Goal: Task Accomplishment & Management: Manage account settings

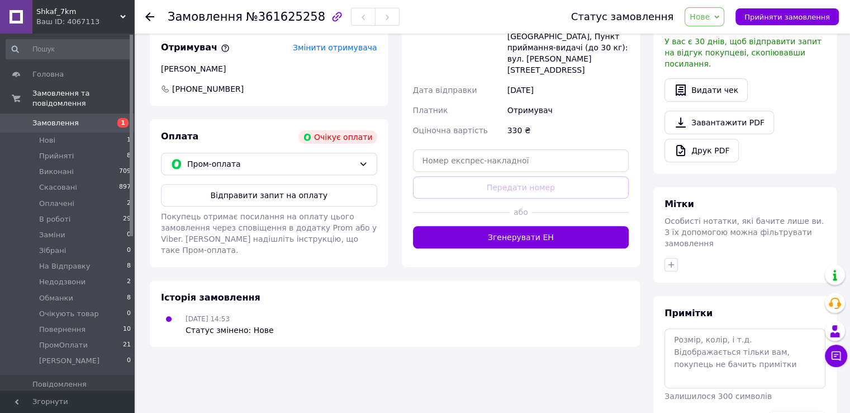
scroll to position [388, 0]
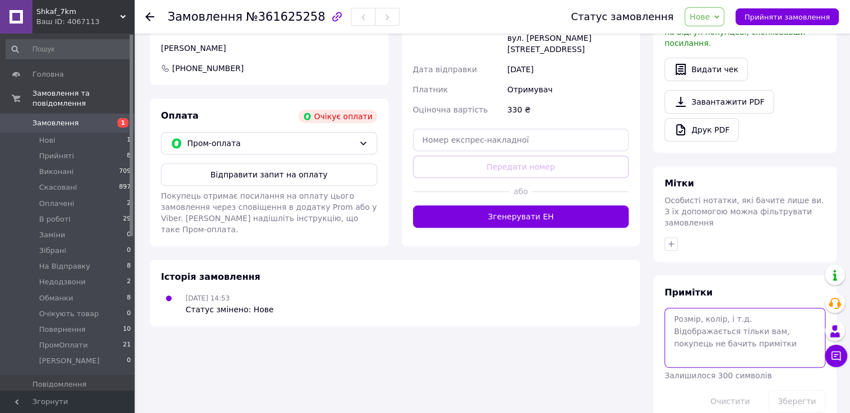
click at [740, 330] on textarea at bounding box center [745, 336] width 161 height 59
type textarea "42-44,чорний"
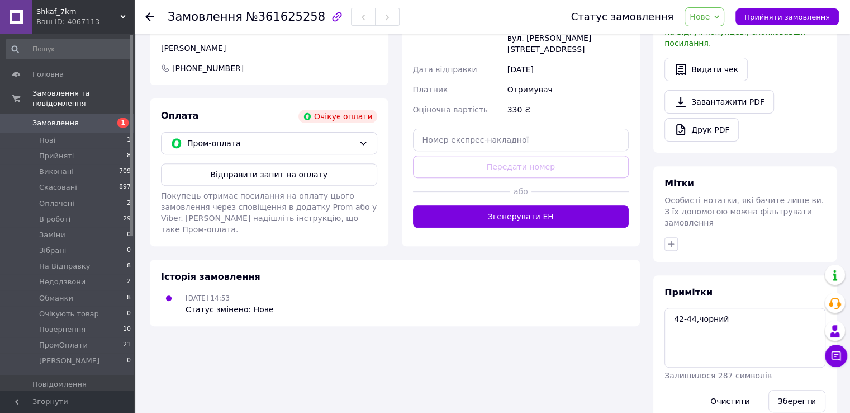
click at [802, 391] on div "Зберегти" at bounding box center [797, 400] width 66 height 31
click at [798, 390] on button "Зберегти" at bounding box center [797, 401] width 57 height 22
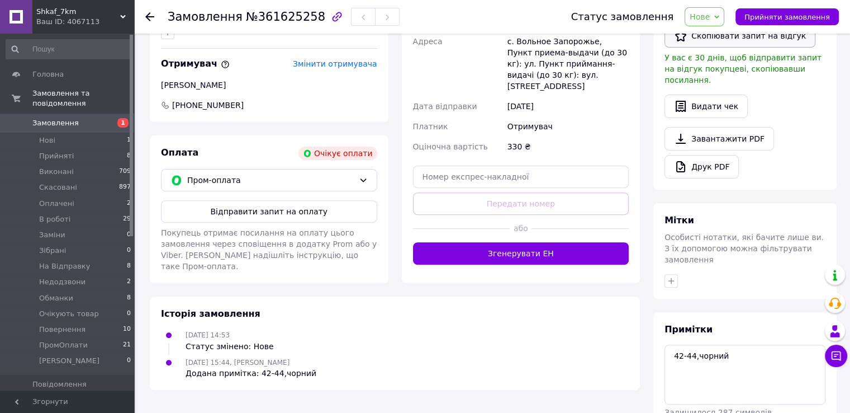
scroll to position [276, 0]
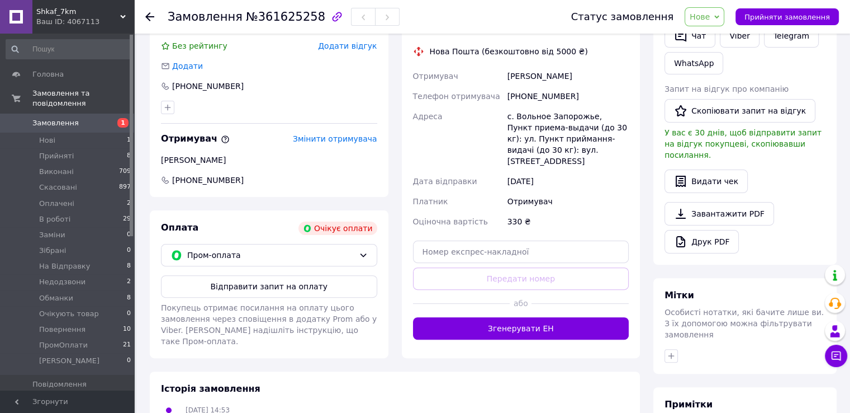
click at [702, 5] on div "Статус замовлення Нове Прийнято Виконано Скасовано Оплачено В роботі Заміни Зіб…" at bounding box center [694, 17] width 290 height 34
click at [704, 8] on span "Нове" at bounding box center [705, 16] width 40 height 19
click at [735, 129] on li "Обманки" at bounding box center [721, 134] width 72 height 17
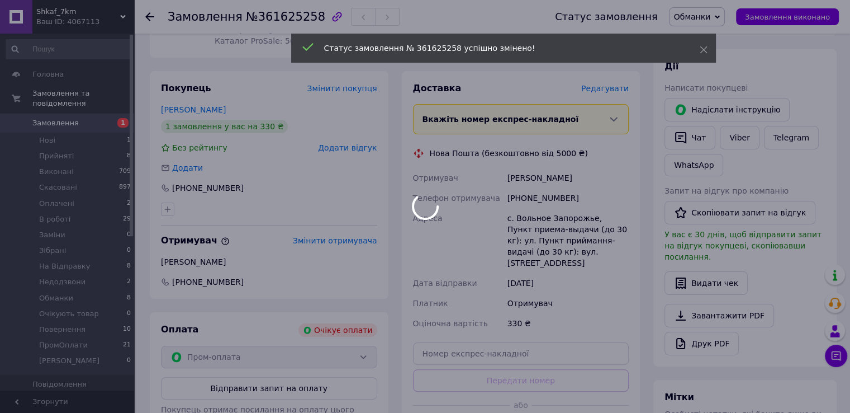
scroll to position [164, 0]
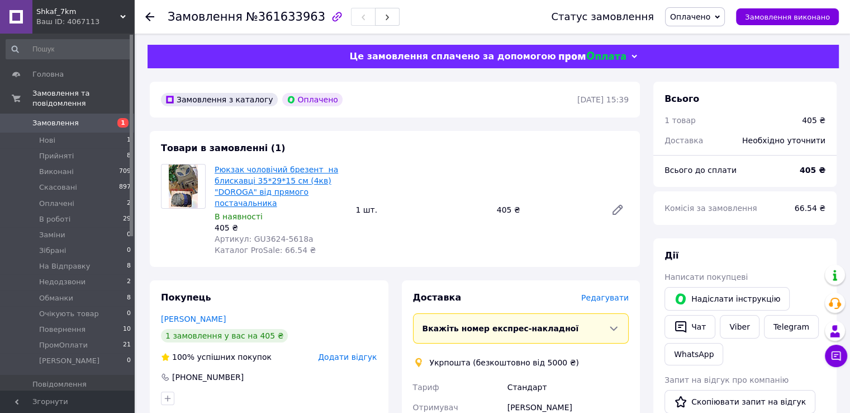
click at [262, 186] on link "Рюкзак чоловічий брезент на блискавці 35*29*15 см (4кв) "DOROGA" від прямого по…" at bounding box center [277, 186] width 124 height 42
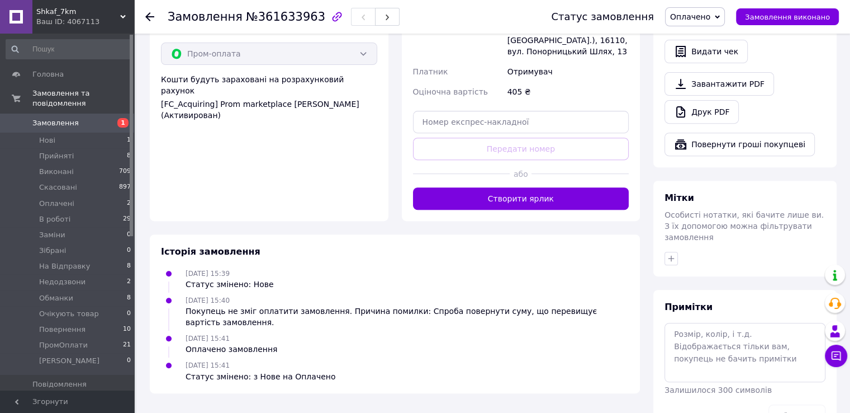
scroll to position [436, 0]
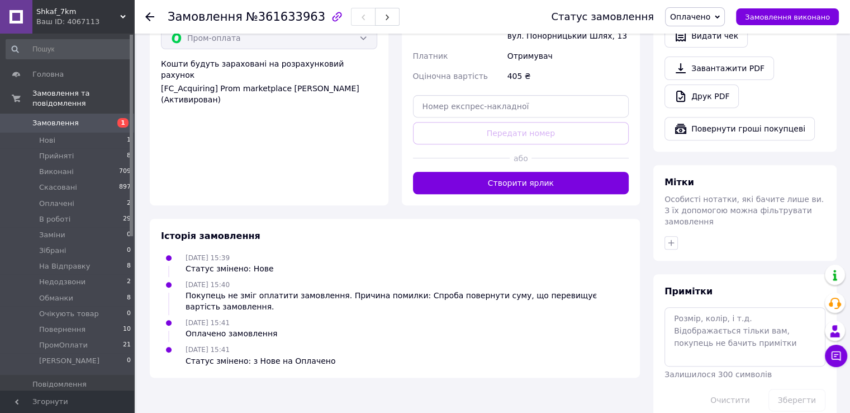
click at [718, 369] on span "Залишилося 300 символів" at bounding box center [718, 373] width 107 height 9
click at [721, 312] on textarea at bounding box center [745, 336] width 161 height 59
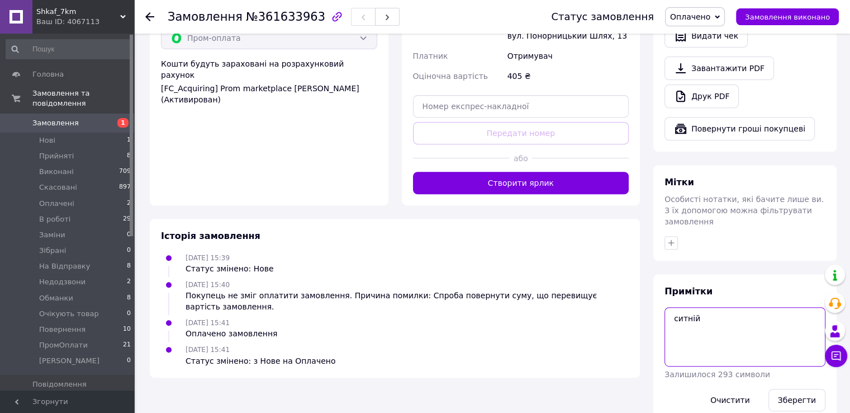
click at [685, 308] on textarea "ситній" at bounding box center [745, 336] width 161 height 59
click at [705, 307] on textarea "синій" at bounding box center [745, 336] width 161 height 59
paste textarea "#опл ПромОплата"
click at [715, 316] on textarea "#опл ПромОплата синій" at bounding box center [745, 336] width 161 height 59
type textarea "#опл ПромОплата синій"
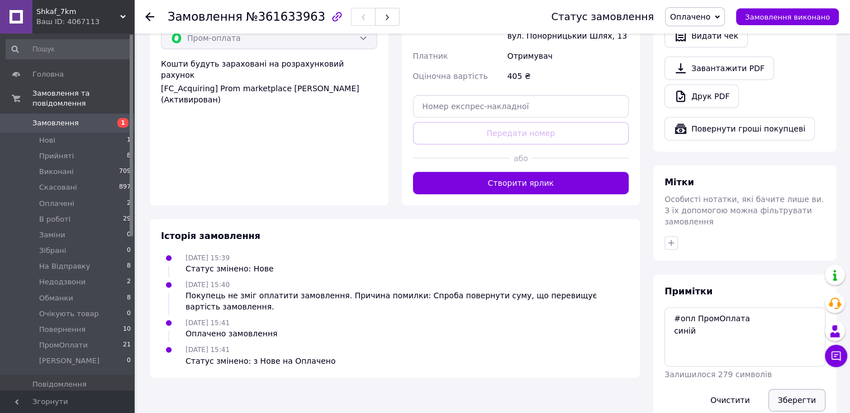
click at [794, 388] on button "Зберегти" at bounding box center [797, 399] width 57 height 22
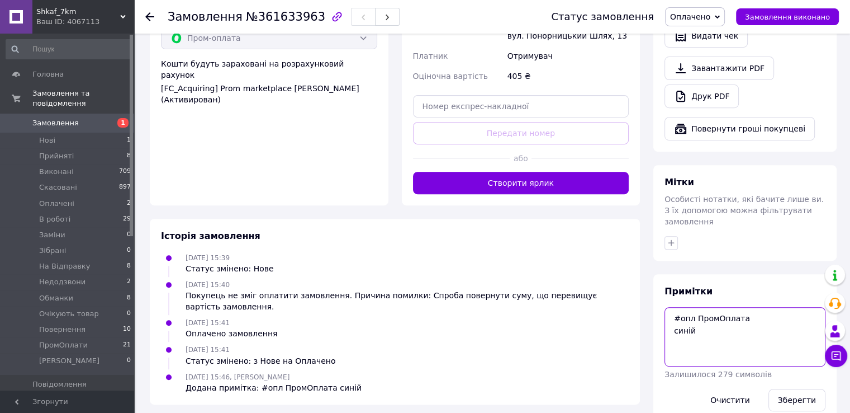
drag, startPoint x: 743, startPoint y: 314, endPoint x: 666, endPoint y: 293, distance: 79.3
click at [666, 307] on textarea "#опл ПромОплата синій" at bounding box center [745, 336] width 161 height 59
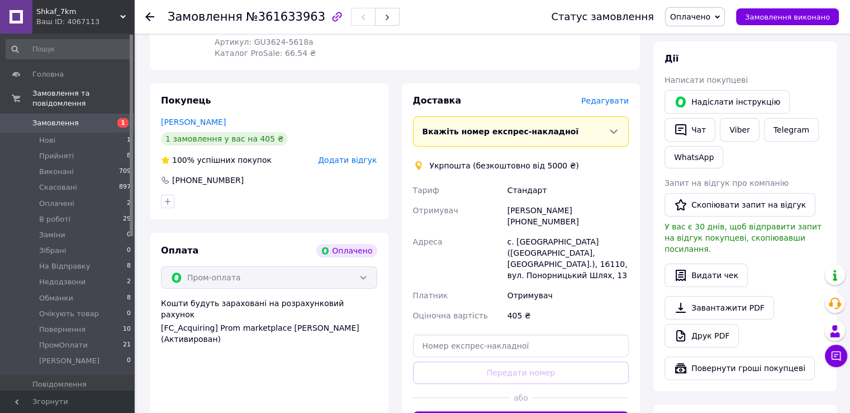
scroll to position [157, 0]
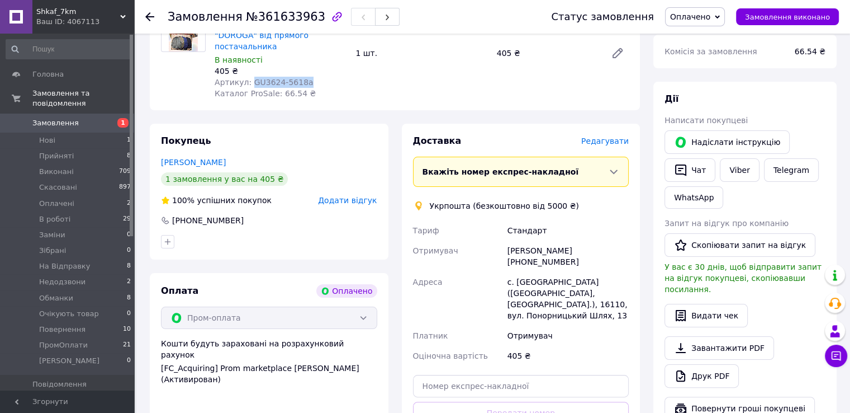
drag, startPoint x: 249, startPoint y: 83, endPoint x: 298, endPoint y: 86, distance: 49.2
click at [298, 86] on span "Артикул: GU3624-5618a" at bounding box center [264, 82] width 99 height 9
copy span "GU3624-5618a"
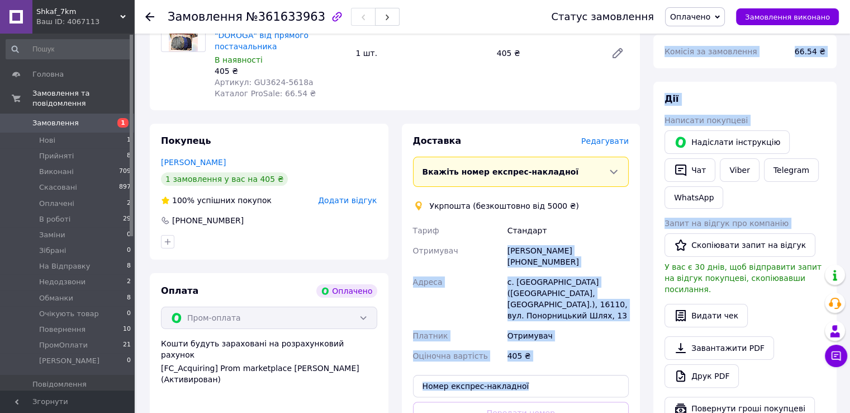
drag, startPoint x: 504, startPoint y: 245, endPoint x: 648, endPoint y: 252, distance: 144.9
click at [648, 252] on div "Замовлення з каталогу Оплачено 12.09.2025 | 15:39 Товари в замовленні (1) Рюкза…" at bounding box center [493, 313] width 700 height 776
click at [622, 254] on div "Лилия Голубенко +380680608274" at bounding box center [568, 255] width 126 height 31
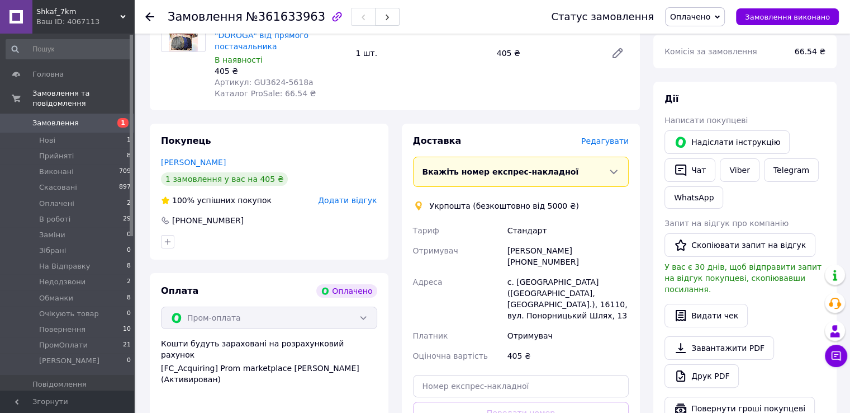
click at [622, 254] on div "Лилия Голубенко +380680608274" at bounding box center [568, 255] width 126 height 31
click at [691, 165] on button "Чат" at bounding box center [690, 169] width 51 height 23
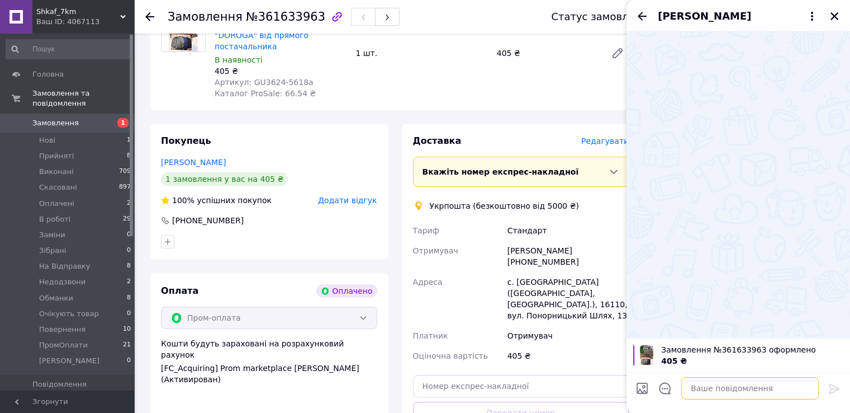
click at [683, 386] on textarea at bounding box center [750, 388] width 138 height 22
paste textarea "Вітаємо, Ваше замовлення прийнято в роботу і передане на склад 1000_VESHCHEY. У…"
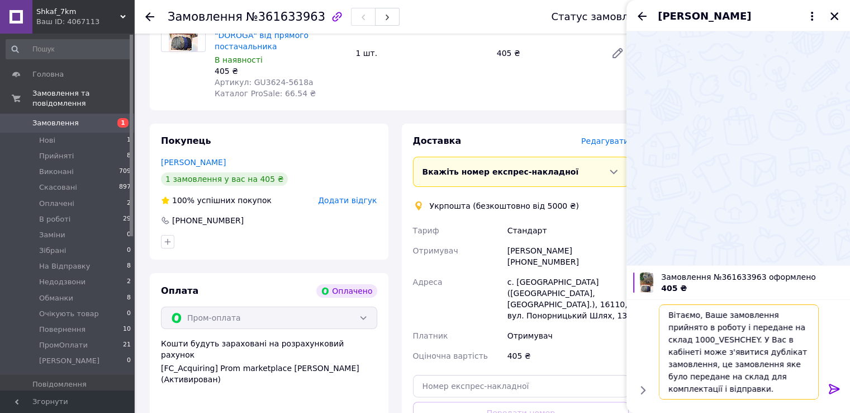
type textarea "Вітаємо, Ваше замовлення прийнято в роботу і передане на склад 1000_VESHCHEY. У…"
click at [830, 390] on icon at bounding box center [834, 388] width 13 height 13
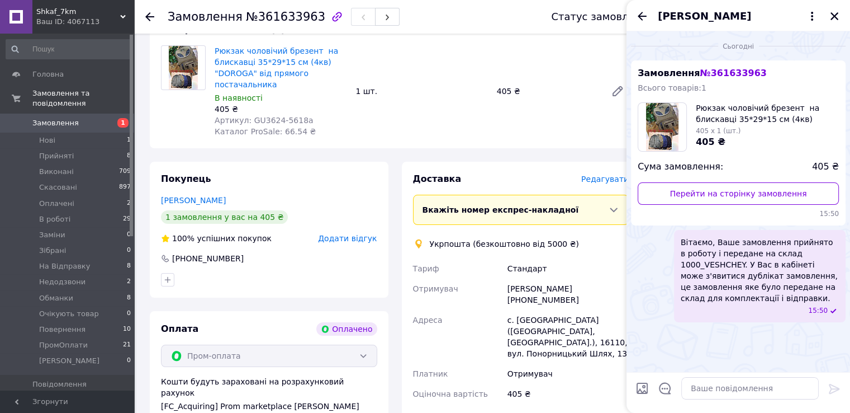
scroll to position [101, 0]
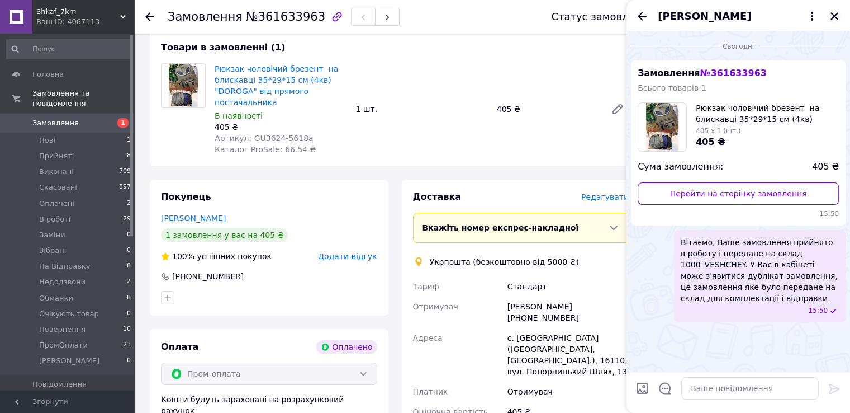
click at [831, 18] on icon "Закрити" at bounding box center [835, 16] width 8 height 8
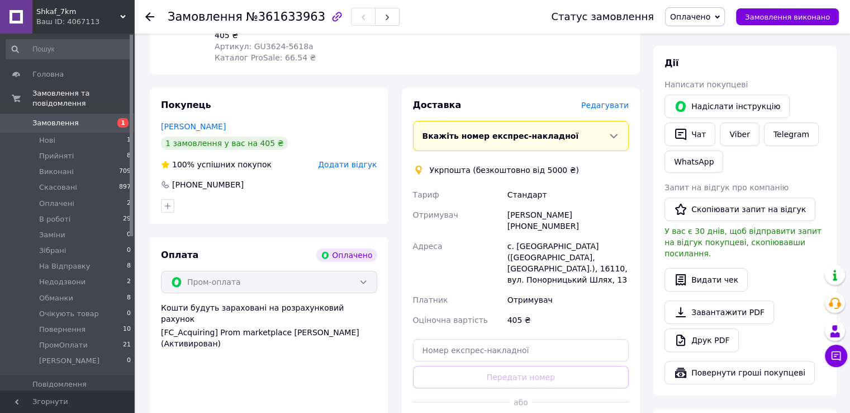
scroll to position [168, 0]
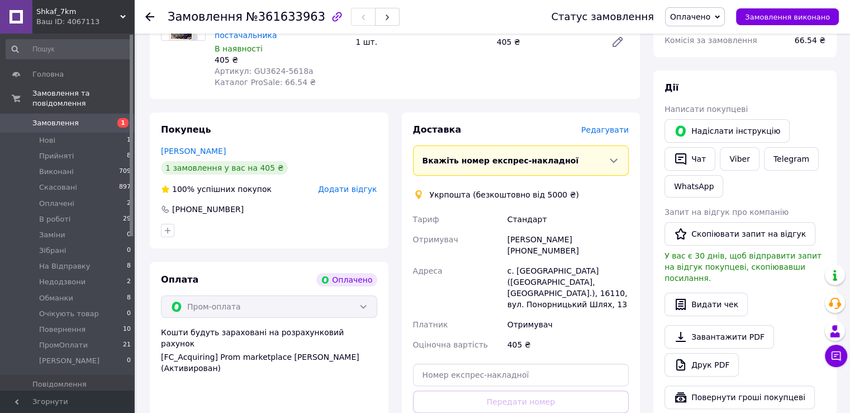
click at [698, 18] on span "Оплачено" at bounding box center [690, 16] width 40 height 9
click at [711, 85] on li "В роботі" at bounding box center [702, 89] width 72 height 17
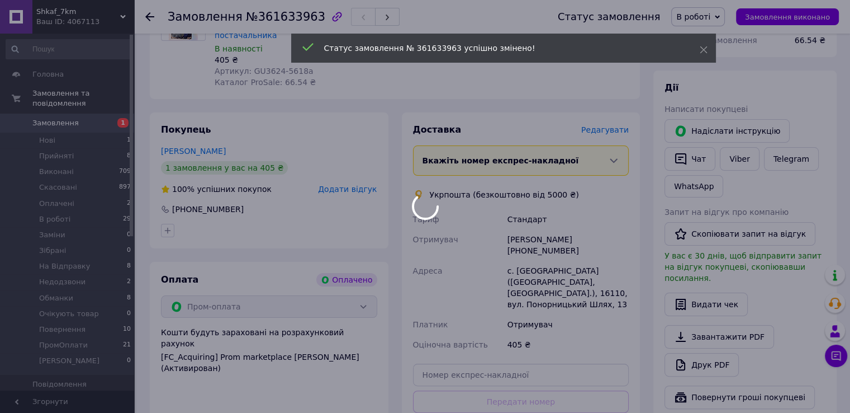
click at [532, 262] on div at bounding box center [425, 206] width 850 height 413
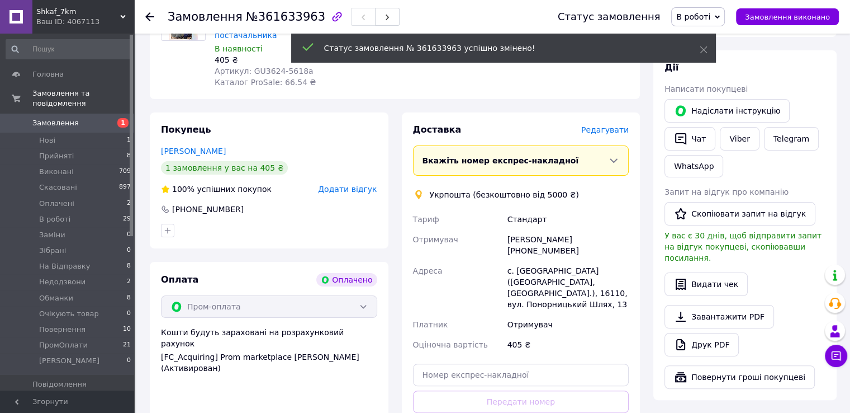
click at [532, 262] on div "с. Авдіївка (Чернігівська обл., Новгород-Сіверський р-н.), 16110, вул. Понорниц…" at bounding box center [568, 287] width 126 height 54
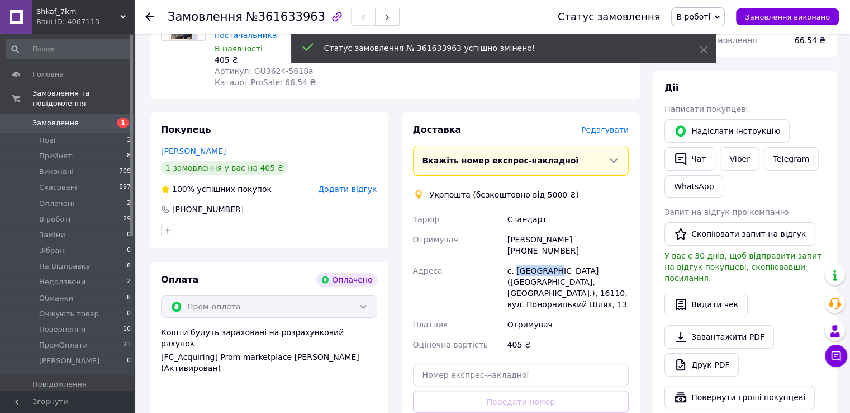
copy div "Авдіївка"
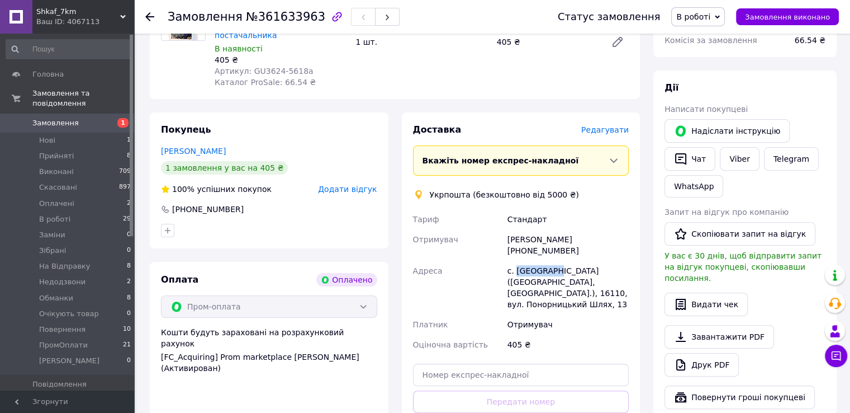
click at [87, 113] on link "Замовлення 1" at bounding box center [69, 122] width 138 height 19
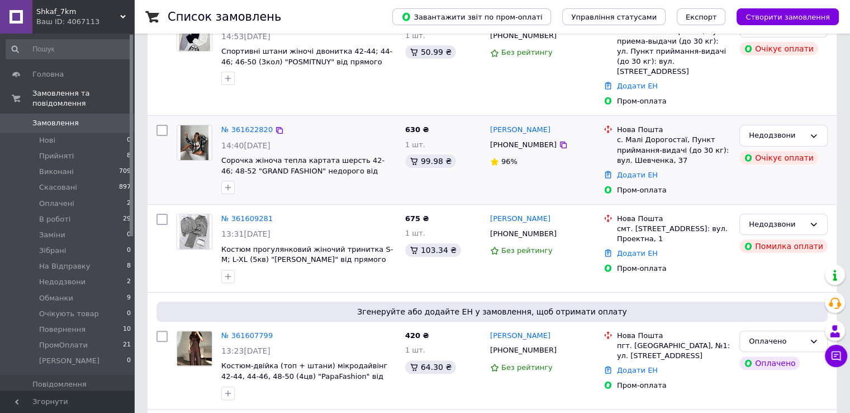
scroll to position [279, 0]
click at [241, 330] on link "№ 361607799" at bounding box center [246, 334] width 51 height 8
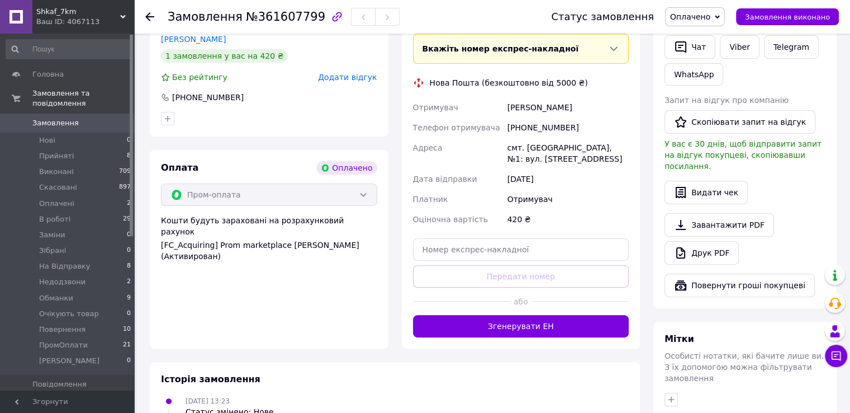
scroll to position [436, 0]
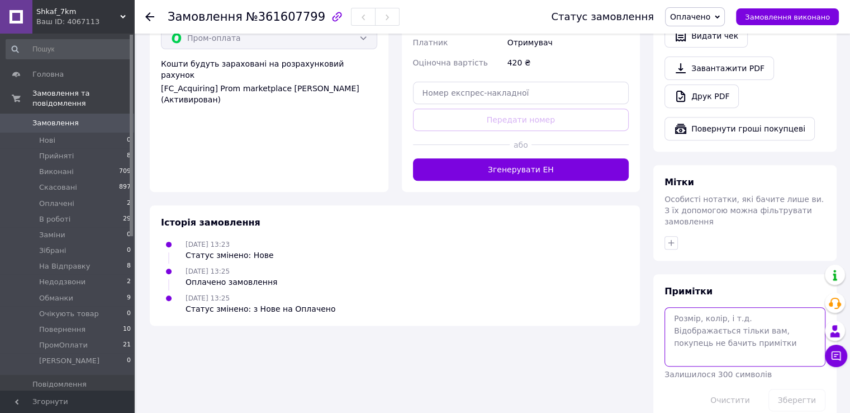
click at [738, 307] on textarea at bounding box center [745, 336] width 161 height 59
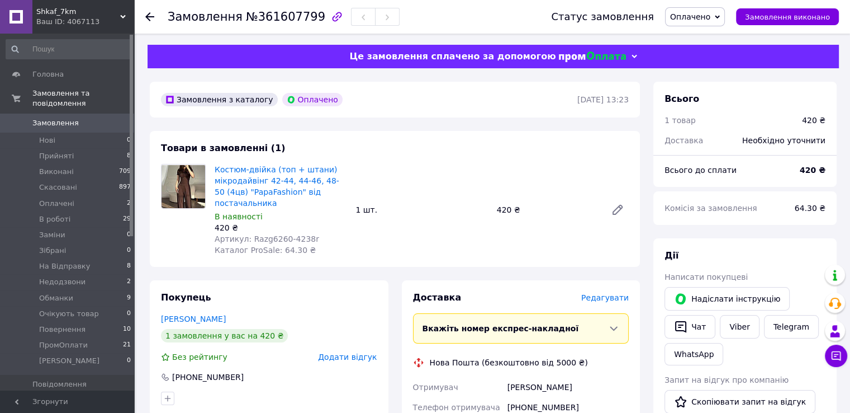
scroll to position [168, 0]
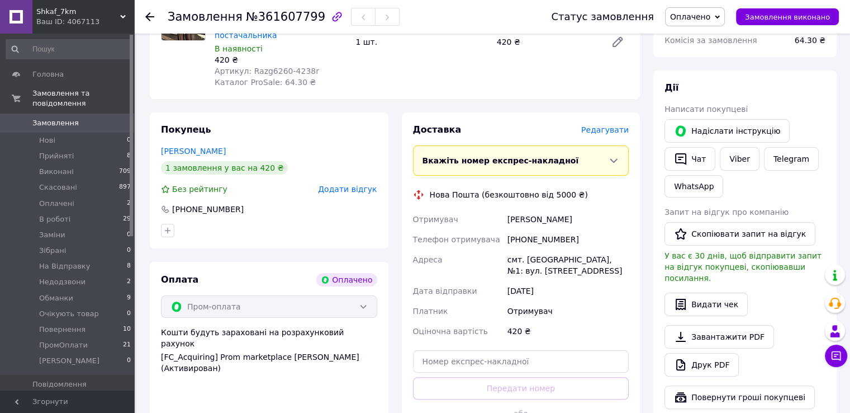
click at [584, 264] on div "смт. Червоногригорівка, №1: вул. Ярмарочна, 18" at bounding box center [568, 264] width 126 height 31
copy div "Червоногригорівка"
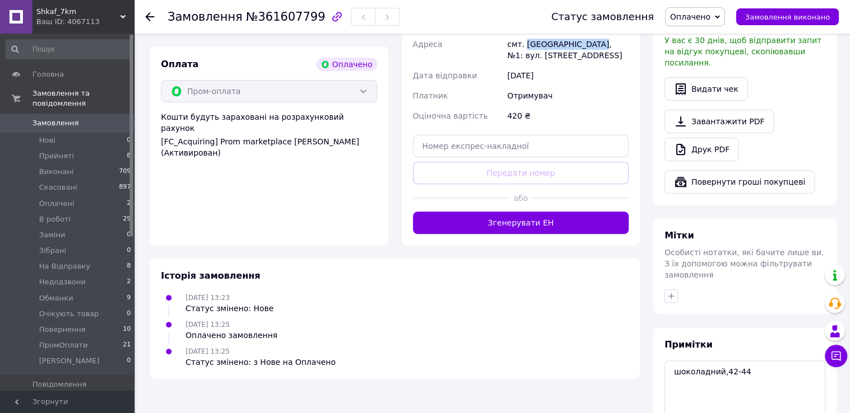
scroll to position [436, 0]
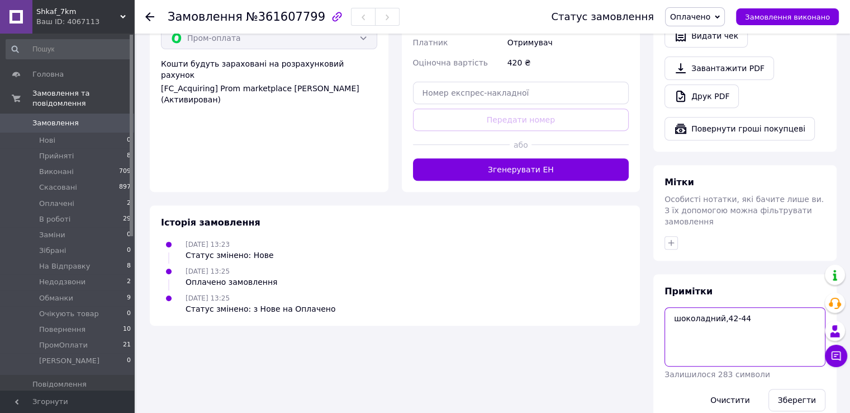
click at [760, 307] on textarea "шоколадний,42-44" at bounding box center [745, 336] width 161 height 59
paste textarea "#опл ПромОплата"
click at [773, 307] on textarea "#опл ПромОплата шоколадний,42-44" at bounding box center [745, 336] width 161 height 59
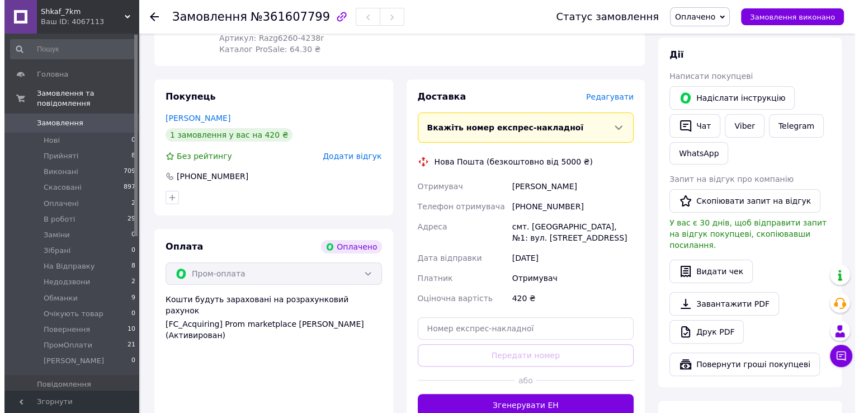
scroll to position [101, 0]
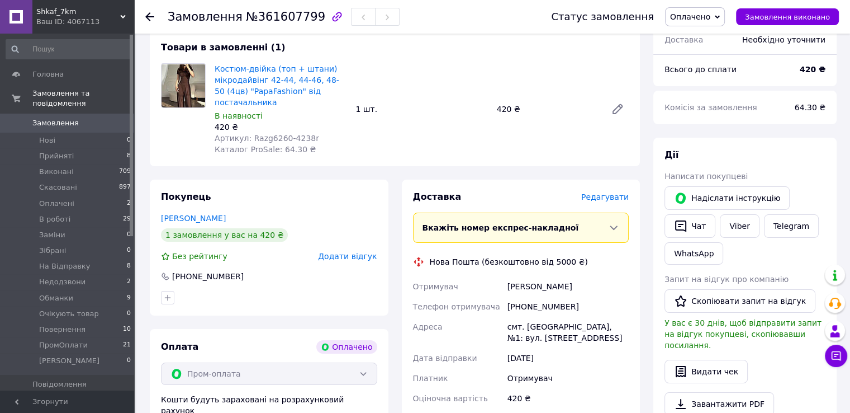
type textarea "#опл ПромОплата шоколадний,42-44 ТТН:"
click at [599, 201] on span "Редагувати" at bounding box center [605, 196] width 48 height 9
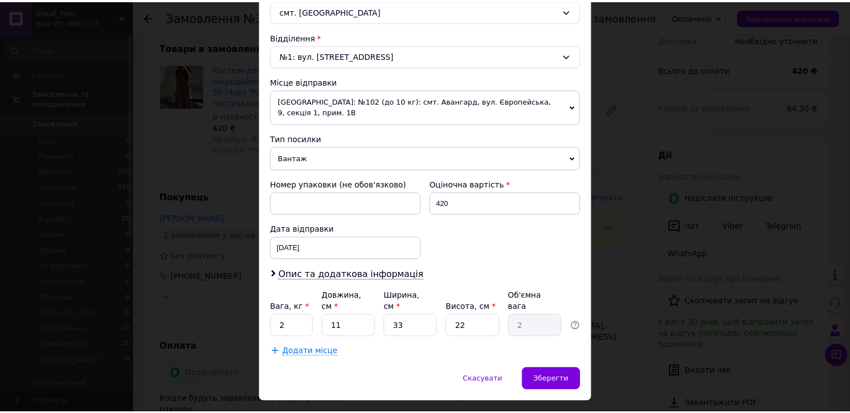
scroll to position [326, 0]
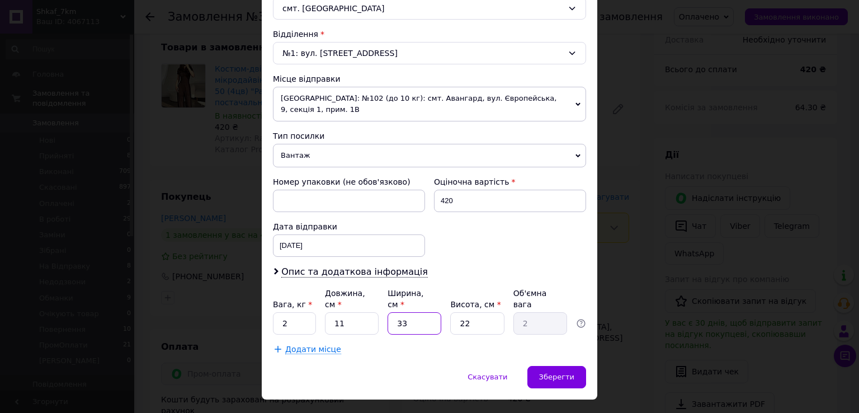
click at [431, 312] on input "33" at bounding box center [414, 323] width 54 height 22
type input "1"
type input "0.1"
type input "1"
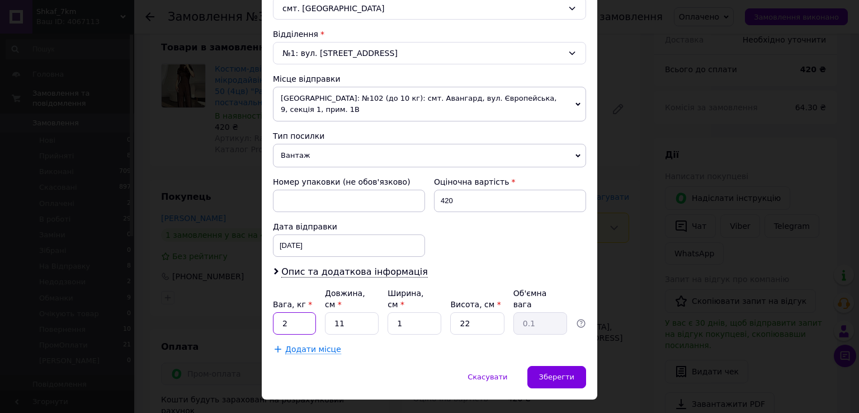
click at [291, 312] on input "2" at bounding box center [294, 323] width 43 height 22
drag, startPoint x: 291, startPoint y: 300, endPoint x: 289, endPoint y: 291, distance: 9.1
click at [291, 312] on input "2" at bounding box center [294, 323] width 43 height 22
type input "1"
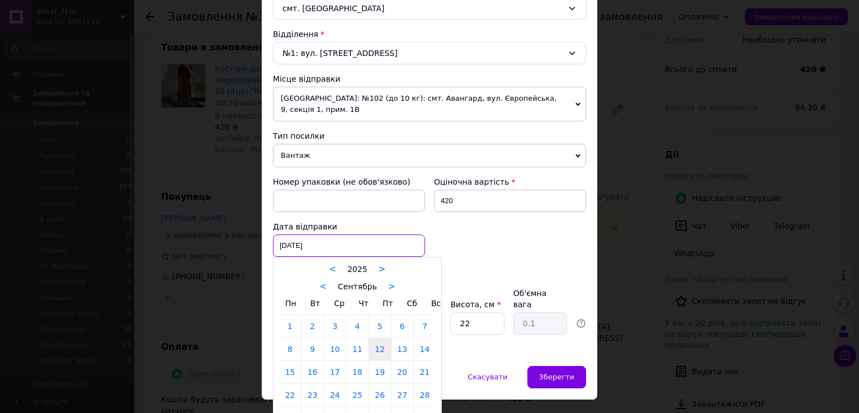
click at [297, 234] on div "12.09.2025 < 2025 > < Сентябрь > Пн Вт Ср Чт Пт Сб Вс 1 2 3 4 5 6 7 8 9 10 11 1…" at bounding box center [349, 245] width 152 height 22
click at [401, 338] on link "13" at bounding box center [402, 349] width 22 height 22
type input "13.09.2025"
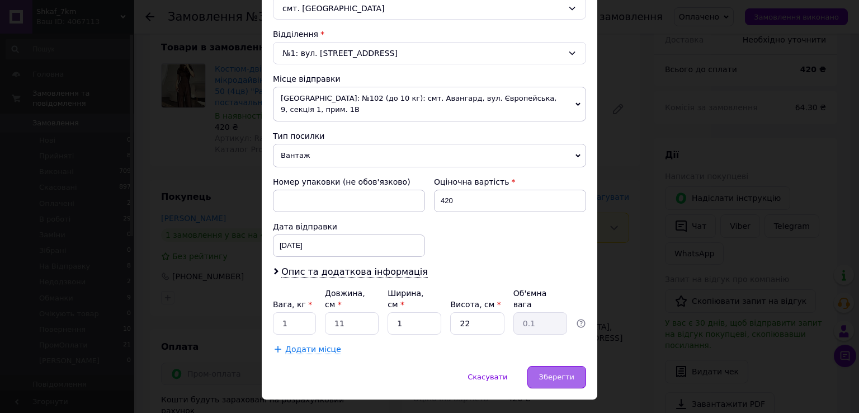
click at [540, 366] on div "Зберегти" at bounding box center [556, 377] width 59 height 22
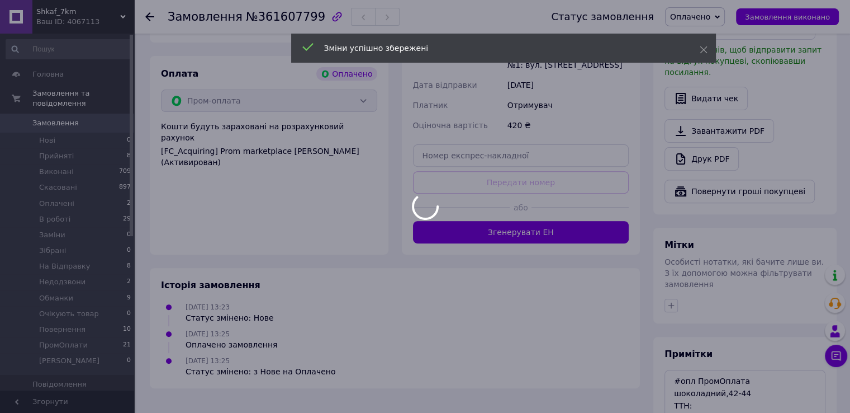
scroll to position [380, 0]
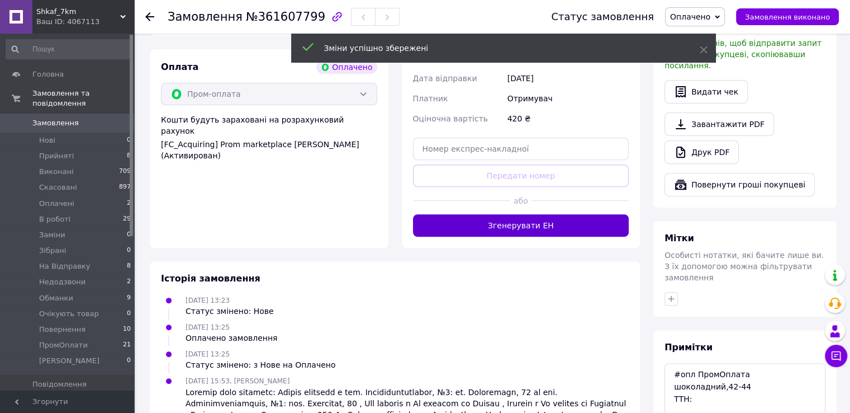
click at [503, 232] on button "Згенерувати ЕН" at bounding box center [521, 225] width 216 height 22
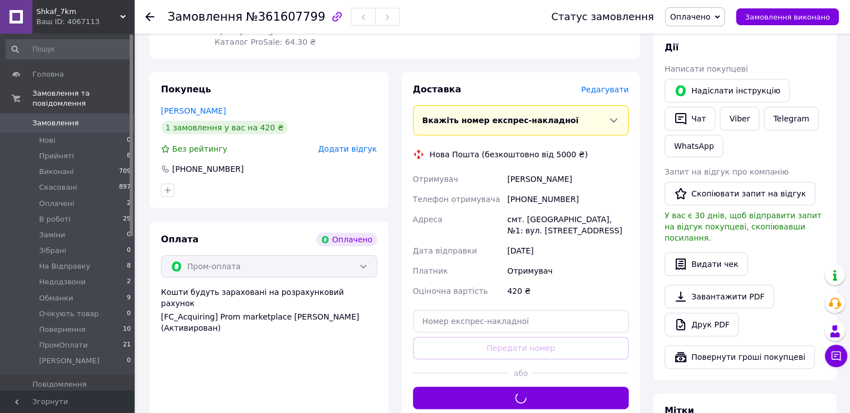
scroll to position [157, 0]
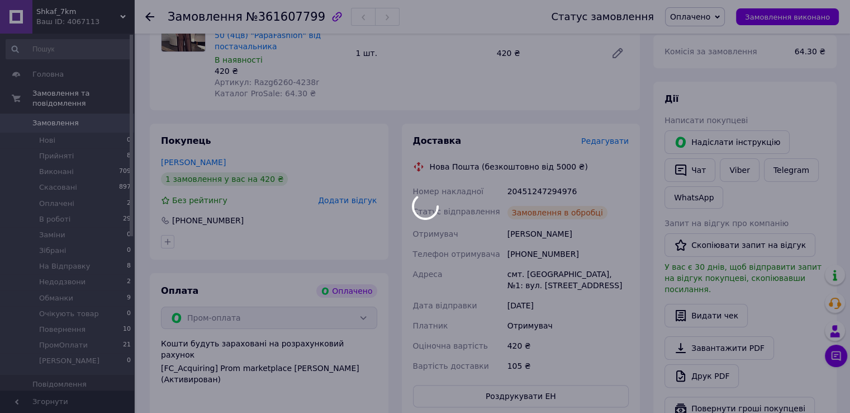
click at [530, 191] on div at bounding box center [425, 206] width 850 height 413
click at [530, 191] on body "Shkaf_7km Ваш ID: 4067113 Сайт Shkaf_7km Кабінет покупця Перевірити стан систем…" at bounding box center [425, 278] width 850 height 871
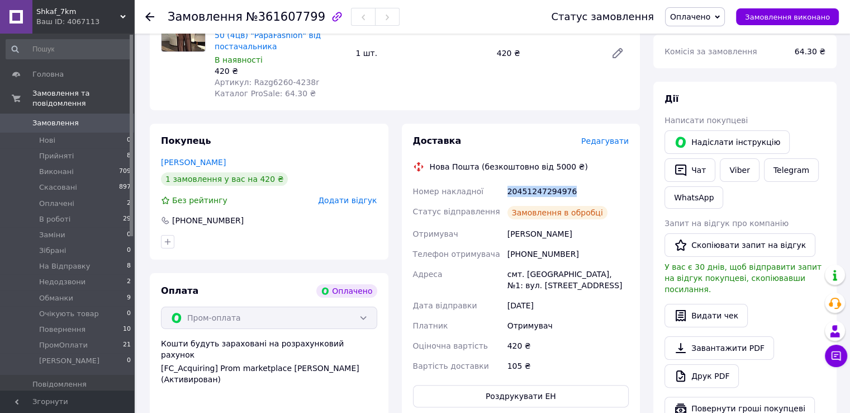
click at [530, 191] on div "20451247294976" at bounding box center [568, 191] width 126 height 20
copy div "20451247294976"
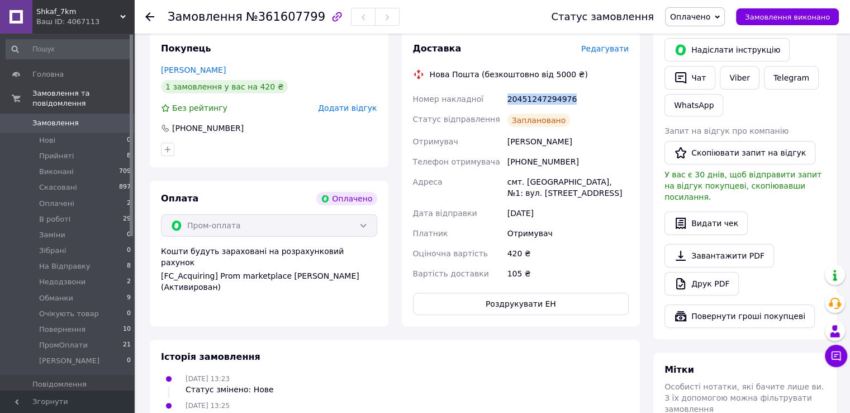
scroll to position [380, 0]
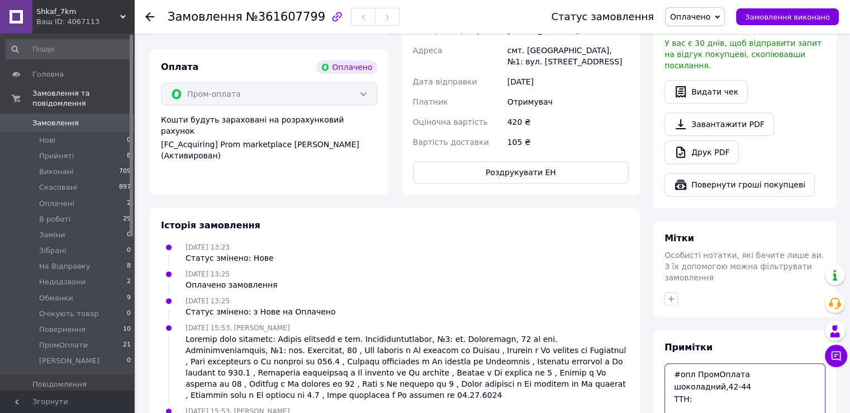
click at [727, 385] on textarea "#опл ПромОплата шоколадний,42-44 ТТН:" at bounding box center [745, 392] width 161 height 59
paste textarea "20451247294976"
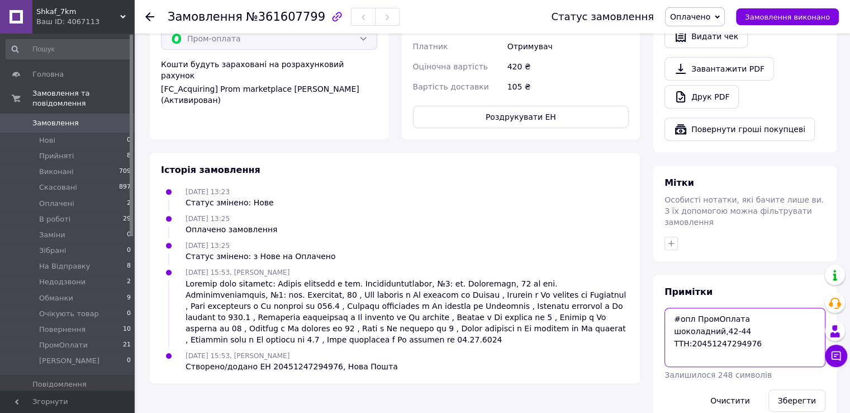
scroll to position [436, 0]
type textarea "#опл ПромОплата шоколадний,42-44 ТТН:20451247294976"
click at [793, 388] on button "Зберегти" at bounding box center [797, 399] width 57 height 22
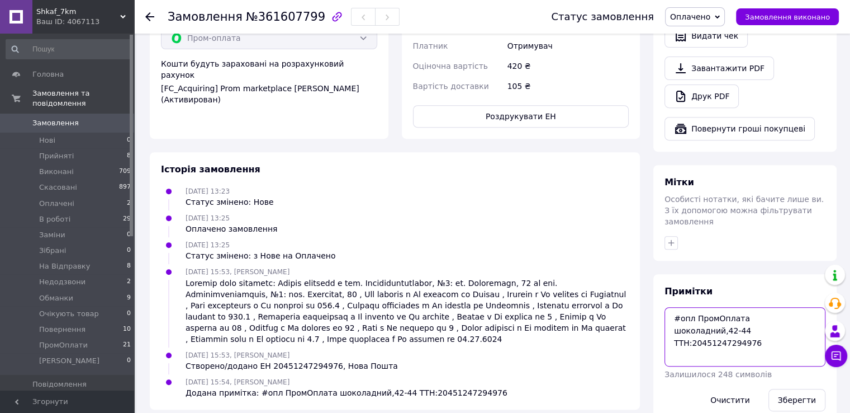
drag, startPoint x: 762, startPoint y: 330, endPoint x: 656, endPoint y: 287, distance: 114.3
click at [656, 287] on div "Примітки #опл ПромОплата шоколадний,42-44 ТТН:20451247294976 Залишилося 248 сим…" at bounding box center [744, 348] width 183 height 148
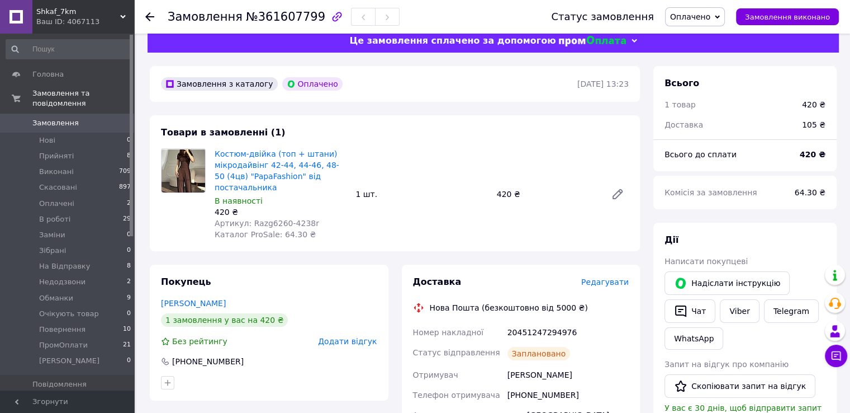
scroll to position [0, 0]
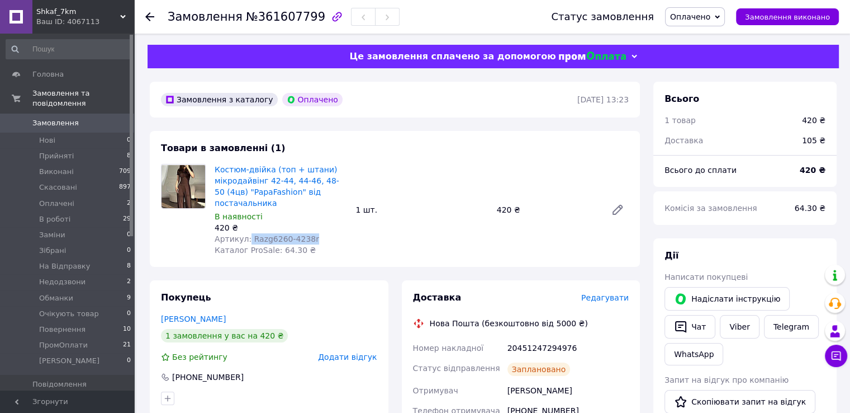
drag, startPoint x: 328, startPoint y: 245, endPoint x: 245, endPoint y: 238, distance: 83.0
click at [245, 238] on div "Костюм-двійка (топ + штани) мікродайвінг 42-44, 44-46, 48-50 (4цв) "PapaFashion…" at bounding box center [280, 210] width 141 height 96
copy span "Razg6260-4238r"
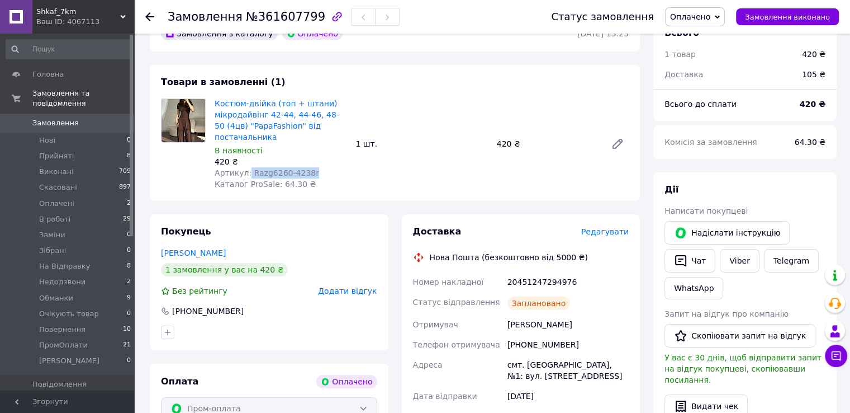
scroll to position [112, 0]
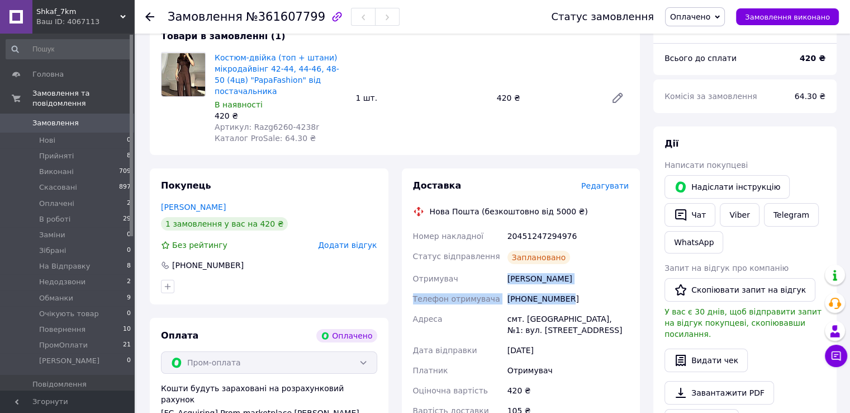
drag, startPoint x: 515, startPoint y: 287, endPoint x: 585, endPoint y: 301, distance: 71.1
click at [585, 301] on div "Номер накладної 20451247294976 Статус відправлення Заплановано Отримувач Лещенк…" at bounding box center [521, 323] width 221 height 195
copy div "Отримувач Лещенко Ульяна Телефон отримувача +380664260155"
click at [706, 18] on span "Оплачено" at bounding box center [690, 16] width 40 height 9
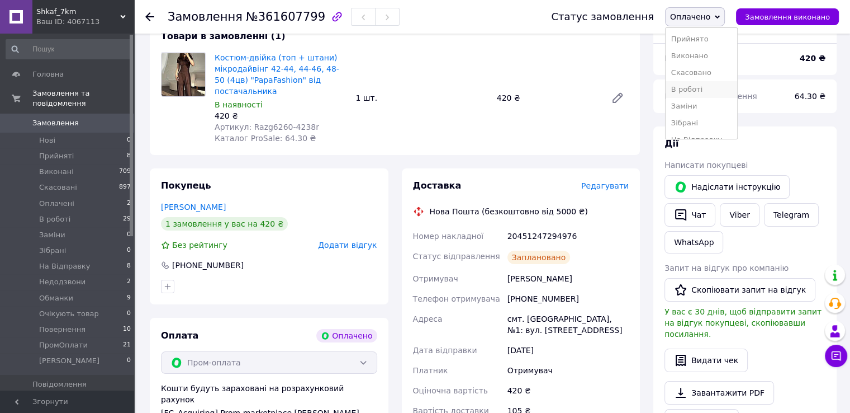
click at [727, 87] on li "В роботі" at bounding box center [702, 89] width 72 height 17
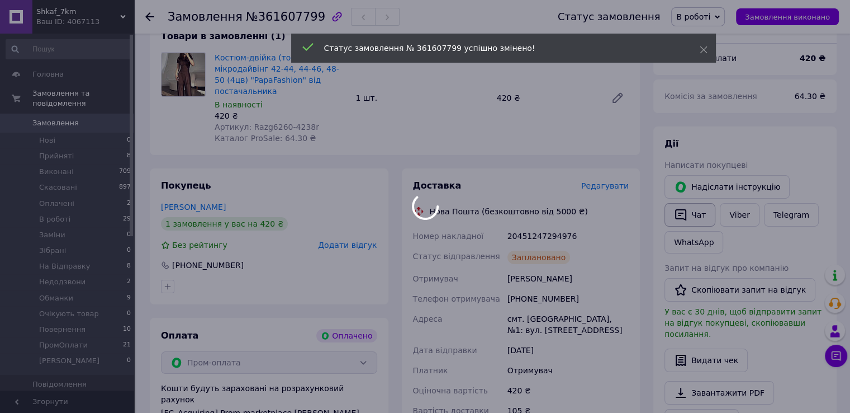
click at [686, 219] on icon "button" at bounding box center [680, 214] width 13 height 13
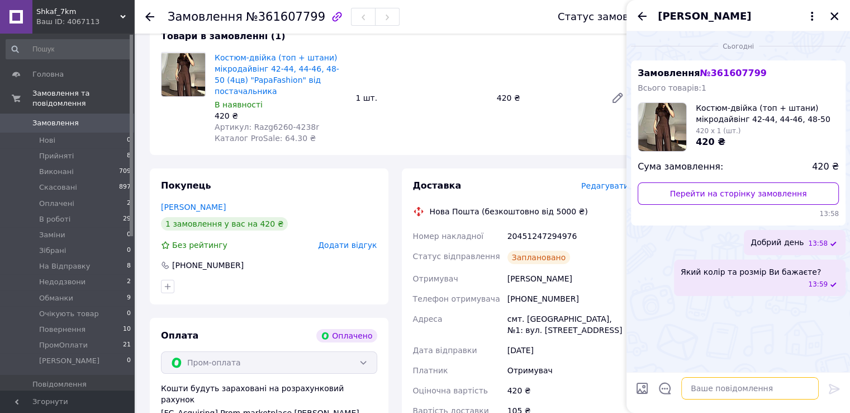
click at [703, 388] on textarea at bounding box center [750, 388] width 138 height 22
paste textarea "Вітаємо, Ваше замовлення прийнято в роботу і передане на склад 1000_VESHCHEY. У…"
type textarea "Вітаємо, Ваше замовлення прийнято в роботу і передане на склад 1000_VESHCHEY. У…"
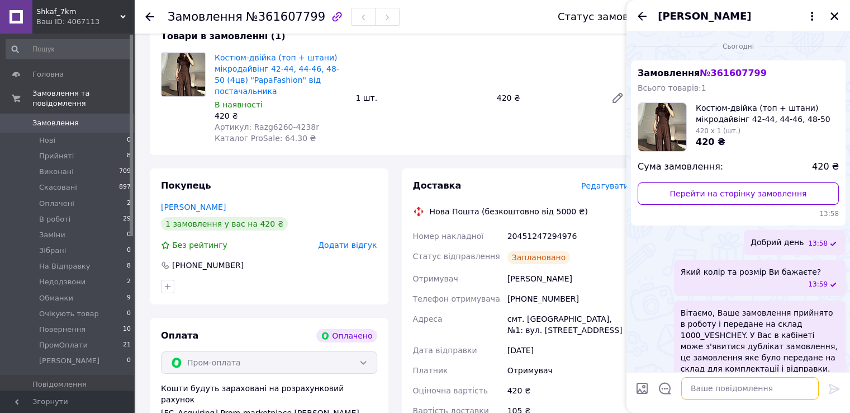
scroll to position [14, 0]
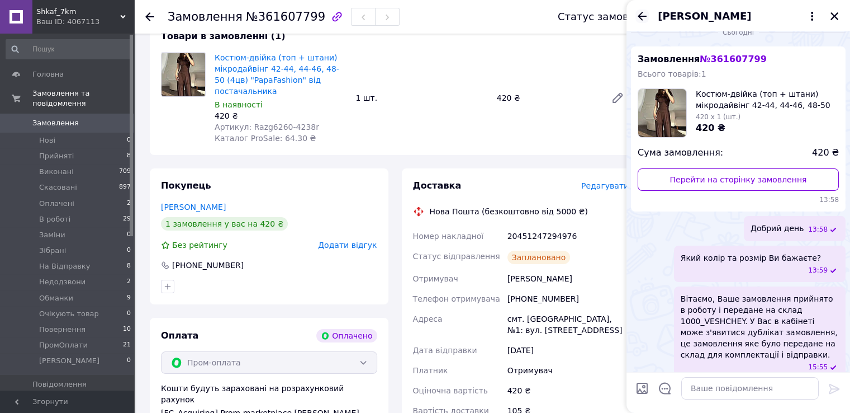
click at [641, 20] on icon "Назад" at bounding box center [642, 16] width 13 height 13
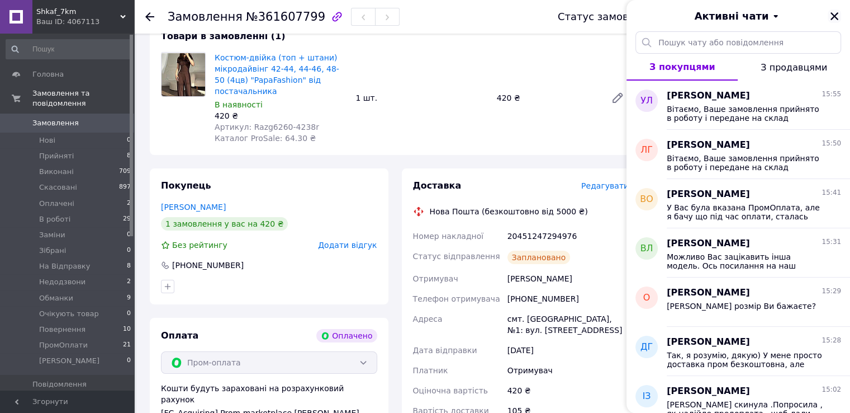
click at [836, 20] on icon "Закрити" at bounding box center [835, 16] width 10 height 10
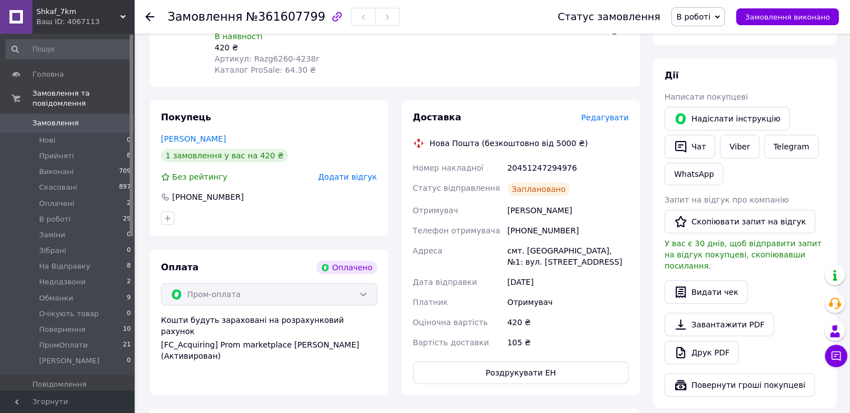
scroll to position [279, 0]
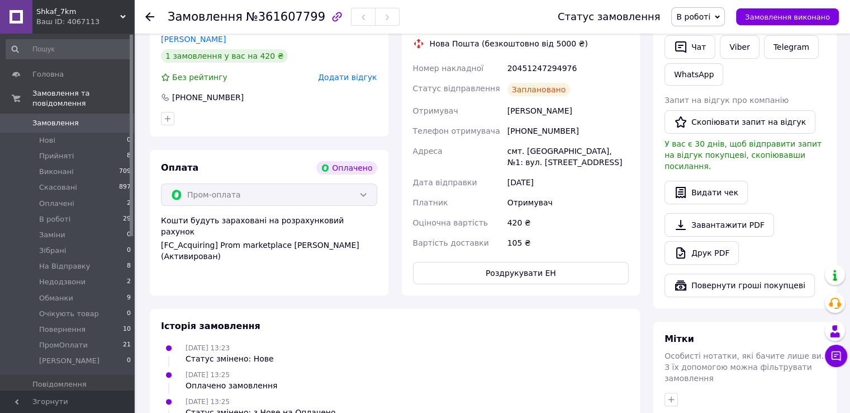
click at [579, 147] on div "смт. Червоногригорівка, №1: вул. Ярмарочна, 18" at bounding box center [568, 156] width 126 height 31
copy div "Червоногригорівка"
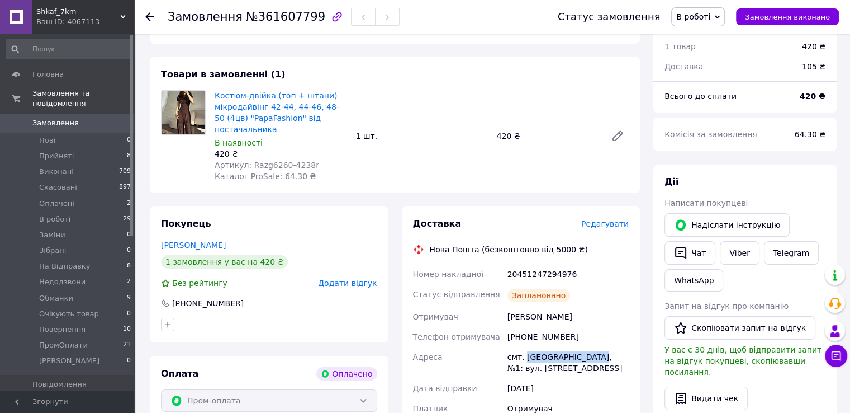
scroll to position [0, 0]
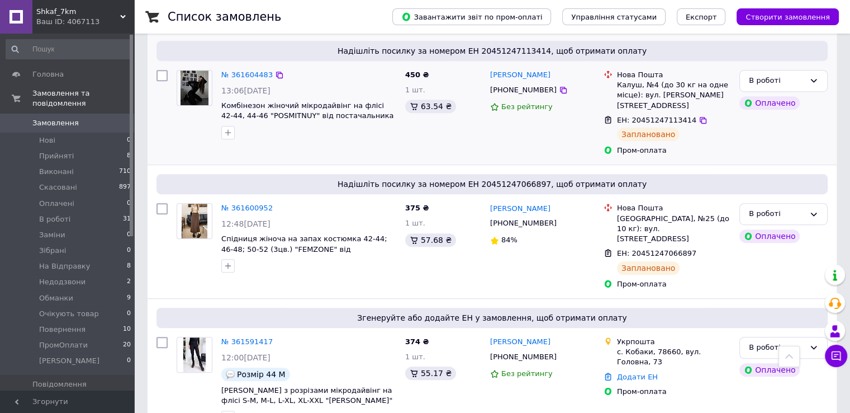
scroll to position [671, 0]
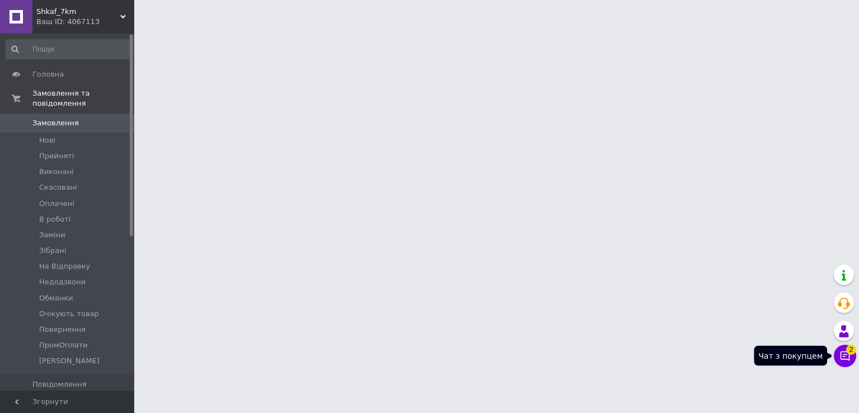
click at [844, 351] on icon at bounding box center [845, 356] width 10 height 10
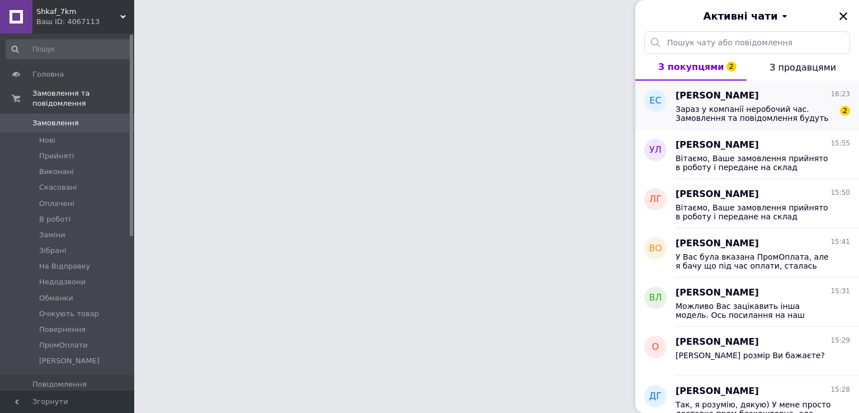
click at [736, 116] on span "Зараз у компанії неробочий час. Замовлення та повідомлення будуть оброблені в н…" at bounding box center [754, 114] width 159 height 18
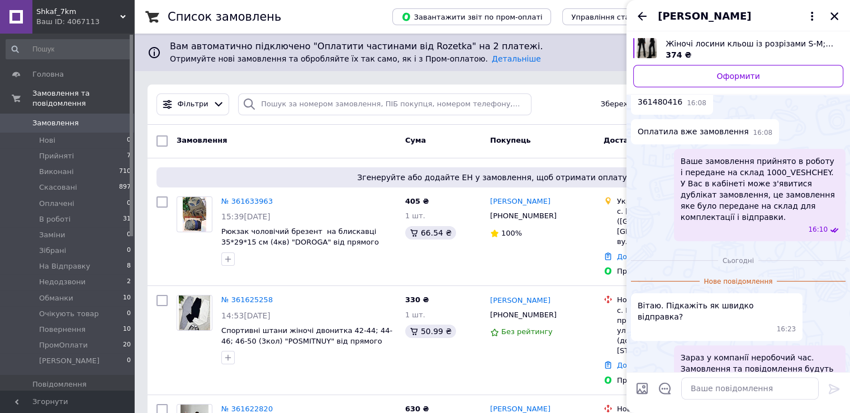
scroll to position [56, 0]
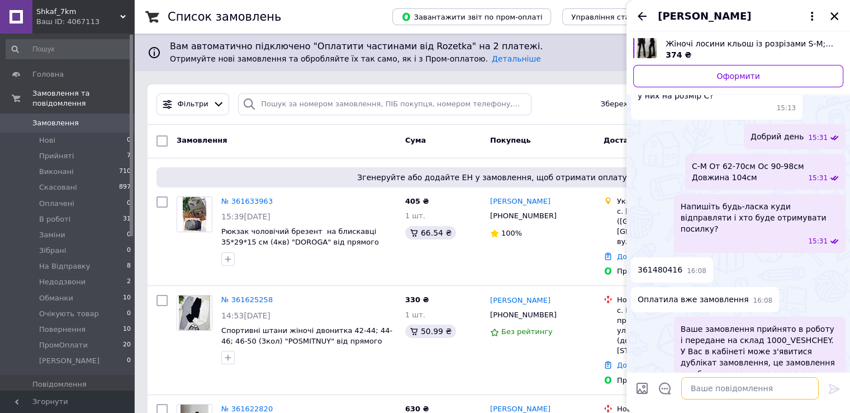
click at [729, 378] on textarea at bounding box center [750, 388] width 138 height 22
paste textarea "Відправки пн, ср, сб, склад працює з 6-ї ранку до 11-ї дня, потім упаковка поси…"
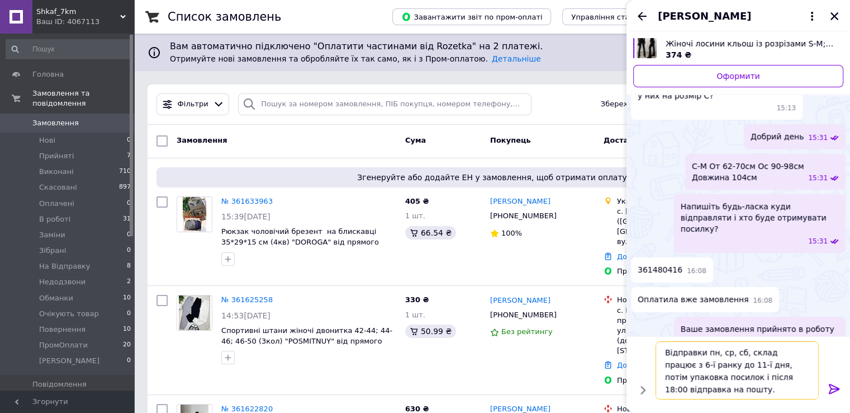
scroll to position [7, 0]
click at [664, 345] on textarea "Відправки пн, ср, сб, склад працює з 6-ї ранку до 11-ї дня, потім упаковка поси…" at bounding box center [739, 370] width 160 height 58
type textarea "Добрий день Відправки пн, ср, сб, склад працює з 6-ї ранку до 11-ї дня, потім у…"
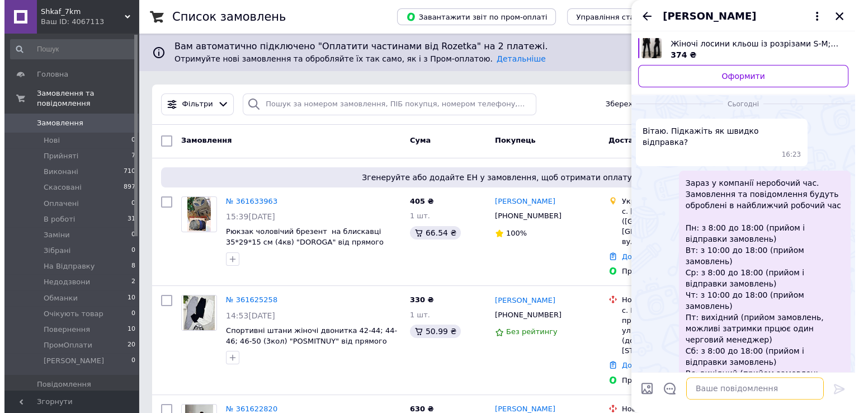
scroll to position [428, 0]
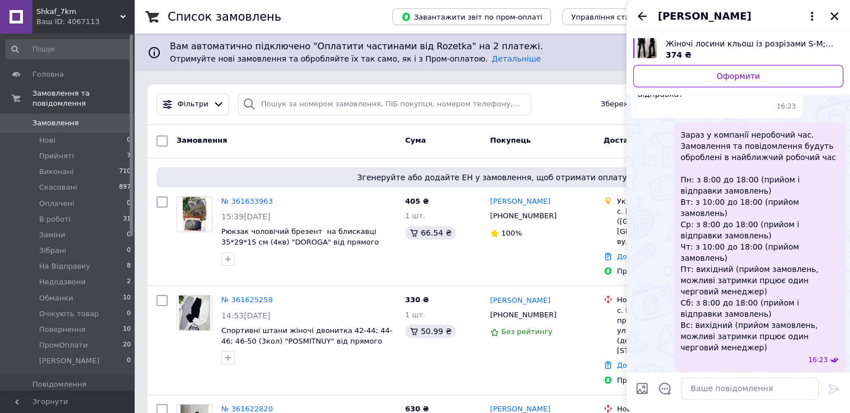
click at [637, 14] on icon "Назад" at bounding box center [642, 16] width 13 height 13
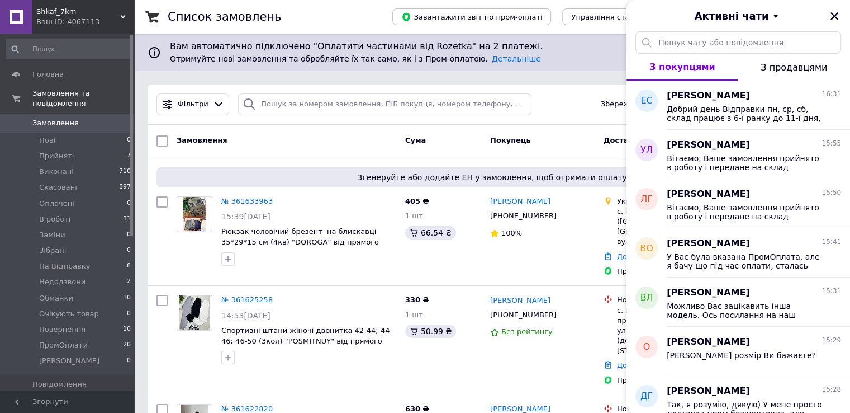
click at [844, 17] on div "Активні чати" at bounding box center [739, 15] width 224 height 31
click at [840, 16] on button "Закрити" at bounding box center [834, 16] width 13 height 13
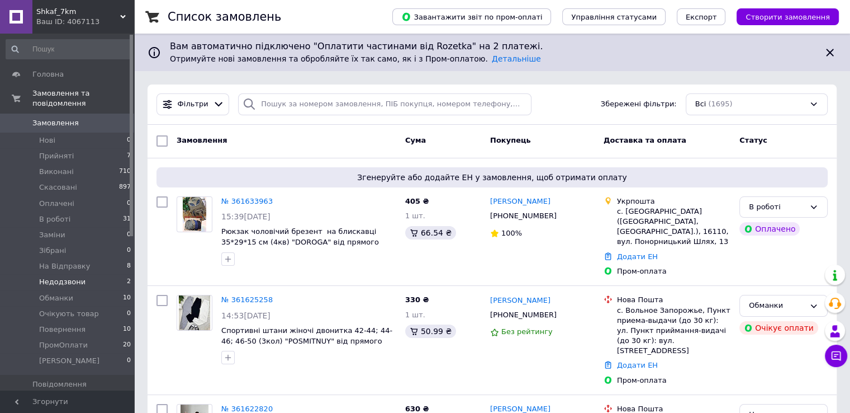
click at [98, 276] on li "Недодзвони 2" at bounding box center [69, 282] width 138 height 16
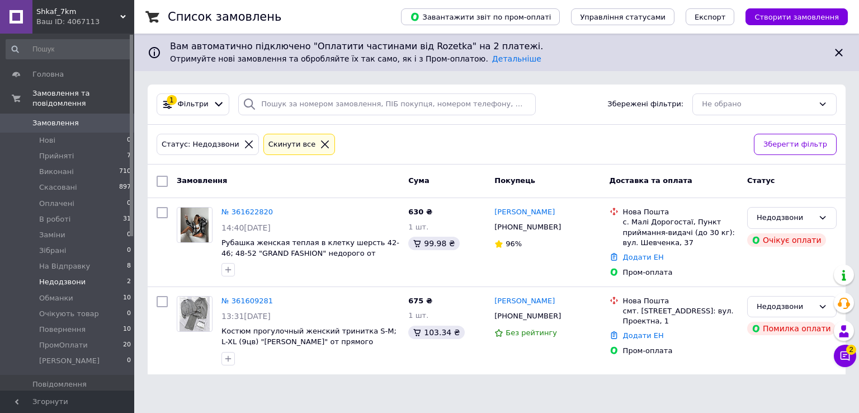
click at [853, 357] on button "Чат з покупцем 2" at bounding box center [844, 355] width 22 height 22
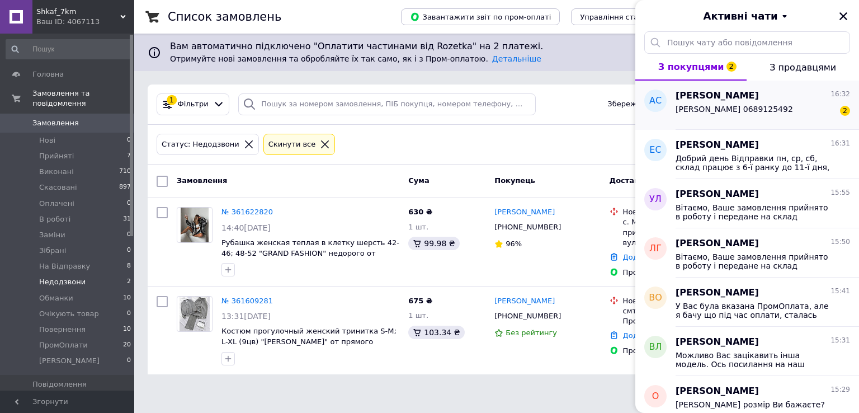
click at [771, 126] on div "Александра Сечина 16:32 Сечина Олександра 0689125492 2" at bounding box center [766, 104] width 183 height 49
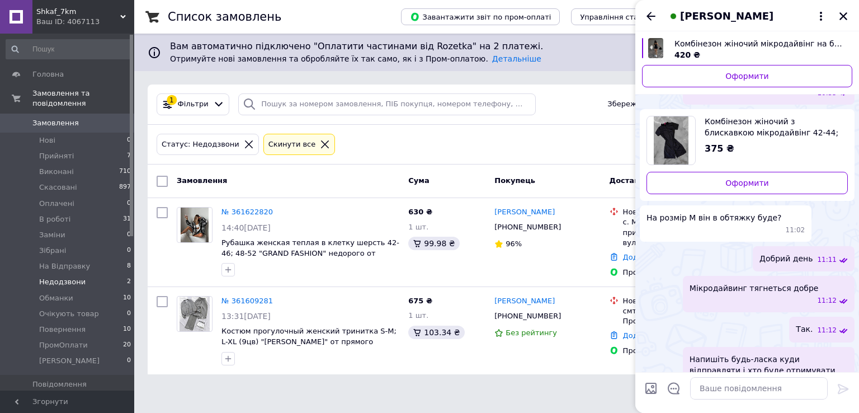
scroll to position [338, 0]
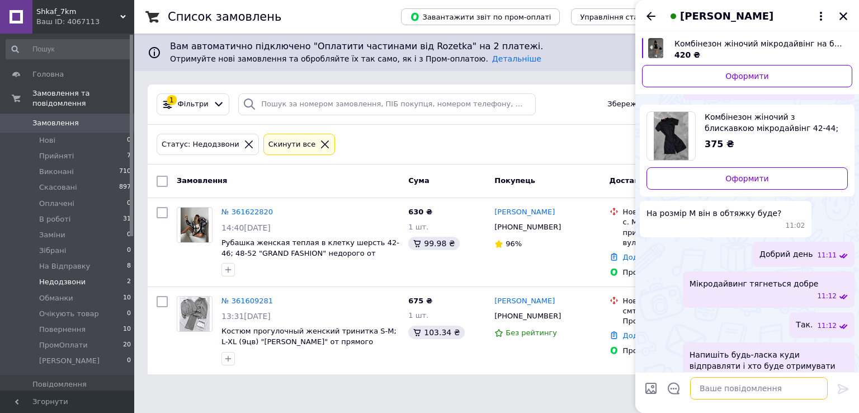
paste textarea "На картку якого банку Вам зручно оплатити? МоноБанк, ОщадБанк, ПриватБанк?"
type textarea "На картку якого банку Вам зручно оплатити? МоноБанк, ОщадБанк, ПриватБанк?"
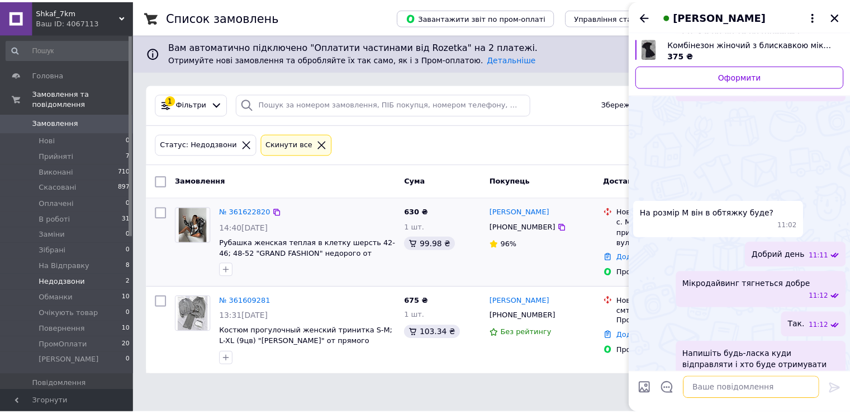
scroll to position [405, 0]
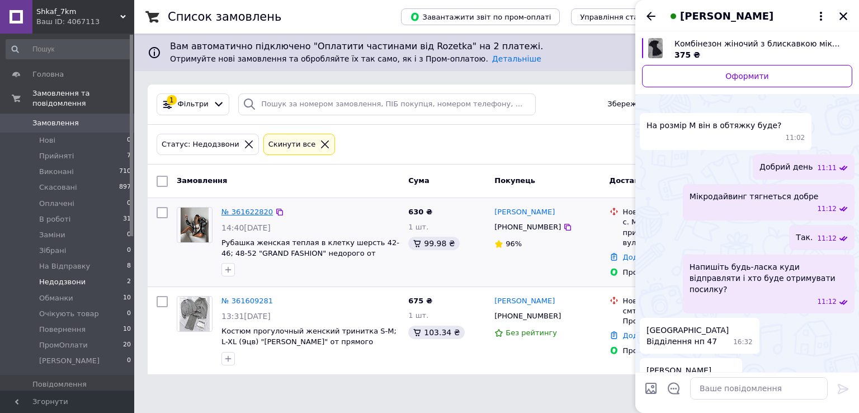
click at [229, 213] on link "№ 361622820" at bounding box center [246, 211] width 51 height 8
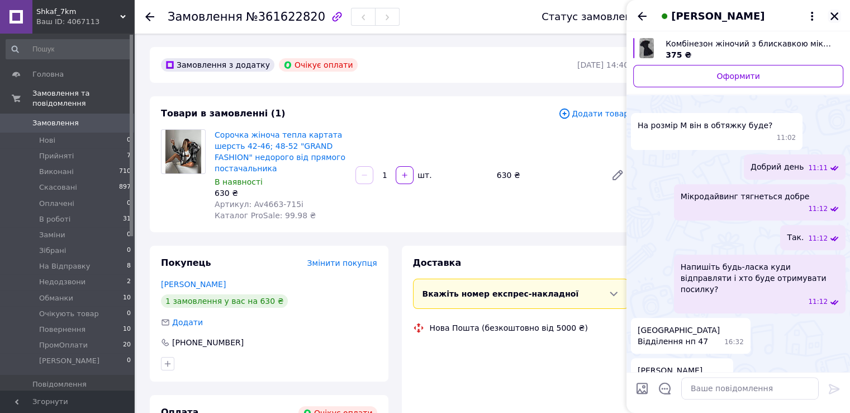
click at [836, 18] on icon "Закрити" at bounding box center [835, 16] width 8 height 8
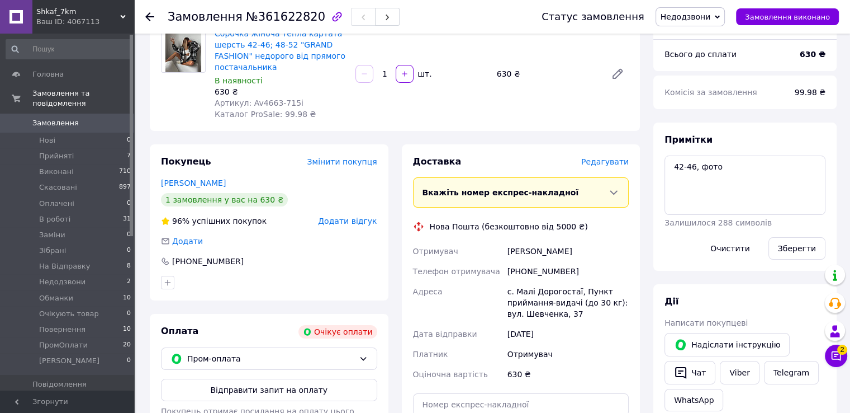
scroll to position [168, 0]
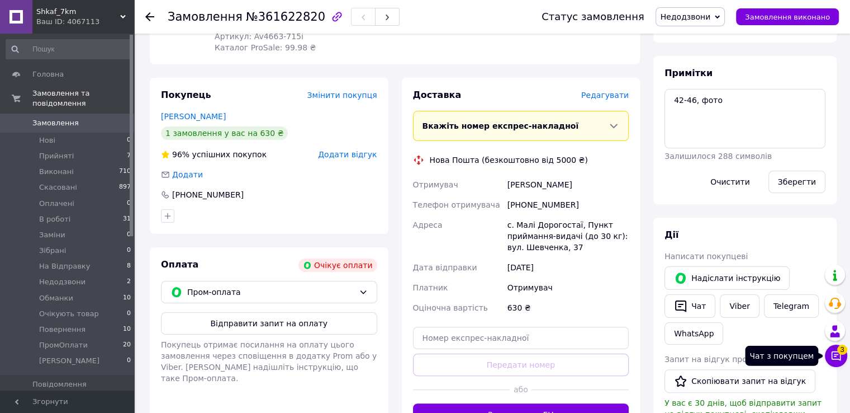
click at [827, 354] on button "Чат з покупцем 3" at bounding box center [836, 355] width 22 height 22
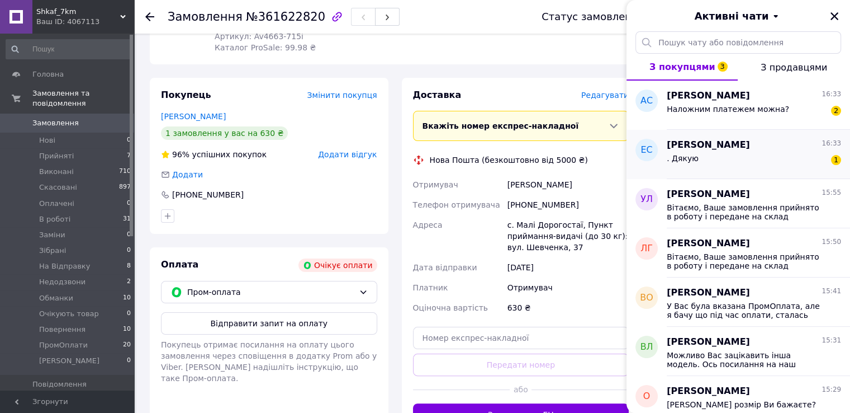
click at [756, 164] on div ". Дякую 1" at bounding box center [754, 160] width 174 height 18
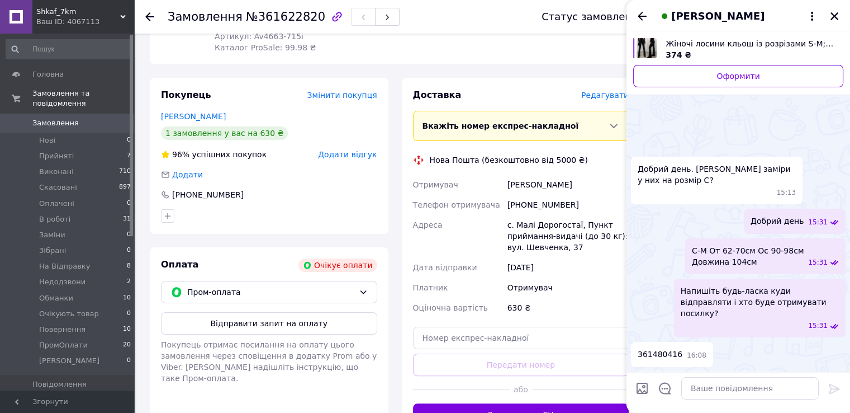
scroll to position [507, 0]
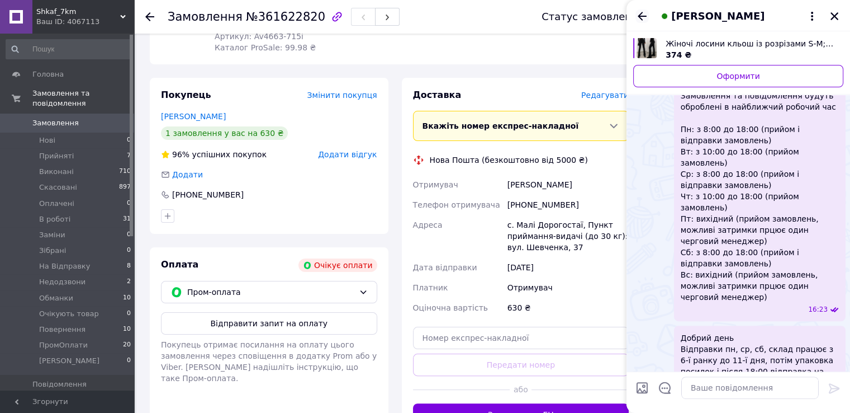
click at [639, 13] on icon "Назад" at bounding box center [642, 16] width 13 height 13
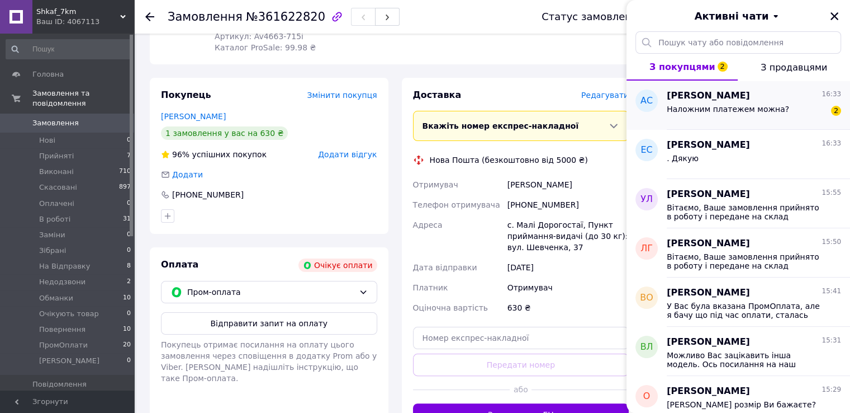
click at [785, 119] on div "Наложним платежем можна? 2" at bounding box center [754, 111] width 174 height 18
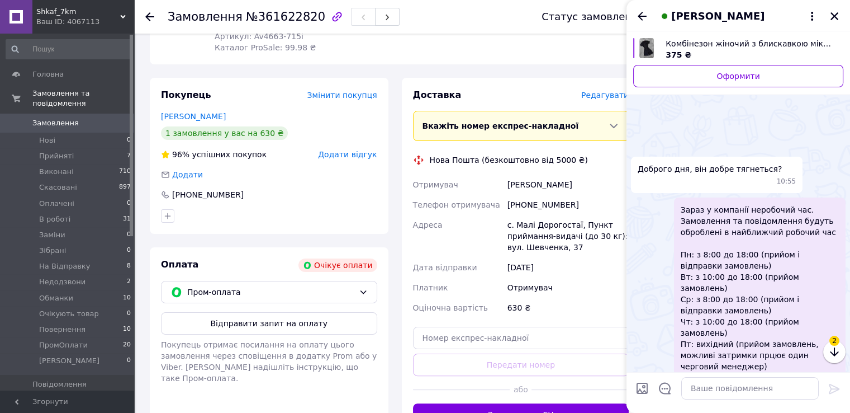
scroll to position [513, 0]
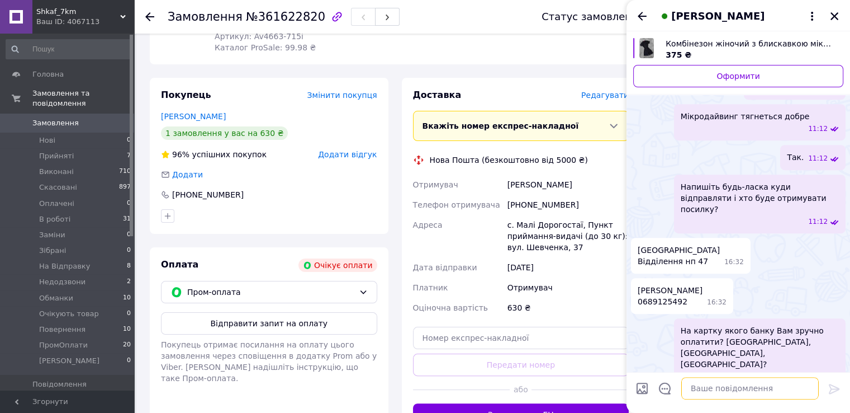
click at [709, 383] on textarea at bounding box center [750, 388] width 138 height 22
paste textarea "Накладний платіж по частковій передплаті на картку в розмірі 30% від суми замов…"
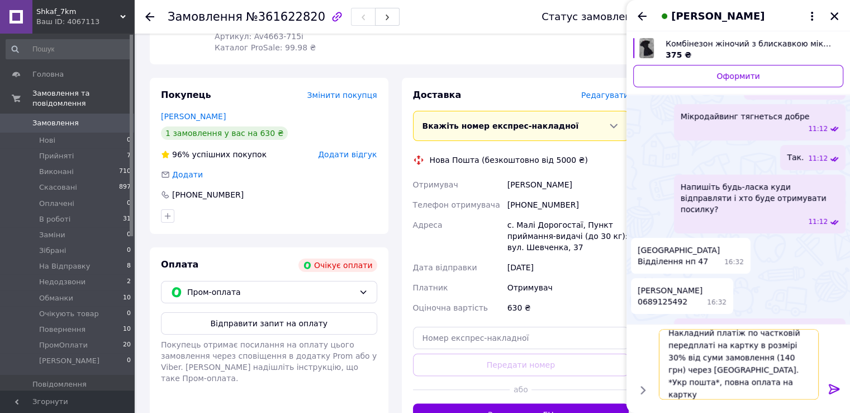
drag, startPoint x: 735, startPoint y: 357, endPoint x: 782, endPoint y: 349, distance: 48.2
click at [782, 349] on textarea "Накладний платіж по частковій передплаті на картку в розмірі 30% від суми замов…" at bounding box center [739, 364] width 160 height 70
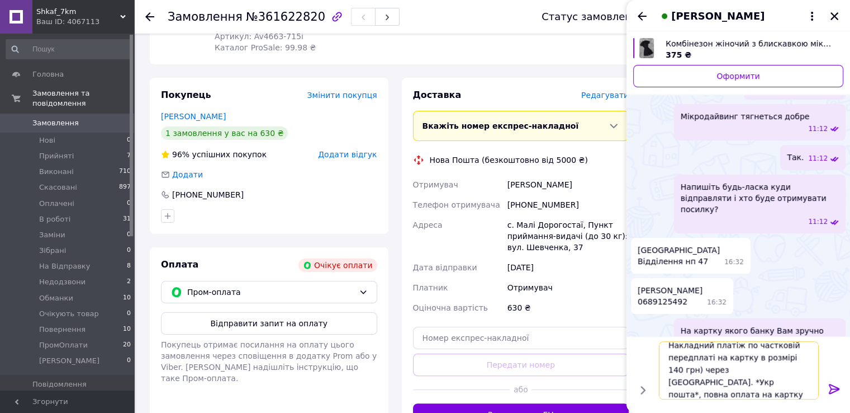
scroll to position [1, 0]
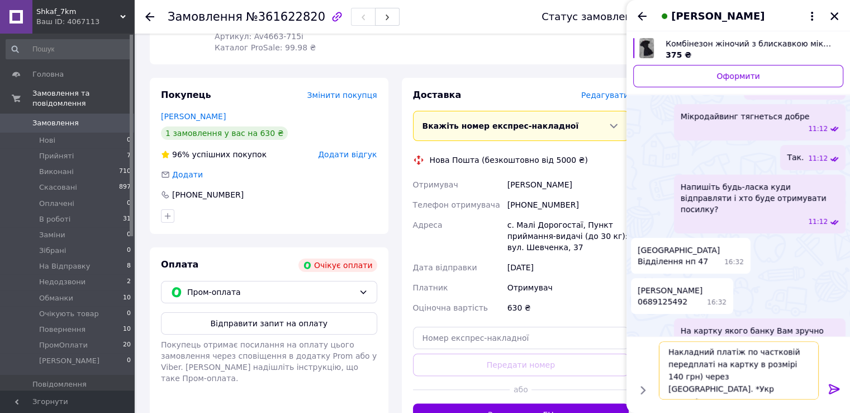
click at [683, 379] on textarea "Накладний платіж по частковій передплаті на картку в розмірі 140 грн) через Нов…" at bounding box center [739, 370] width 160 height 58
type textarea "Накладний платіж по частковій передплаті на картку в розмірі 140 грн через Нову…"
click at [833, 387] on icon at bounding box center [834, 388] width 11 height 10
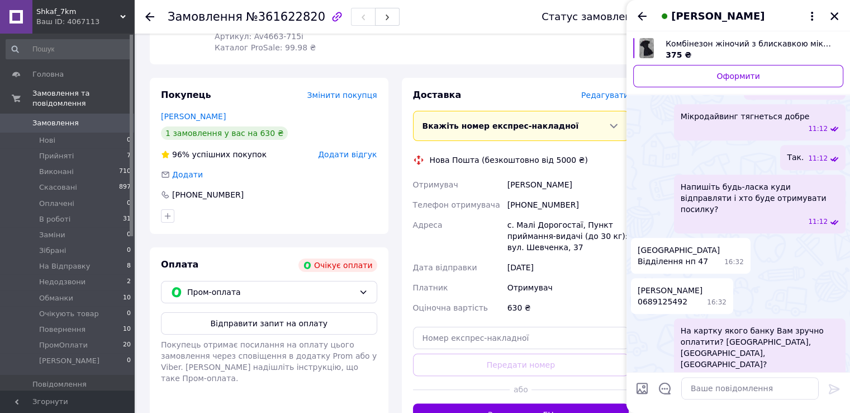
scroll to position [510, 0]
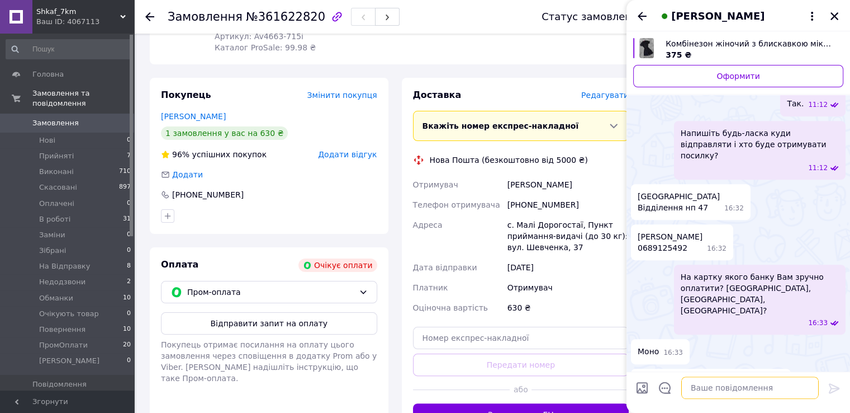
click at [785, 390] on textarea at bounding box center [750, 388] width 138 height 22
paste textarea "МоноБанк 4441111035844855 Нестерюк Богдан Опл 150 грн"
click at [693, 394] on textarea "МоноБанк 4441111035844855 Нестерюк Богдан Опл 150 грн" at bounding box center [739, 383] width 160 height 34
type textarea "МоноБанк 4441111035844855 Нестерюк Богдан Опл 140 грн"
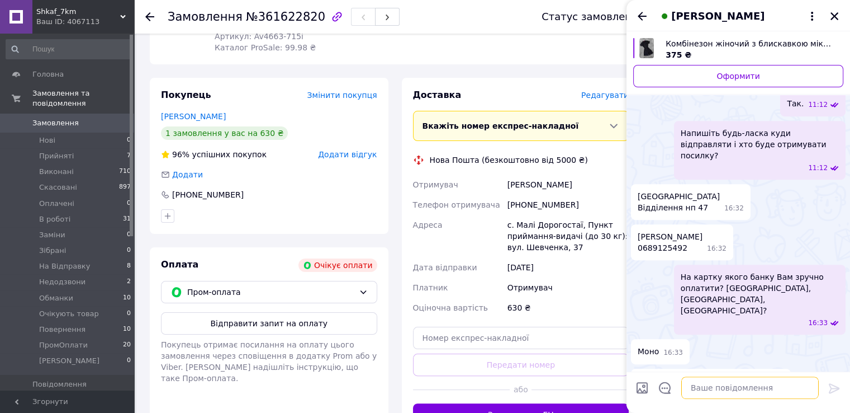
scroll to position [572, 0]
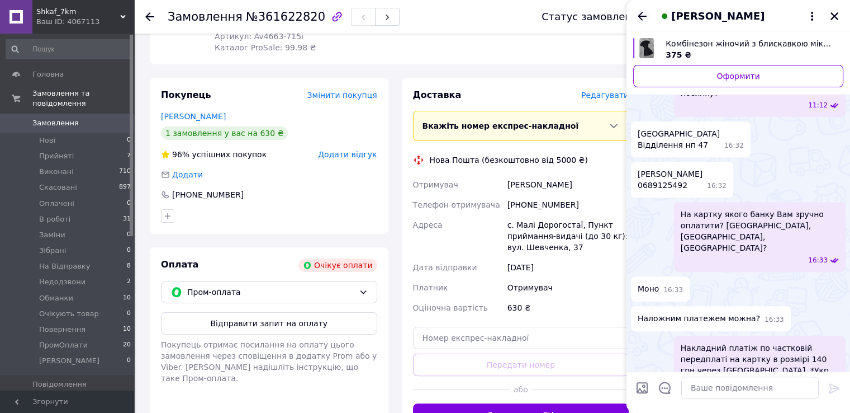
click at [641, 17] on icon "Назад" at bounding box center [642, 16] width 13 height 13
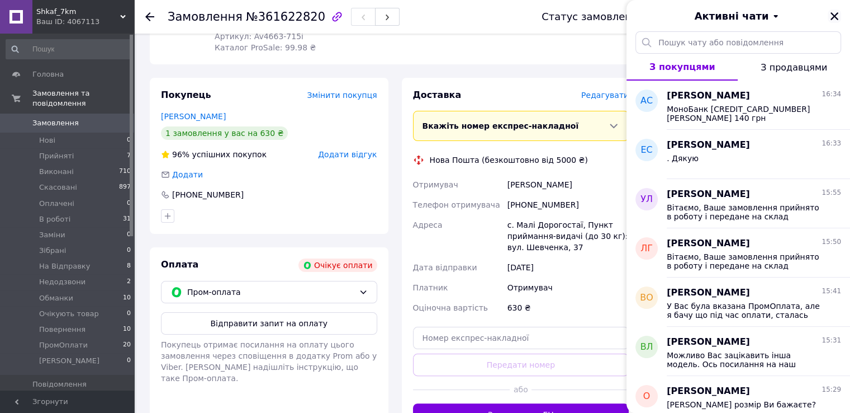
click at [838, 18] on icon "Закрити" at bounding box center [835, 16] width 10 height 10
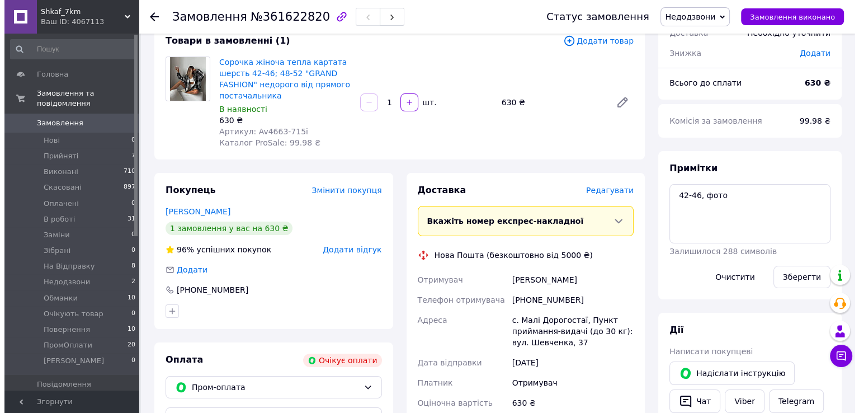
scroll to position [0, 0]
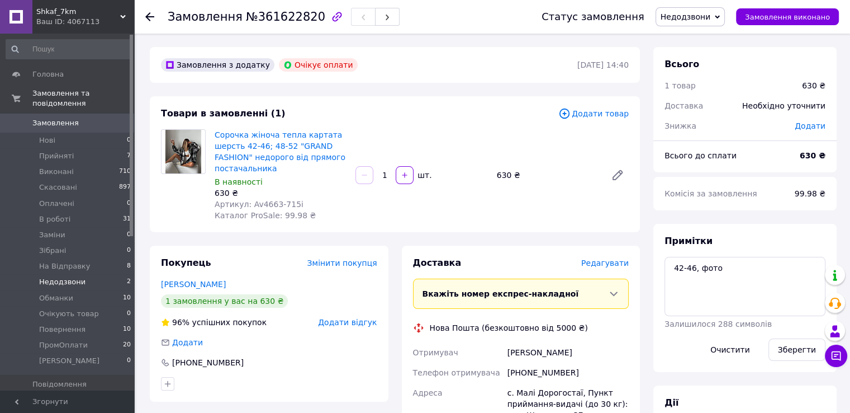
click at [87, 276] on li "Недодзвони 2" at bounding box center [69, 282] width 138 height 16
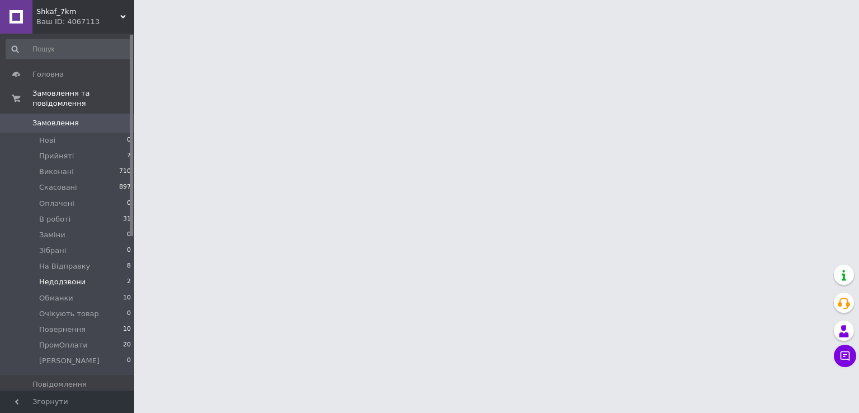
click at [87, 276] on li "Недодзвони 2" at bounding box center [69, 282] width 138 height 16
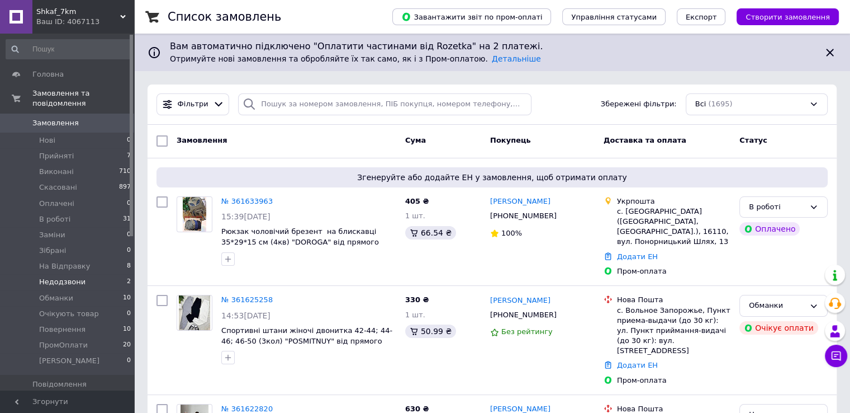
click at [117, 274] on li "Недодзвони 2" at bounding box center [69, 282] width 138 height 16
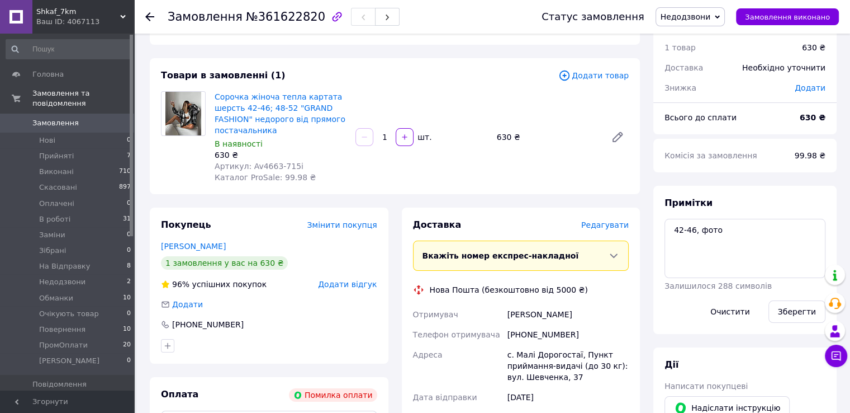
scroll to position [112, 0]
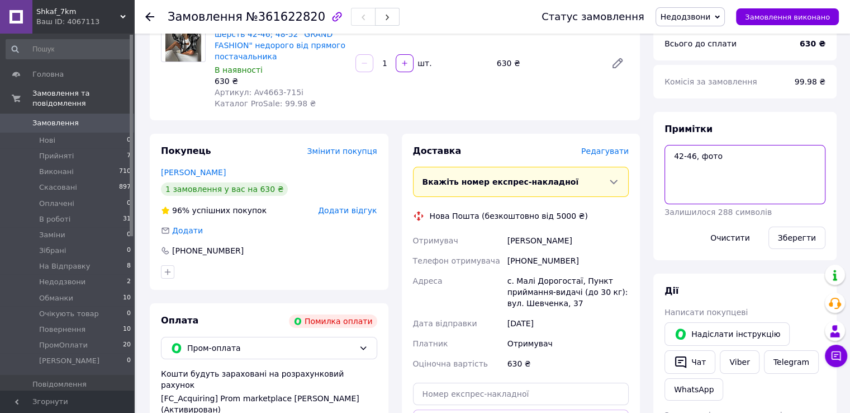
click at [689, 146] on textarea "42-46, фото" at bounding box center [745, 174] width 161 height 59
type textarea "очікуємо промоплату 42-46, фото"
click at [816, 243] on button "Зберегти" at bounding box center [797, 237] width 57 height 22
click at [799, 229] on button "Зберегти" at bounding box center [797, 237] width 57 height 22
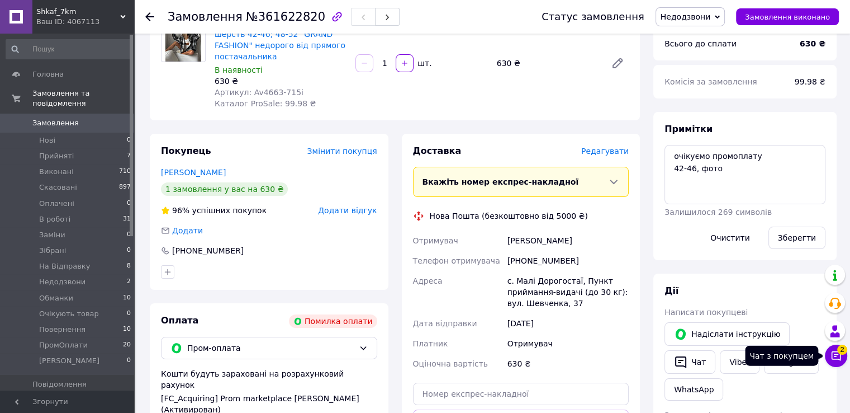
click at [834, 362] on button "Чат з покупцем 2" at bounding box center [836, 355] width 22 height 22
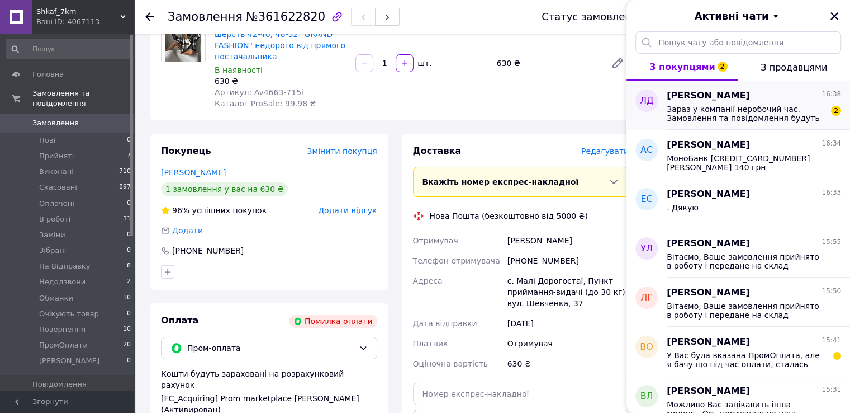
click at [774, 114] on span "Зараз у компанії неробочий час. Замовлення та повідомлення будуть оброблені в н…" at bounding box center [746, 114] width 159 height 18
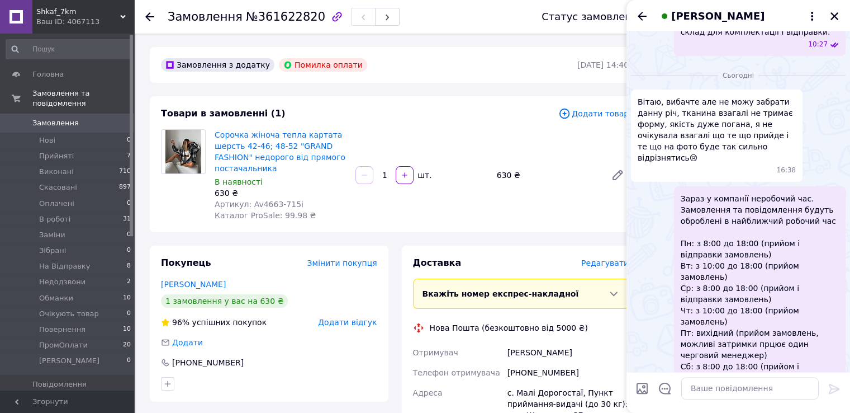
scroll to position [278, 0]
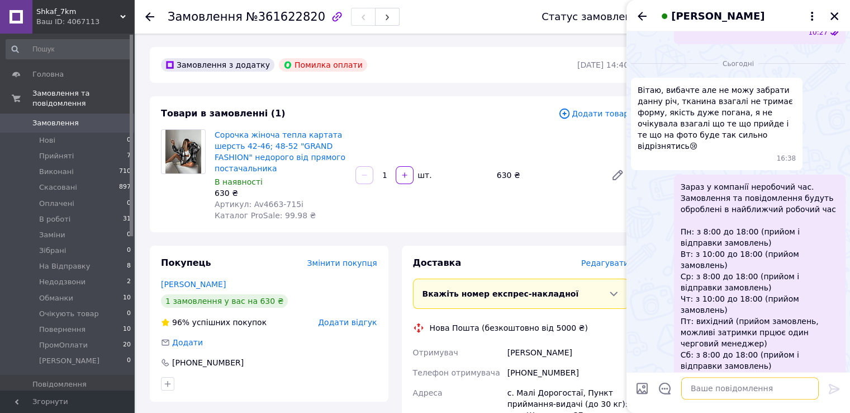
click at [728, 386] on textarea at bounding box center [750, 388] width 138 height 22
type textarea "Добрий день"
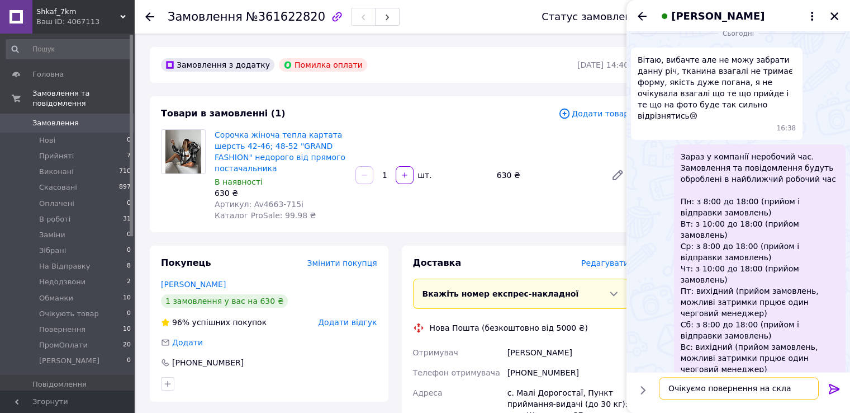
type textarea "Очікуємо повернення на склад"
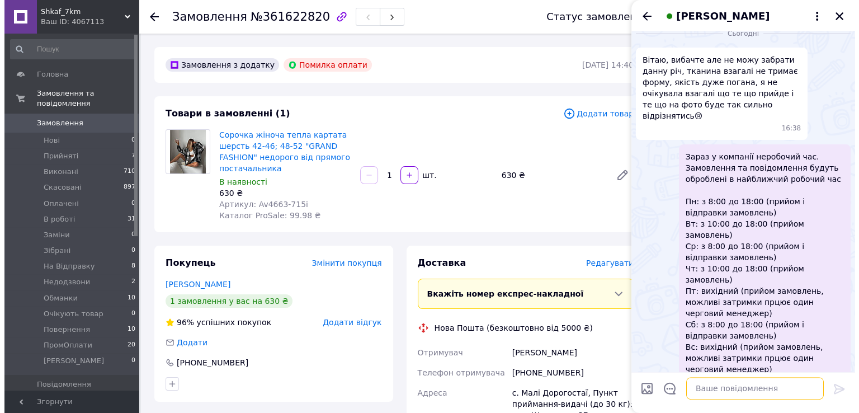
scroll to position [338, 0]
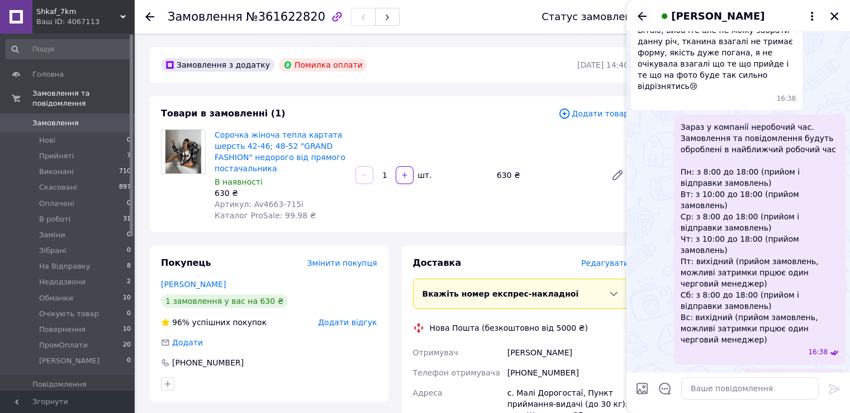
click at [638, 11] on icon "Назад" at bounding box center [642, 16] width 13 height 13
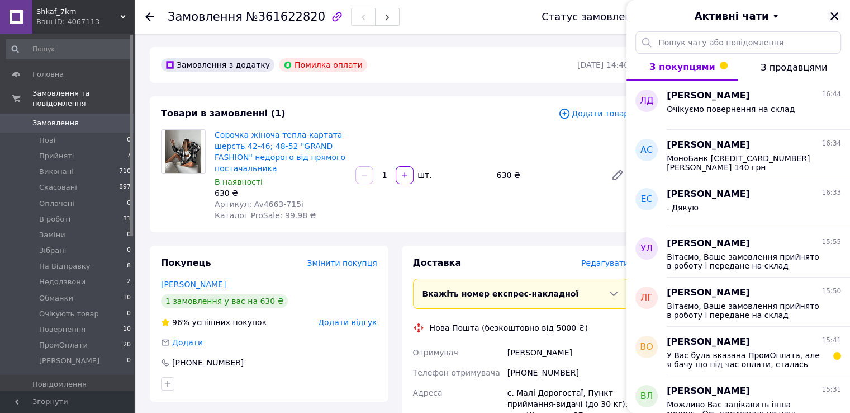
click at [839, 20] on icon "Закрити" at bounding box center [835, 16] width 10 height 10
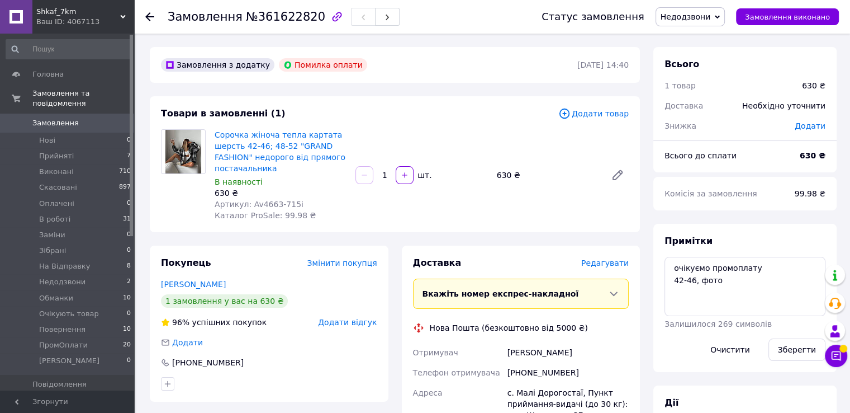
click at [101, 120] on link "Замовлення 0" at bounding box center [69, 122] width 138 height 19
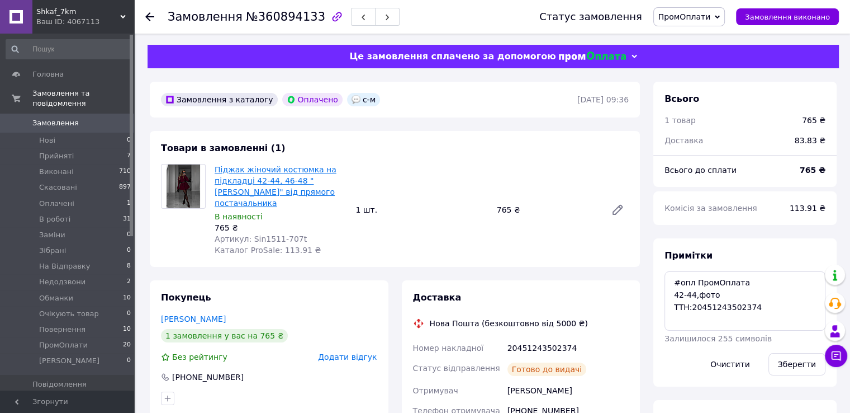
scroll to position [13, 0]
click at [262, 187] on link "Піджак жіночий костюмка на підкладці 42-44, 46-48 "DOROFEEVA" від прямого поста…" at bounding box center [276, 186] width 122 height 42
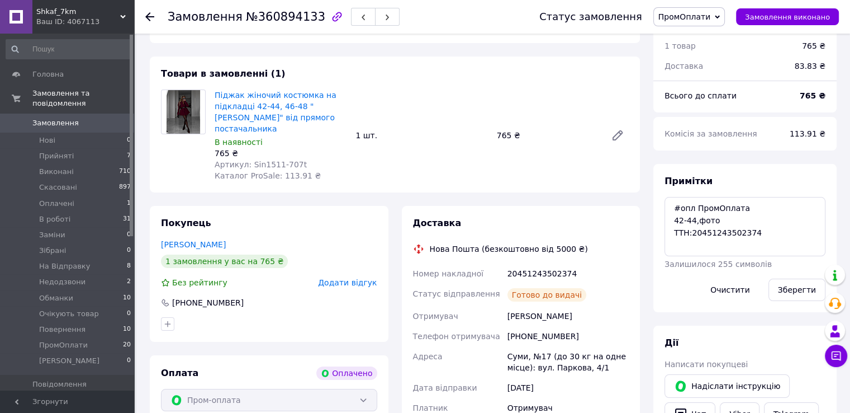
scroll to position [55, 0]
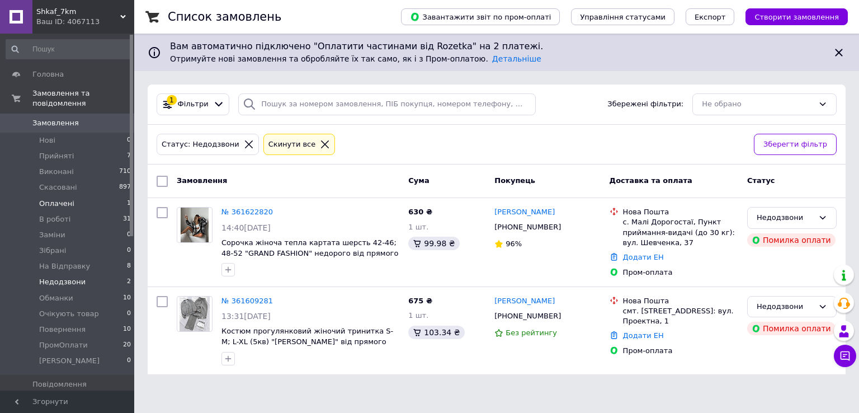
click at [94, 196] on li "Оплачені 1" at bounding box center [69, 204] width 138 height 16
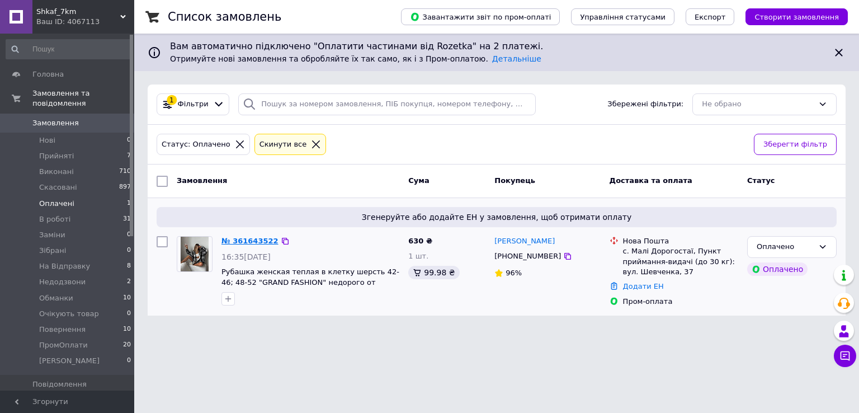
click at [244, 238] on link "№ 361643522" at bounding box center [249, 240] width 57 height 8
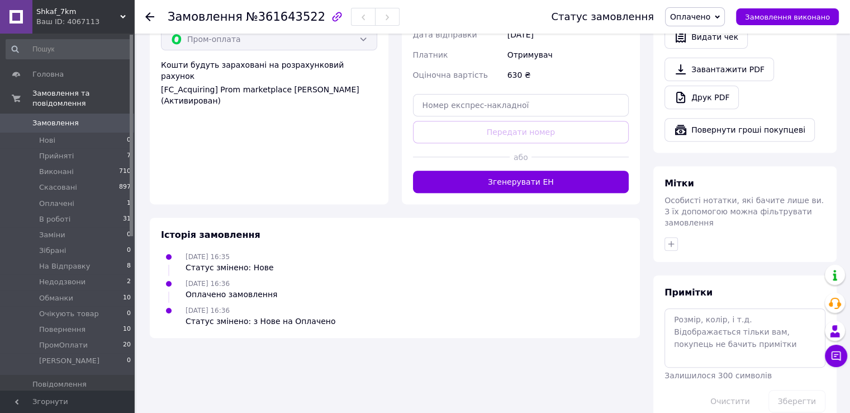
scroll to position [436, 0]
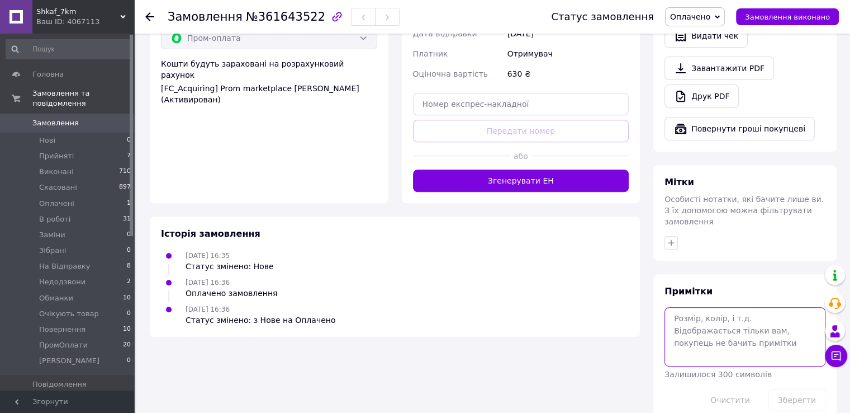
click at [737, 311] on textarea at bounding box center [745, 336] width 161 height 59
paste textarea "42-46, фото"
click at [691, 307] on textarea "42-46, фото" at bounding box center [745, 336] width 161 height 59
paste textarea "#опл ПромОплата"
click at [760, 328] on textarea "#опл ПромОплата 42-46, фото" at bounding box center [745, 336] width 161 height 59
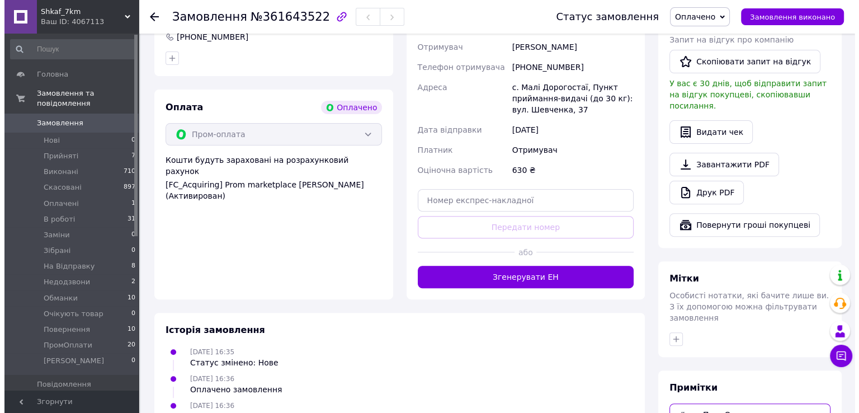
scroll to position [101, 0]
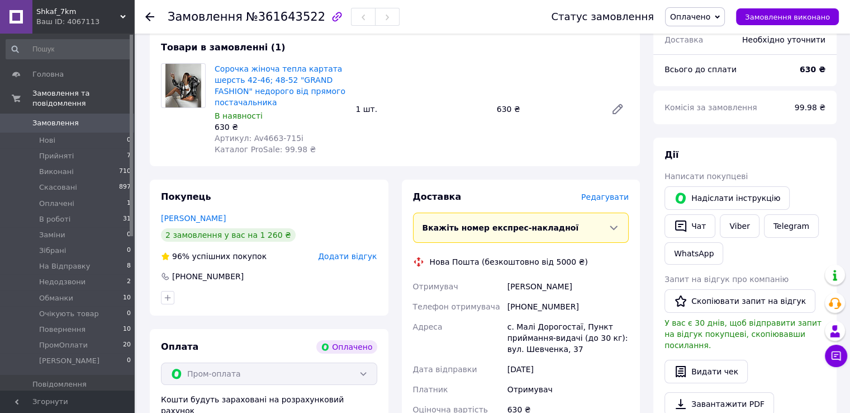
type textarea "#опл ПромОплата 42-46, фото ТТН:"
click at [613, 197] on span "Редагувати" at bounding box center [605, 196] width 48 height 9
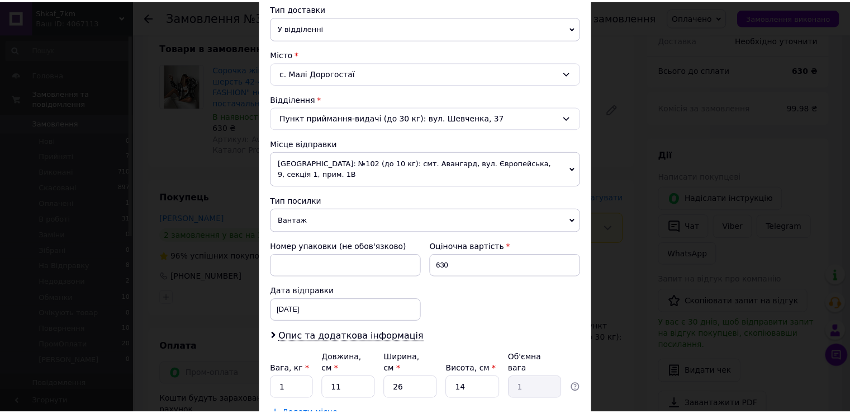
scroll to position [326, 0]
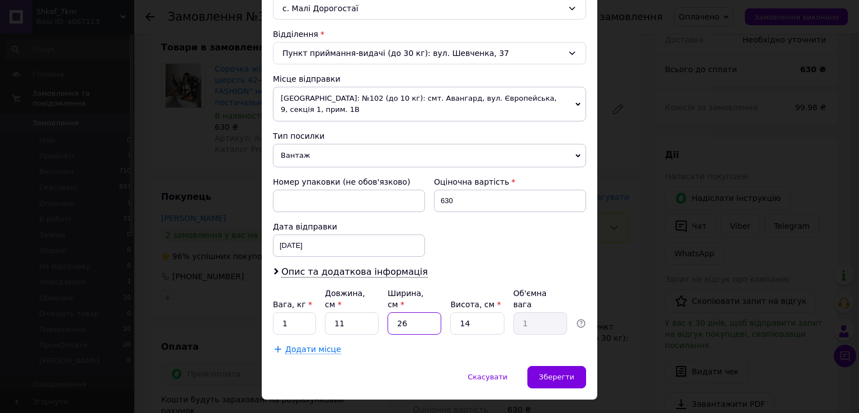
click at [409, 312] on input "26" at bounding box center [414, 323] width 54 height 22
type input "1"
type input "0.1"
type input "1"
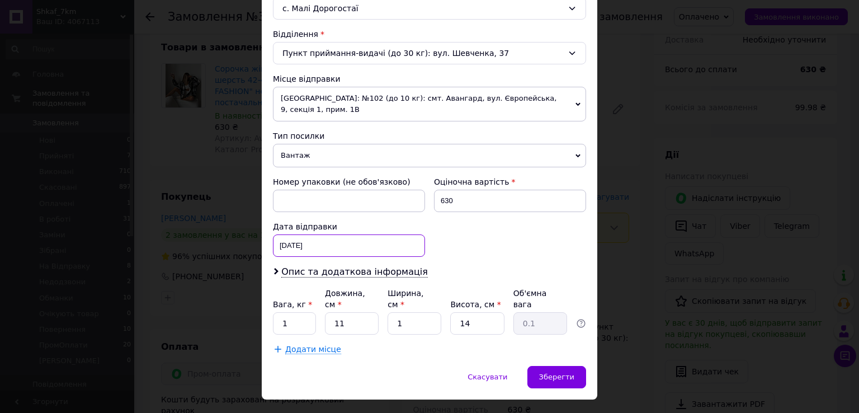
click at [333, 234] on div "12.09.2025 < 2025 > < Сентябрь > Пн Вт Ср Чт Пт Сб Вс 1 2 3 4 5 6 7 8 9 10 11 1…" at bounding box center [349, 245] width 152 height 22
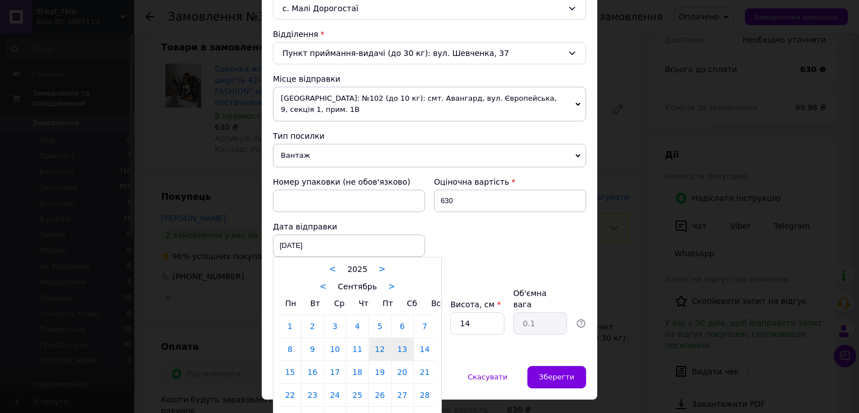
click at [394, 339] on link "13" at bounding box center [402, 349] width 22 height 22
type input "13.09.2025"
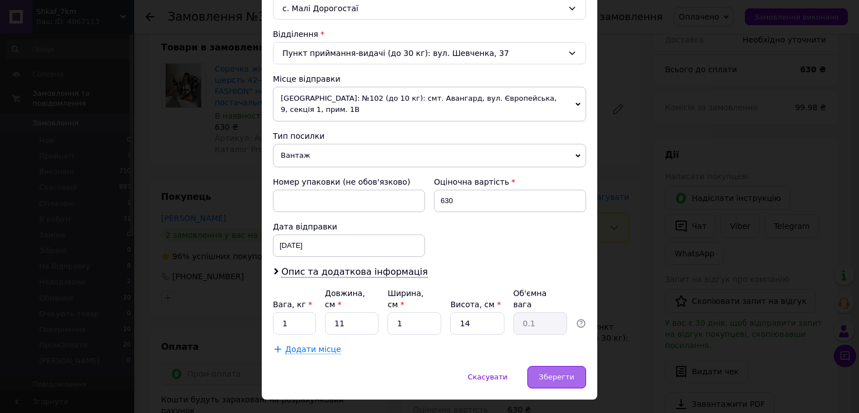
click at [554, 372] on span "Зберегти" at bounding box center [556, 376] width 35 height 8
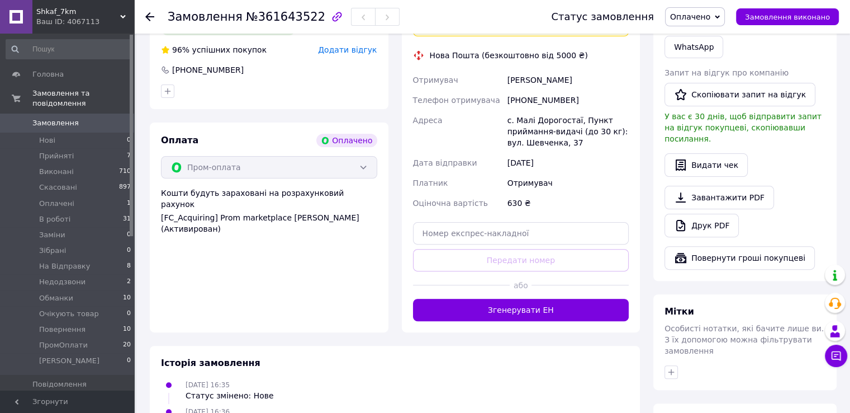
scroll to position [278, 0]
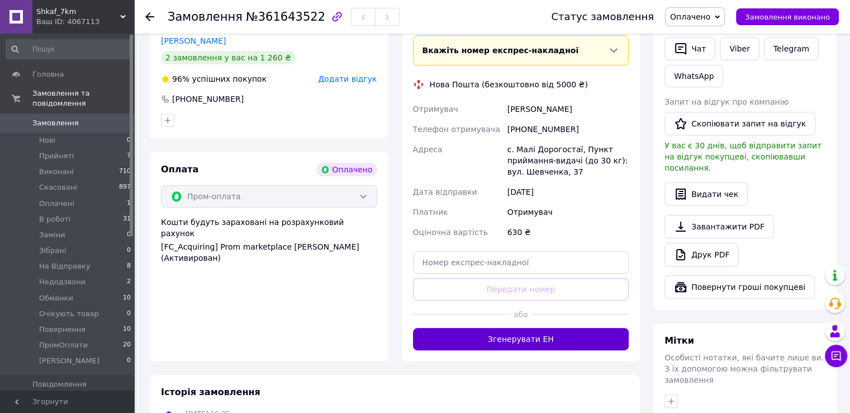
click at [604, 333] on button "Згенерувати ЕН" at bounding box center [521, 339] width 216 height 22
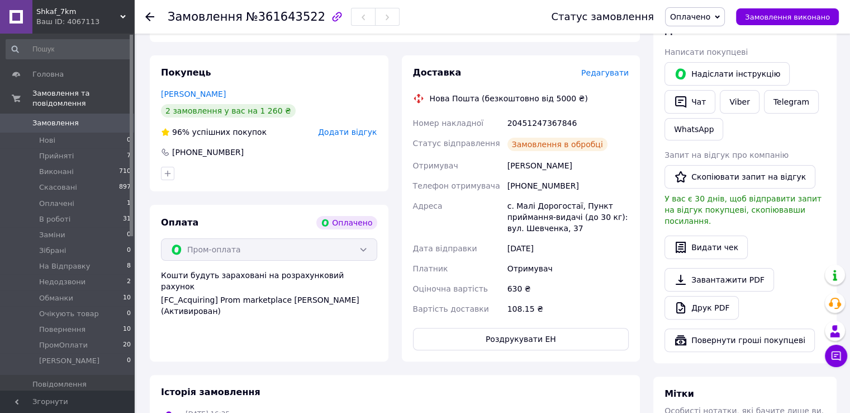
scroll to position [166, 0]
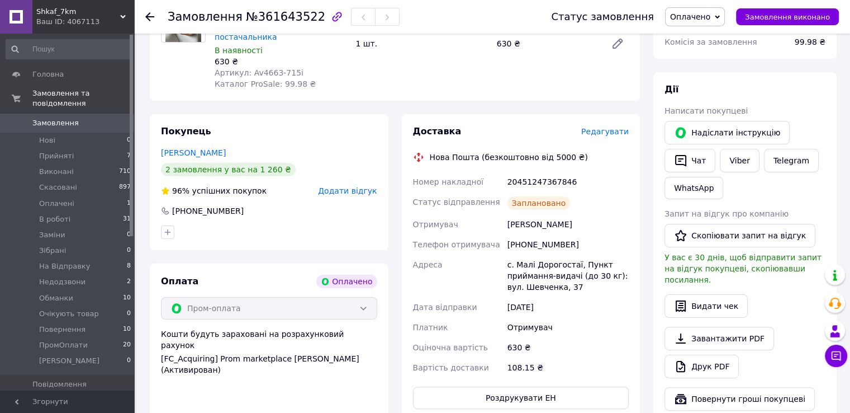
click at [534, 184] on div "20451247367846" at bounding box center [568, 182] width 126 height 20
copy div "20451247367846"
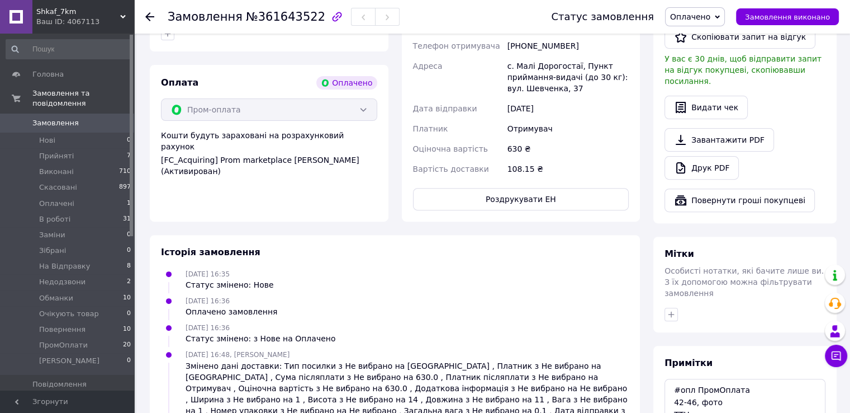
scroll to position [390, 0]
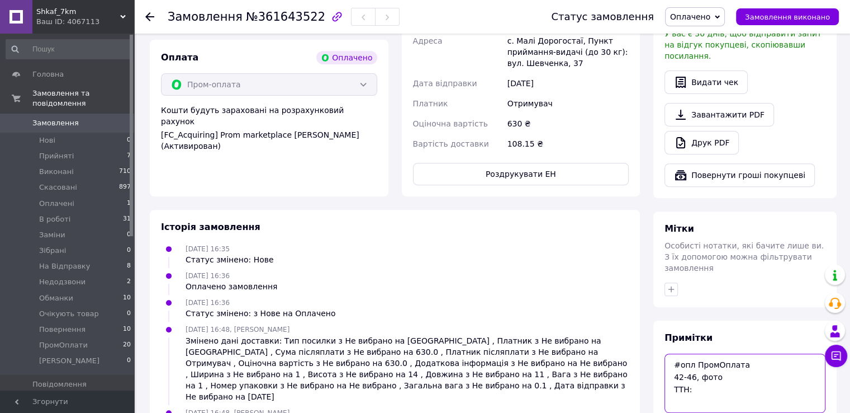
click at [720, 368] on textarea "#опл ПромОплата 42-46, фото ТТН:" at bounding box center [745, 382] width 161 height 59
paste textarea "20451247367846"
type textarea "#опл ПромОплата 42-46, фото ТТН:20451247367846"
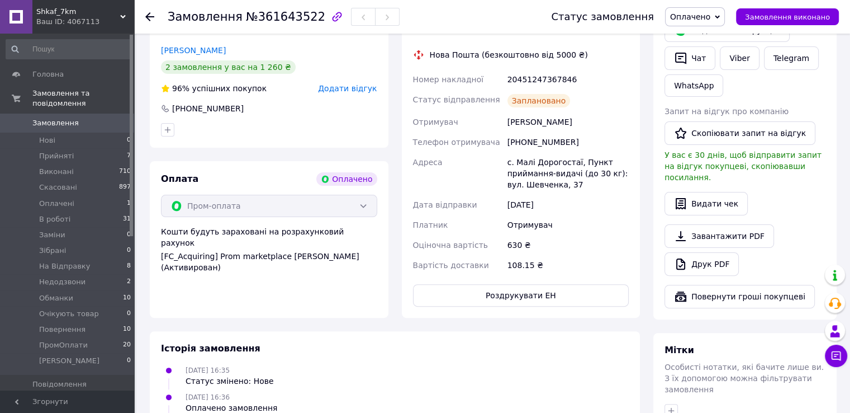
scroll to position [436, 0]
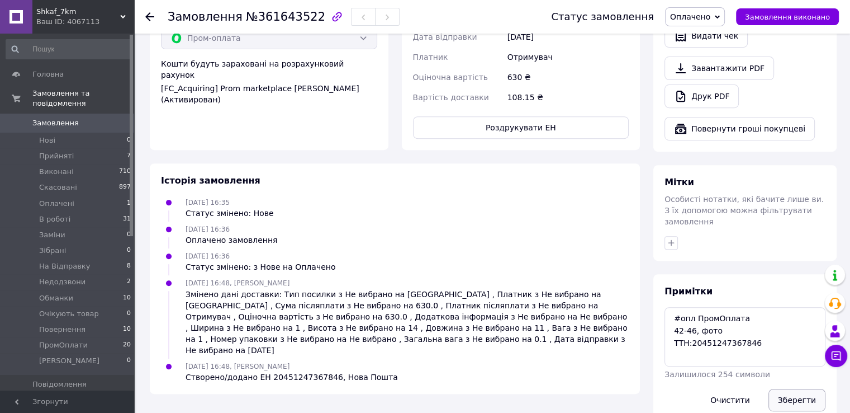
click at [808, 388] on button "Зберегти" at bounding box center [797, 399] width 57 height 22
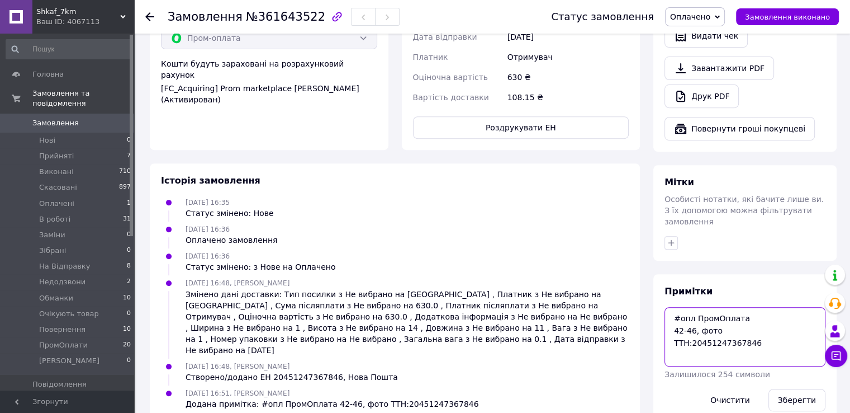
drag, startPoint x: 785, startPoint y: 325, endPoint x: 667, endPoint y: 294, distance: 121.3
click at [667, 307] on textarea "#опл ПромОплата 42-46, фото ТТН:20451247367846" at bounding box center [745, 336] width 161 height 59
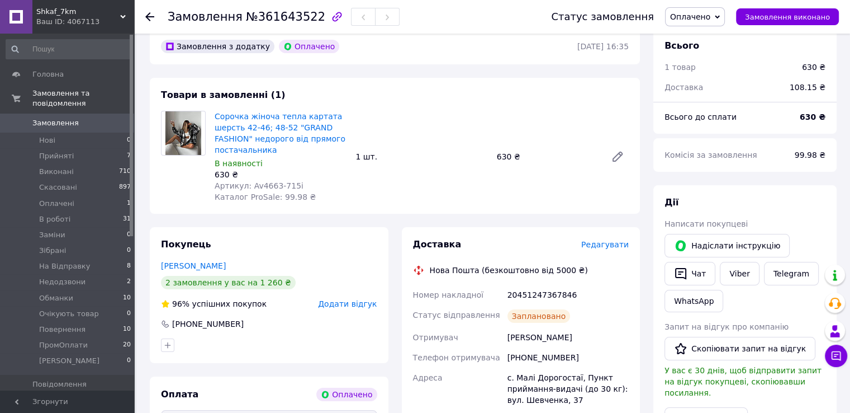
scroll to position [45, 0]
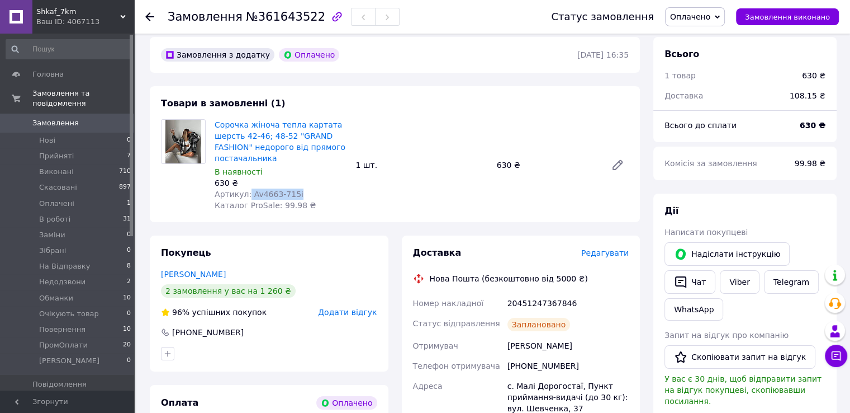
drag, startPoint x: 245, startPoint y: 194, endPoint x: 303, endPoint y: 200, distance: 57.8
click at [303, 200] on div "Артикул: Av4663-715i" at bounding box center [281, 193] width 132 height 11
copy span "Av4663-715i"
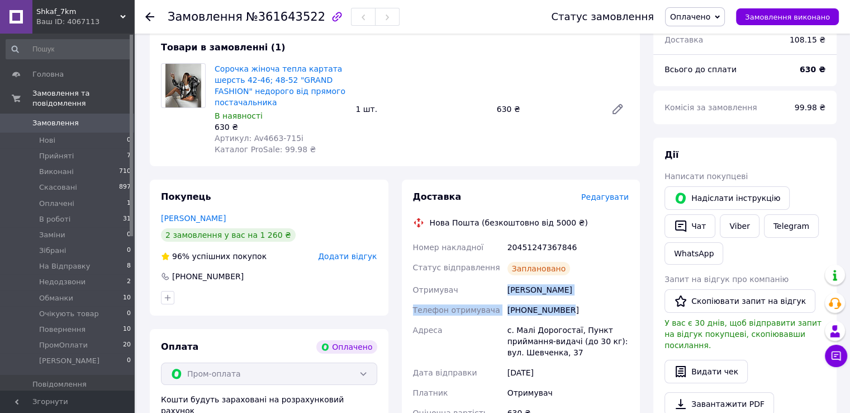
drag, startPoint x: 497, startPoint y: 293, endPoint x: 561, endPoint y: 309, distance: 66.0
click at [561, 309] on div "Номер накладної 20451247367846 Статус відправлення Заплановано Отримувач Осипчу…" at bounding box center [521, 340] width 221 height 206
copy div "Отримувач Осипчук Віта Телефон отримувача +380976177943"
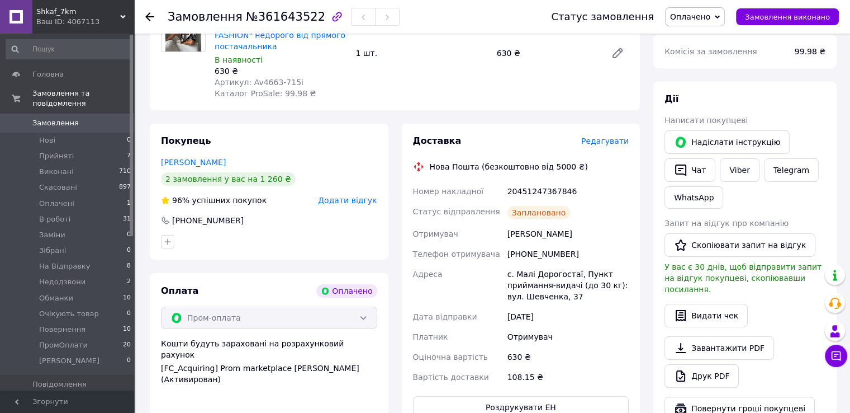
click at [535, 279] on div "с. Малі Дорогостаї, Пункт приймання-видачі (до 30 кг): вул. Шевченка, 37" at bounding box center [568, 285] width 126 height 42
click at [534, 278] on div "с. Малі Дорогостаї, Пункт приймання-видачі (до 30 кг): вул. Шевченка, 37" at bounding box center [568, 285] width 126 height 42
drag, startPoint x: 514, startPoint y: 275, endPoint x: 574, endPoint y: 273, distance: 59.9
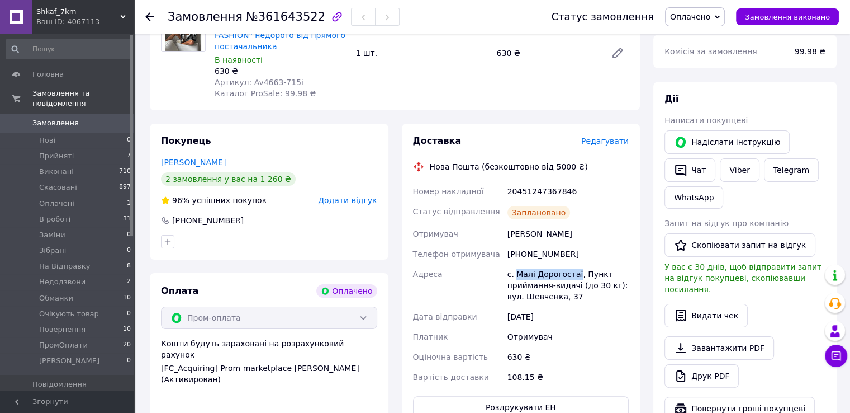
click at [574, 273] on div "с. Малі Дорогостаї, Пункт приймання-видачі (до 30 кг): вул. Шевченка, 37" at bounding box center [568, 285] width 126 height 42
copy div "Малі Дорогостаї"
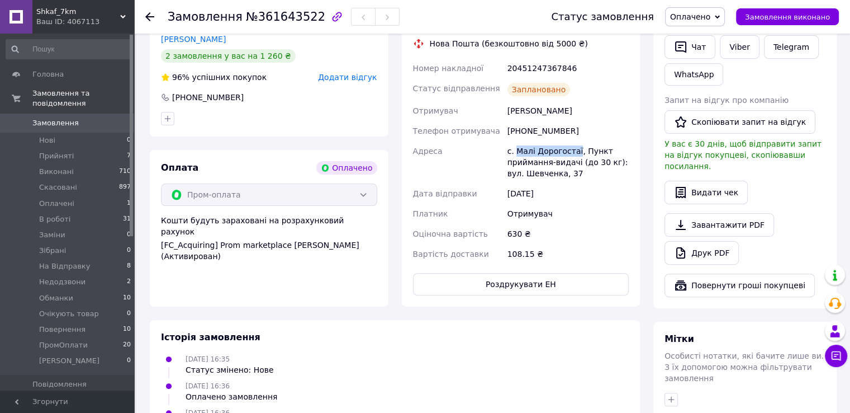
scroll to position [212, 0]
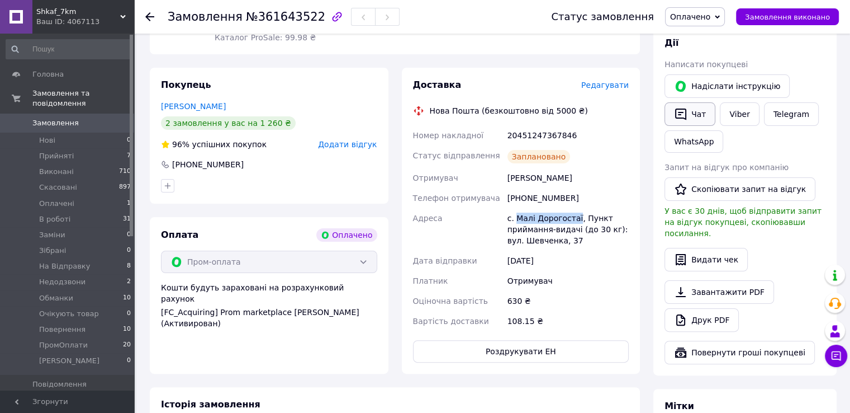
click at [679, 112] on icon "button" at bounding box center [680, 114] width 11 height 12
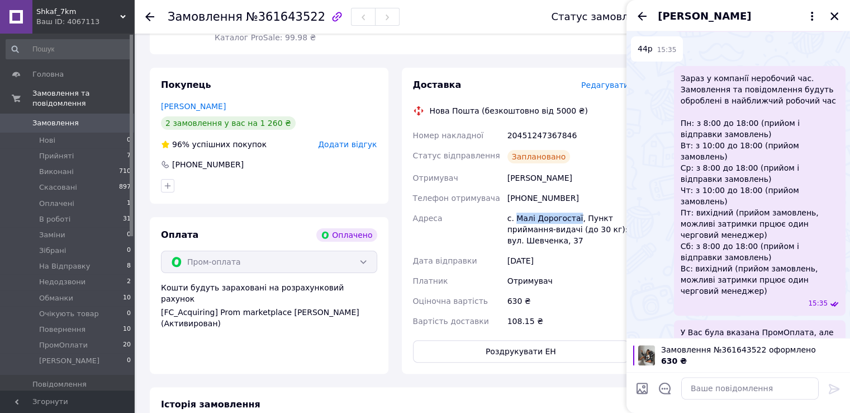
scroll to position [275, 0]
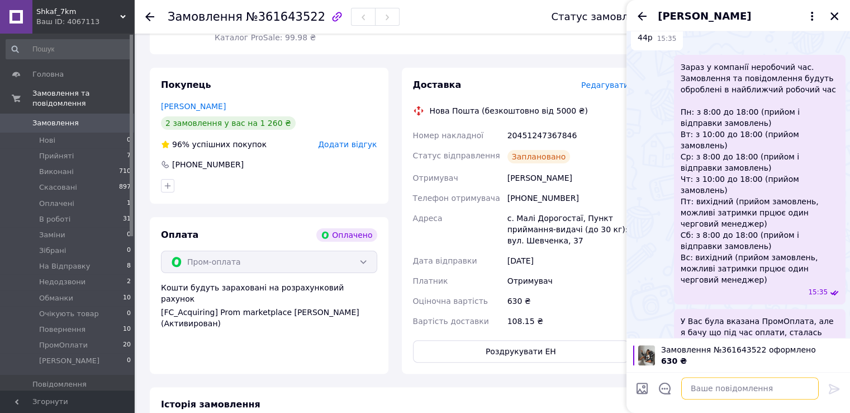
click at [722, 396] on textarea at bounding box center [750, 388] width 138 height 22
paste textarea "Вітаємо, Ваше замовлення прийнято в роботу і передане на склад 1000_VESHCHEY. У…"
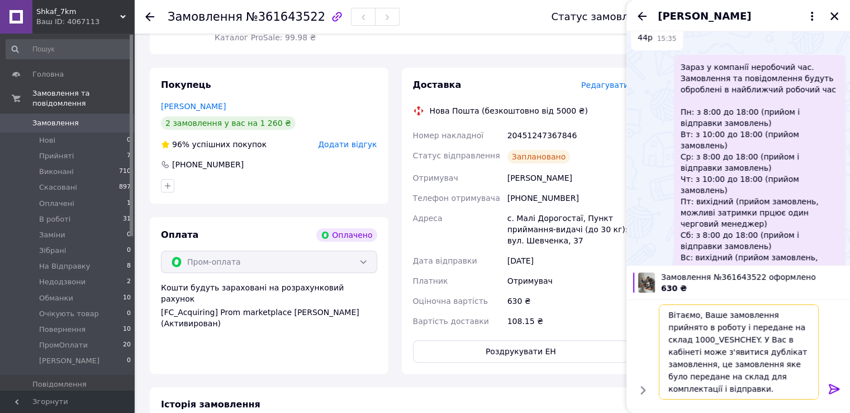
type textarea "Вітаємо, Ваше замовлення прийнято в роботу і передане на склад 1000_VESHCHEY. У…"
click at [830, 390] on icon at bounding box center [834, 388] width 13 height 13
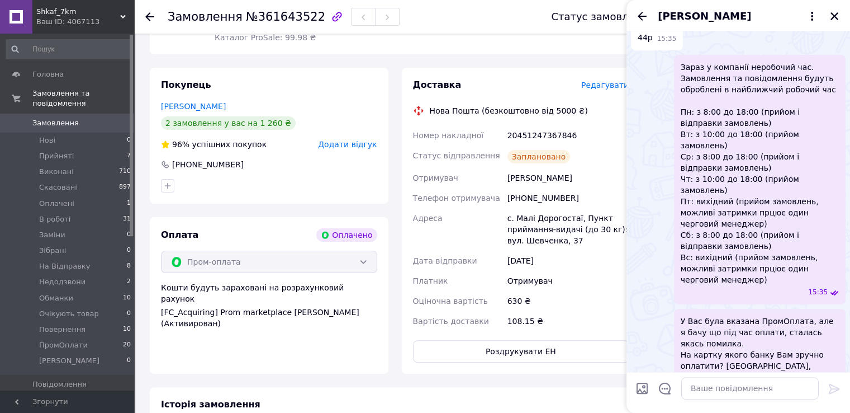
scroll to position [507, 0]
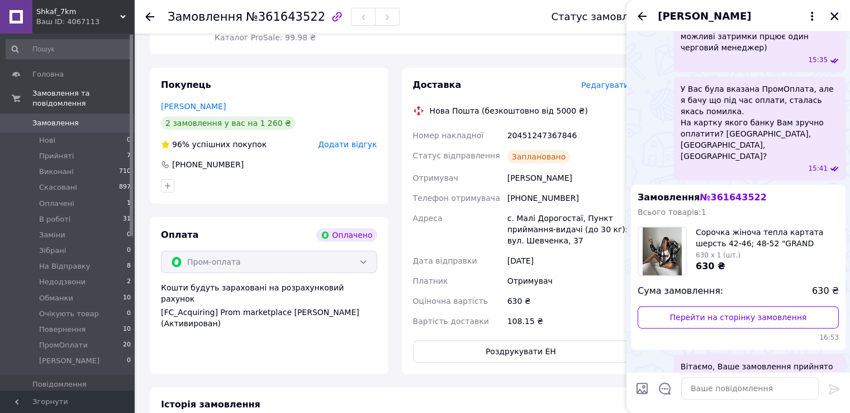
click at [828, 18] on button "Закрити" at bounding box center [834, 16] width 13 height 13
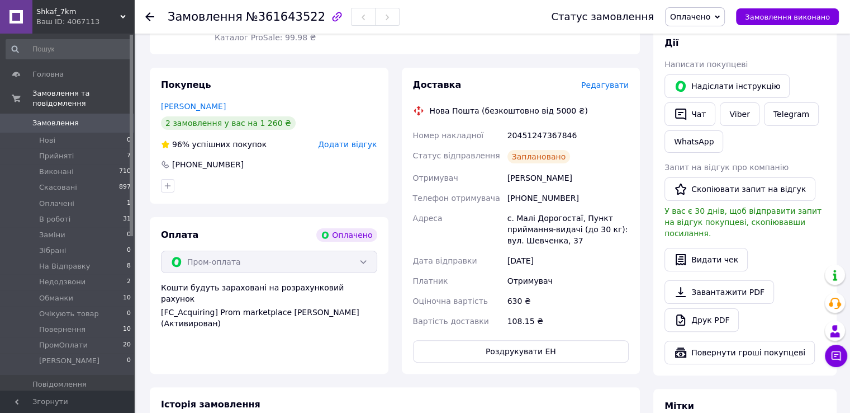
click at [725, 17] on span "Оплачено" at bounding box center [695, 16] width 60 height 19
click at [718, 93] on li "В роботі" at bounding box center [702, 89] width 72 height 17
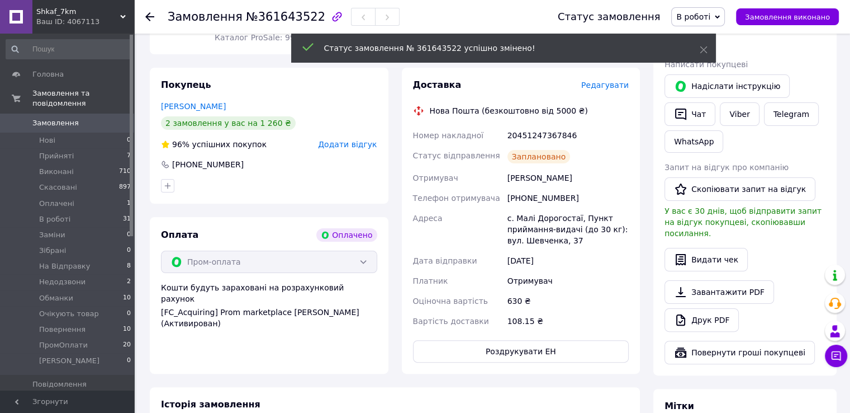
click at [92, 118] on span "Замовлення" at bounding box center [67, 123] width 71 height 10
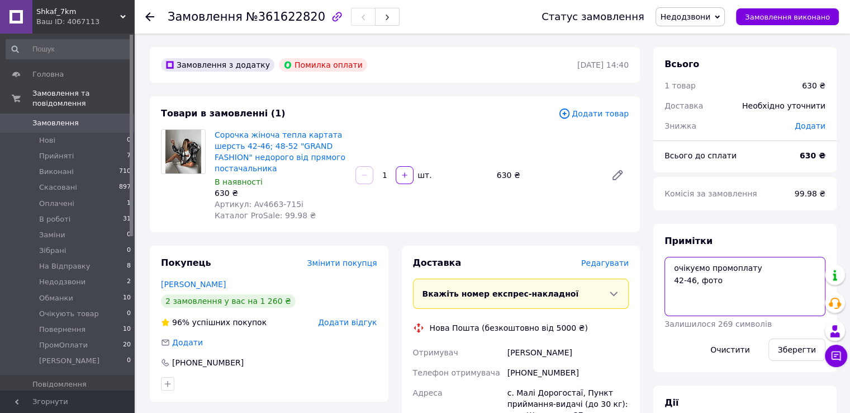
click at [715, 271] on textarea "очікуємо промоплату 42-46, фото" at bounding box center [745, 286] width 161 height 59
drag, startPoint x: 724, startPoint y: 282, endPoint x: 671, endPoint y: 278, distance: 53.8
click at [671, 278] on textarea "очікуємо промоплату 42-46, фото" at bounding box center [745, 286] width 161 height 59
click at [686, 16] on span "Недодзвони" at bounding box center [686, 16] width 50 height 9
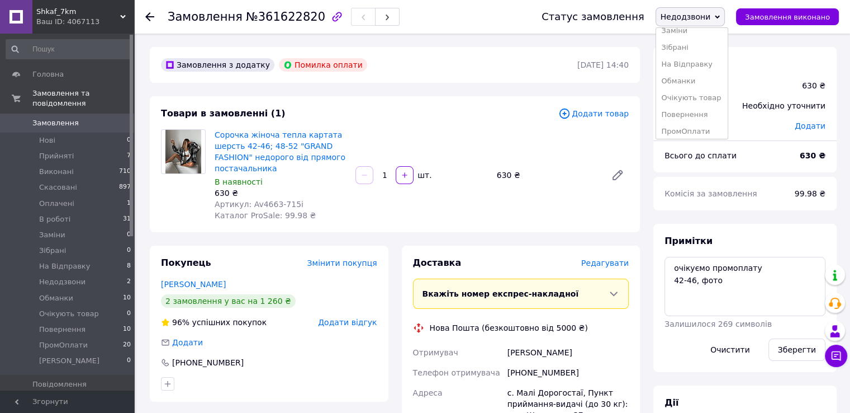
scroll to position [112, 0]
click at [708, 65] on li "Обманки" at bounding box center [692, 61] width 72 height 17
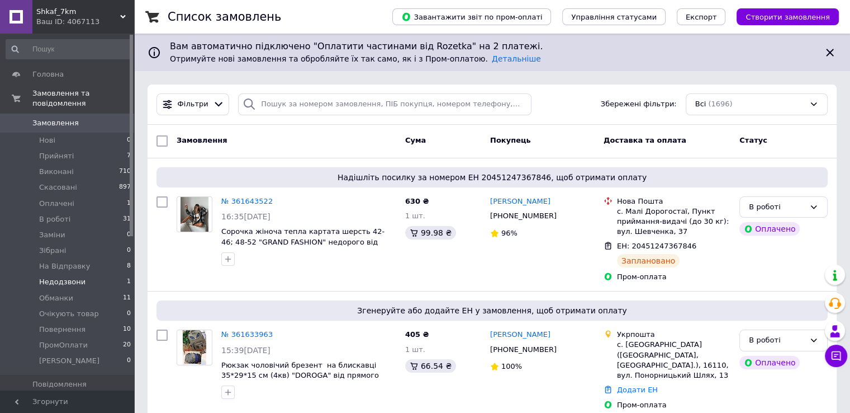
click at [82, 274] on li "Недодзвони 1" at bounding box center [69, 282] width 138 height 16
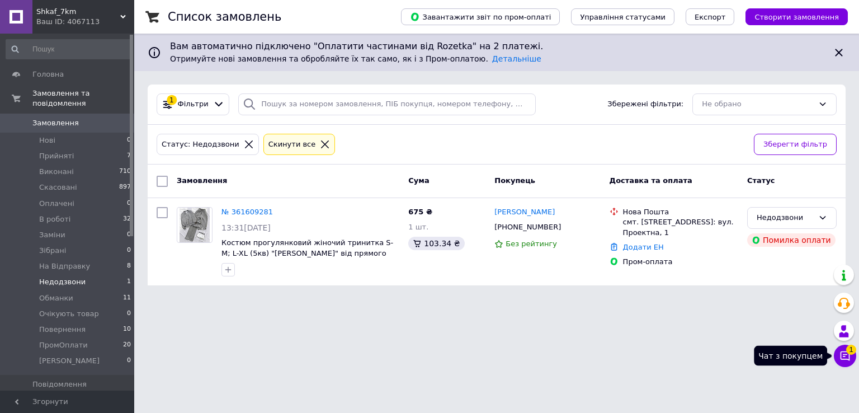
click at [853, 358] on button "Чат з покупцем 1" at bounding box center [844, 355] width 22 height 22
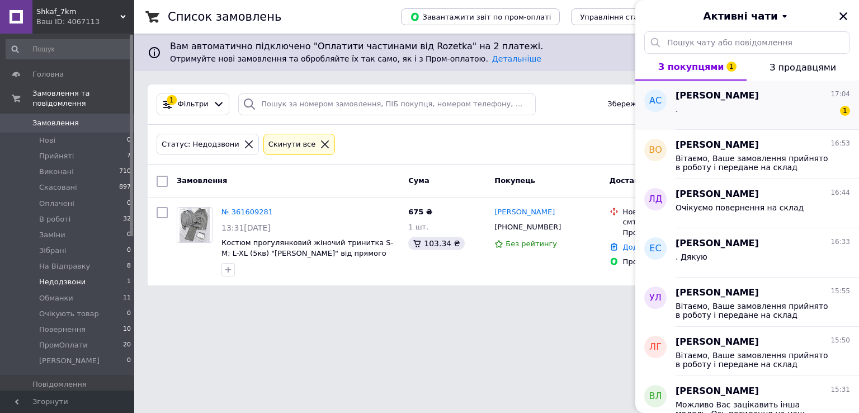
click at [737, 119] on div ". 1" at bounding box center [762, 111] width 174 height 18
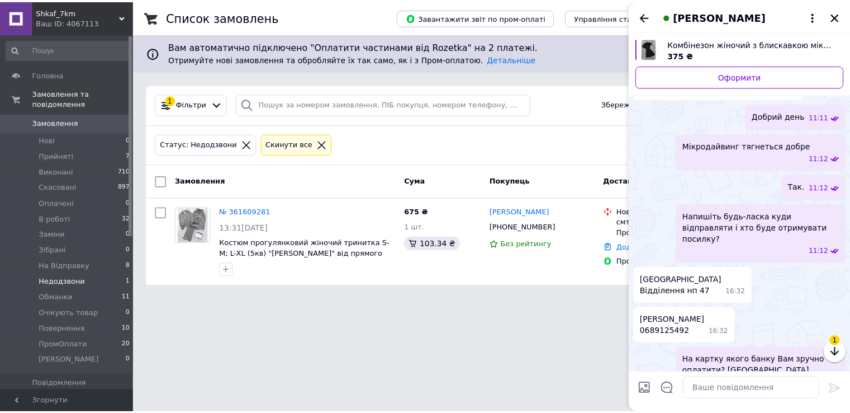
scroll to position [623, 0]
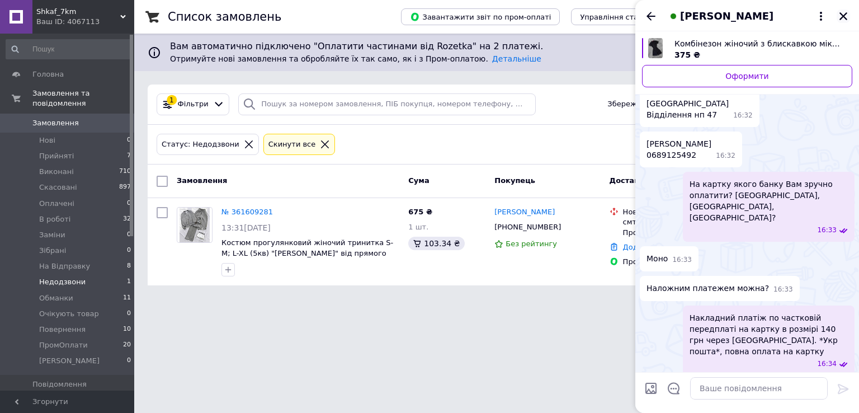
click at [841, 22] on button "Закрити" at bounding box center [842, 16] width 13 height 13
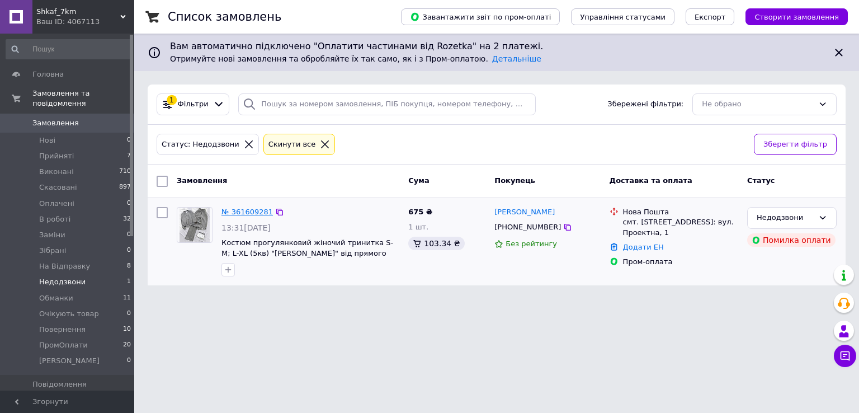
click at [252, 213] on link "№ 361609281" at bounding box center [246, 211] width 51 height 8
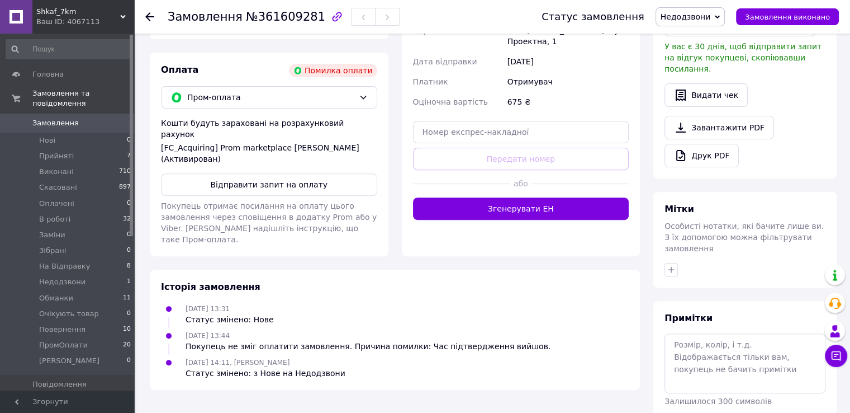
scroll to position [388, 0]
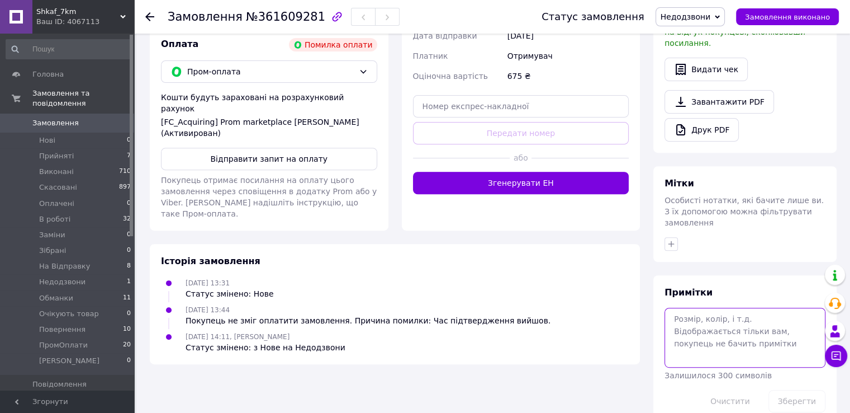
click at [721, 307] on textarea at bounding box center [745, 336] width 161 height 59
click at [726, 307] on textarea "бордо,л-хл" at bounding box center [745, 336] width 161 height 59
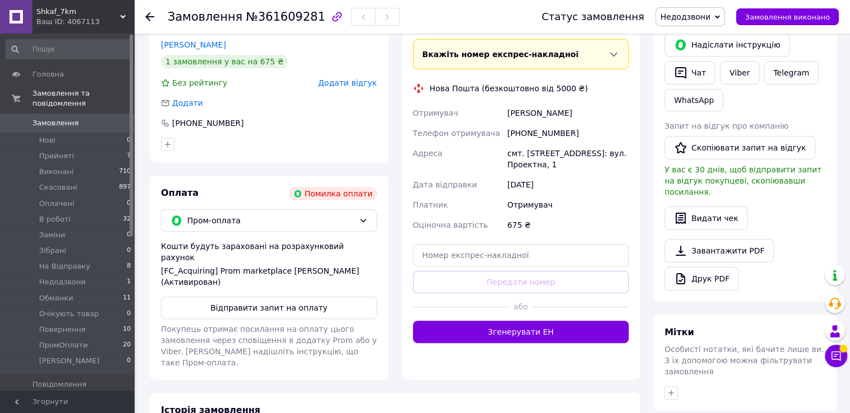
scroll to position [220, 0]
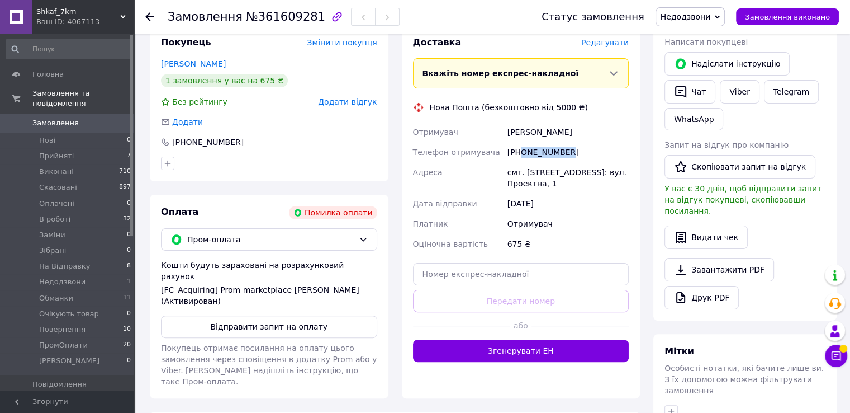
drag, startPoint x: 521, startPoint y: 140, endPoint x: 586, endPoint y: 138, distance: 64.9
click at [586, 142] on div "[PHONE_NUMBER]" at bounding box center [568, 152] width 126 height 20
copy div "0977563972"
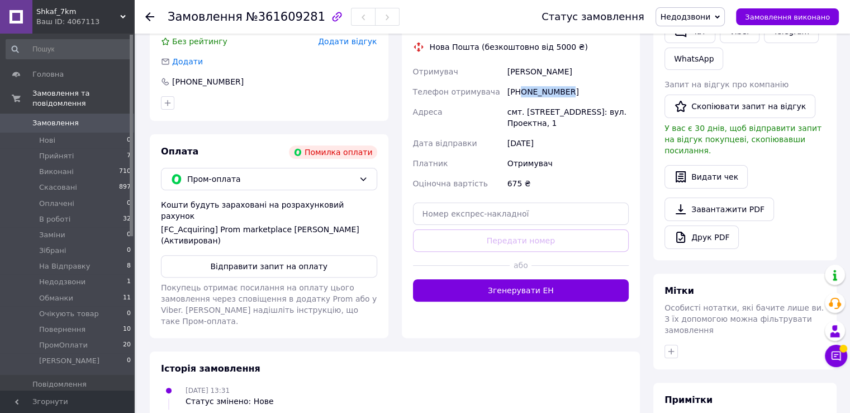
scroll to position [388, 0]
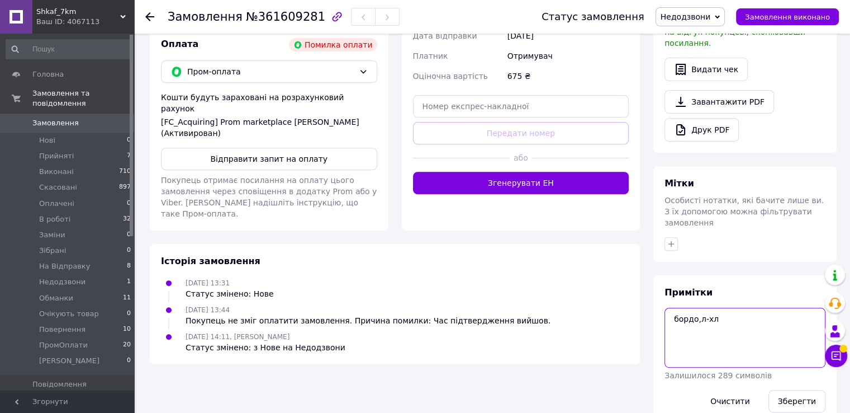
click at [721, 307] on textarea "бордо,л-хл" at bounding box center [745, 336] width 161 height 59
type textarea "скинула смс бордо,л-хл"
click at [792, 390] on button "Зберегти" at bounding box center [797, 401] width 57 height 22
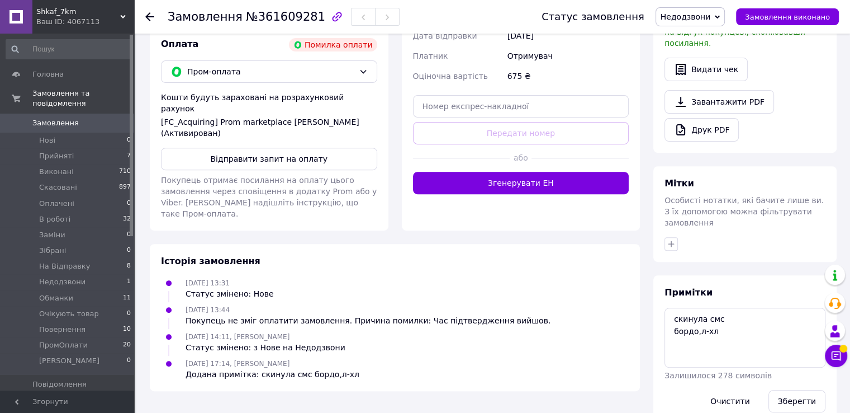
click at [680, 23] on span "Недодзвони" at bounding box center [691, 16] width 70 height 19
click at [694, 32] on li "Прийнято" at bounding box center [692, 39] width 72 height 17
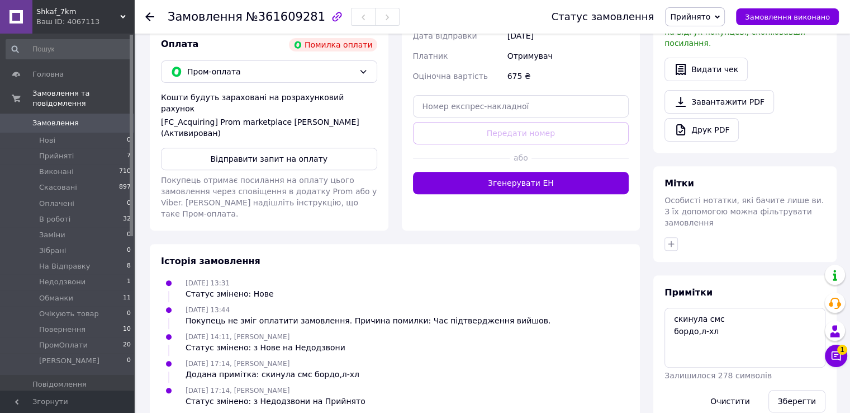
click at [101, 120] on link "Замовлення 0" at bounding box center [69, 122] width 138 height 19
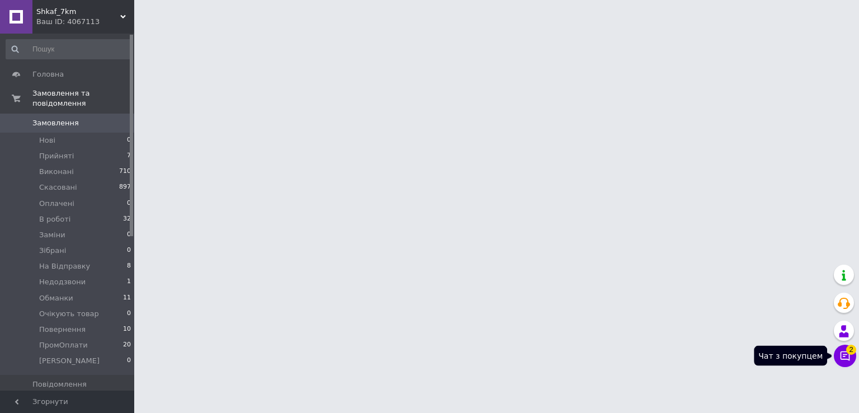
click at [833, 354] on button "Чат з покупцем 2" at bounding box center [844, 355] width 22 height 22
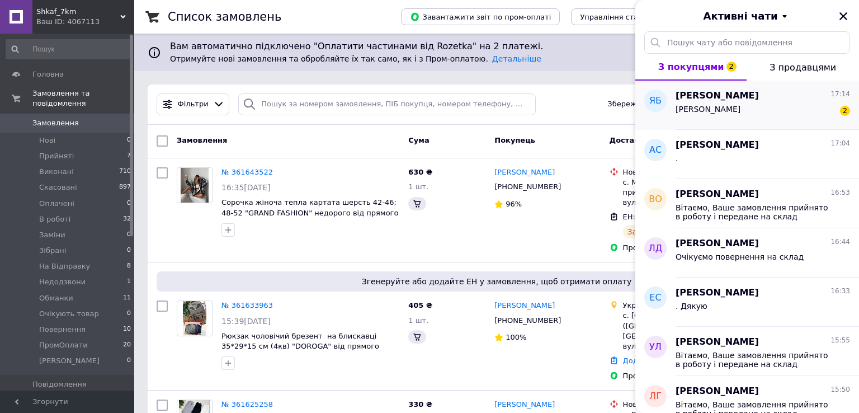
click at [772, 104] on div "Смілик Оксана Миколаївна 2" at bounding box center [762, 111] width 174 height 18
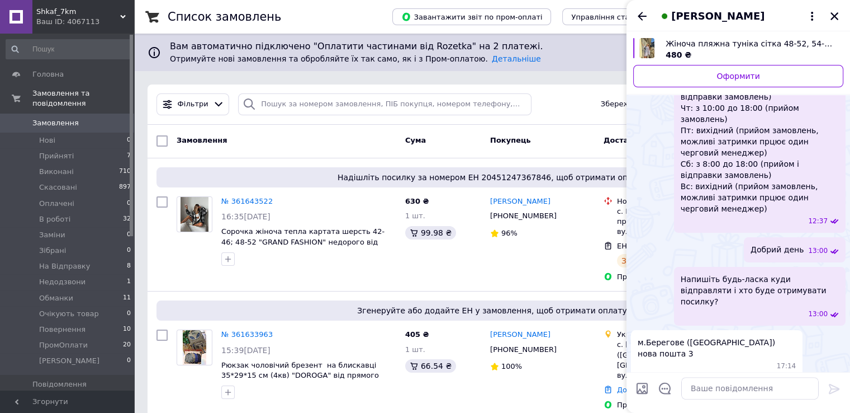
scroll to position [230, 0]
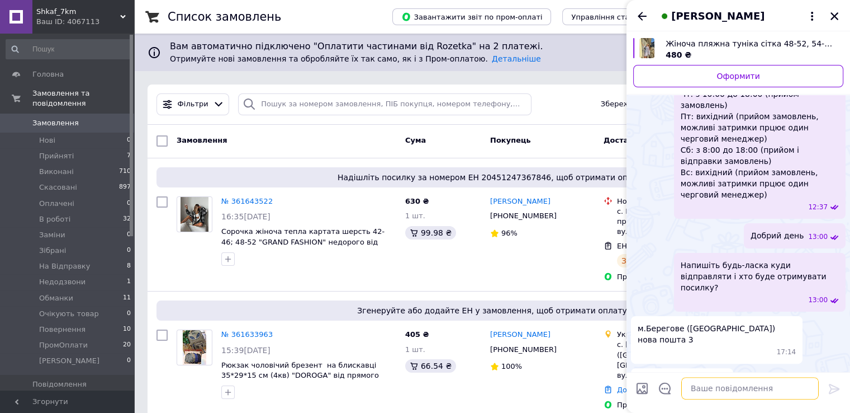
click at [713, 384] on textarea at bounding box center [750, 388] width 138 height 22
paste textarea "На картку якого банку Вам зручно оплатити? МоноБанк, ОщадБанк, ПриватБанк?"
type textarea "На картку якого банку Вам зручно оплатити? МоноБанк, ОщадБанк, ПриватБанк?"
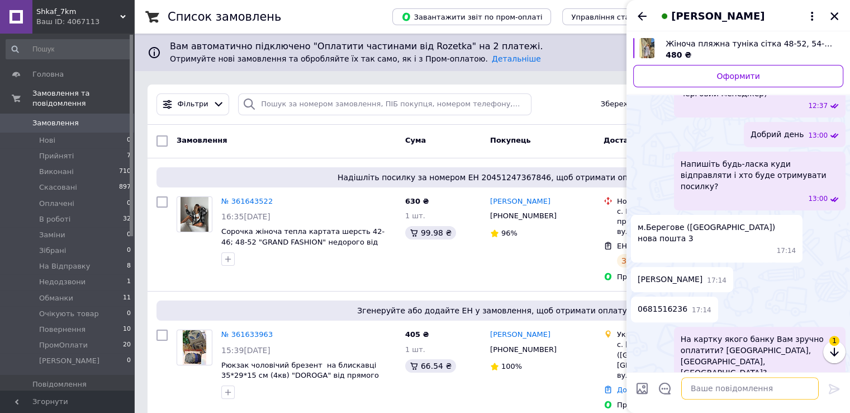
scroll to position [333, 0]
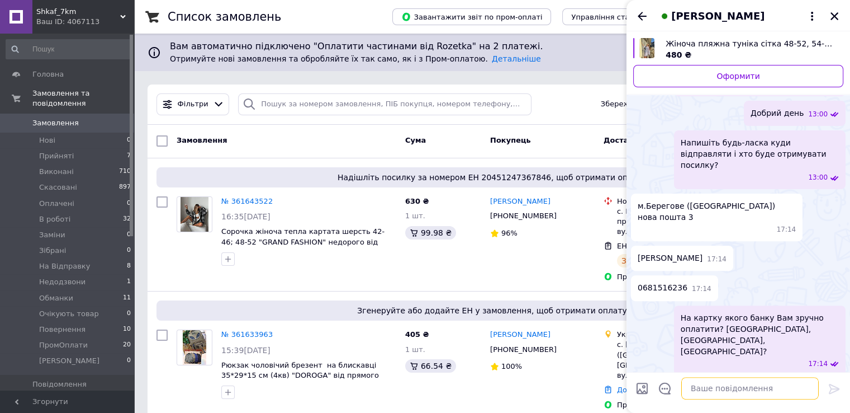
click at [713, 388] on textarea at bounding box center [750, 388] width 138 height 22
paste textarea "ПривБанк 5168742732194372 Нестерюк Богдан Опл 150 грн"
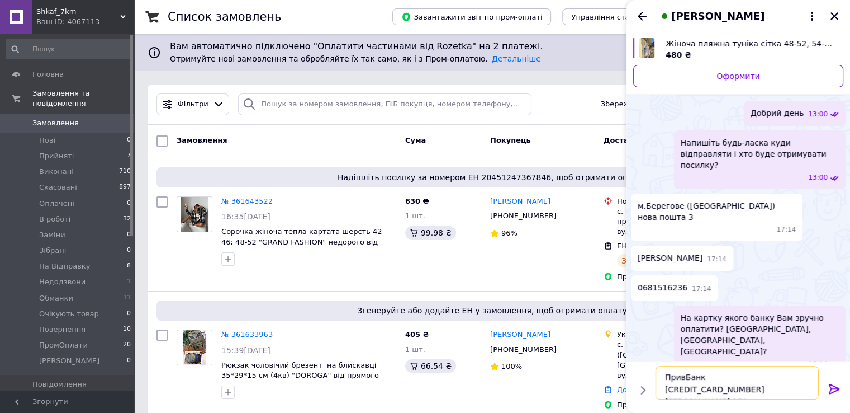
scroll to position [20, 0]
click at [691, 397] on textarea "ПривБанк 5168742732194372 Нестерюк Богдан Опл 150 грн" at bounding box center [739, 383] width 160 height 34
type textarea "ПривБанк 5168742732194372 Нестерюк Богдан Опл 480 грн"
click at [831, 392] on icon at bounding box center [834, 388] width 11 height 10
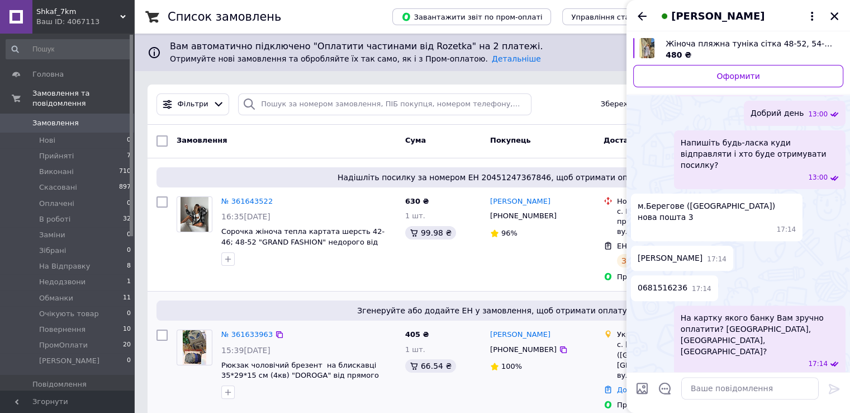
scroll to position [395, 0]
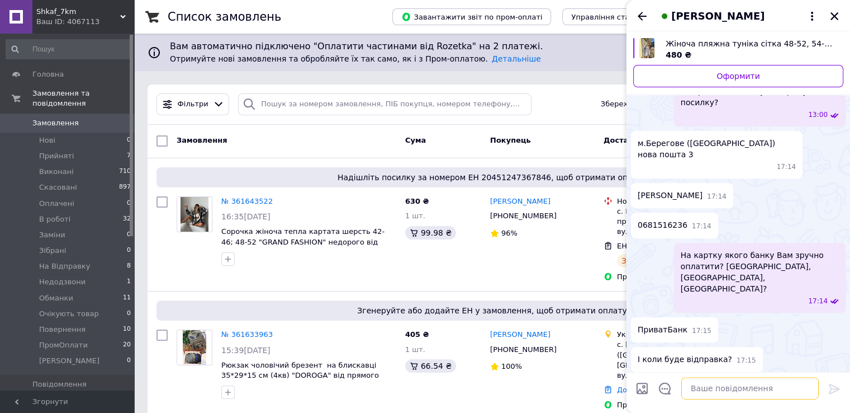
click at [759, 392] on textarea at bounding box center [750, 388] width 138 height 22
paste textarea "Відправки пн, ср, сб, склад працює з 6-ї ранку до 11-ї дня, потім упаковка поси…"
type textarea "Відправки пн, ср, сб, склад працює з 6-ї ранку до 11-ї дня, потім упаковка поси…"
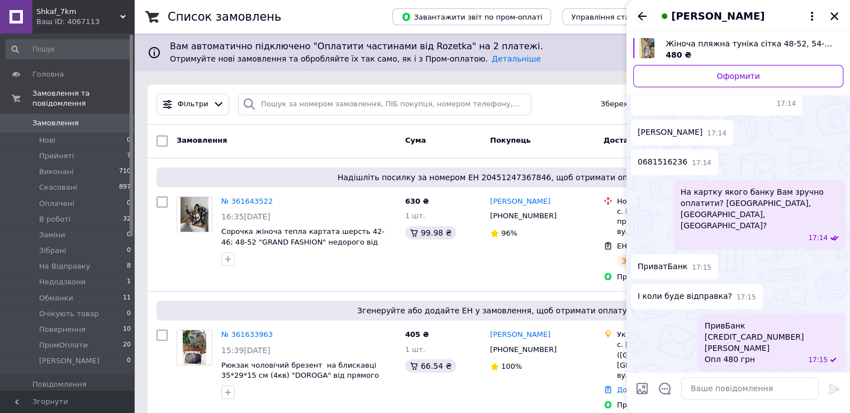
click at [642, 20] on icon "Назад" at bounding box center [642, 16] width 9 height 8
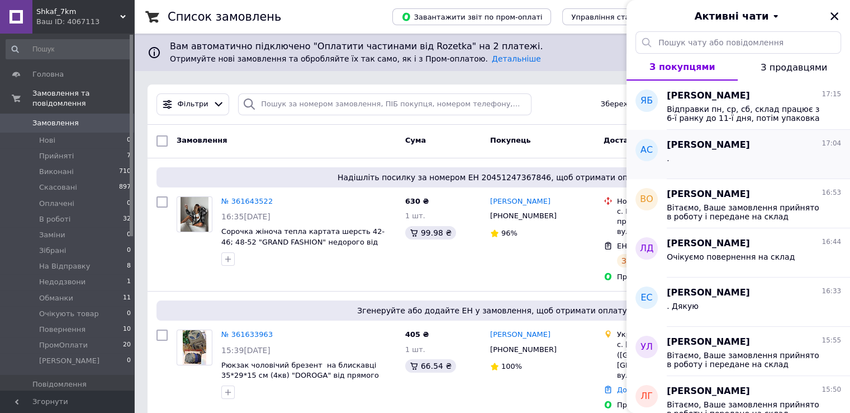
click at [774, 162] on div "." at bounding box center [754, 160] width 174 height 18
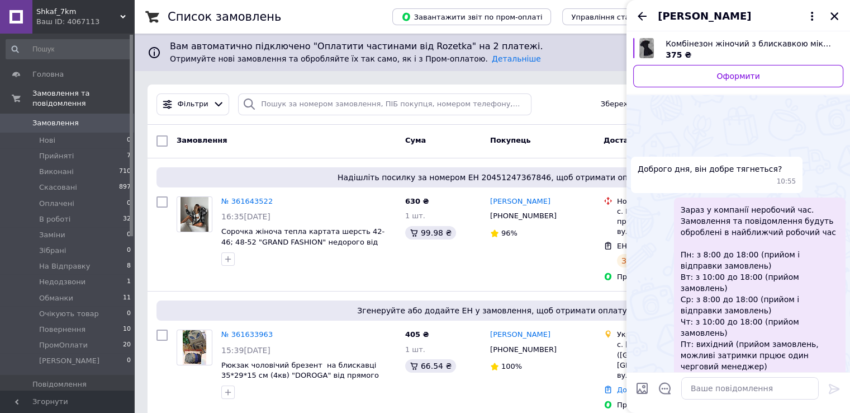
scroll to position [660, 0]
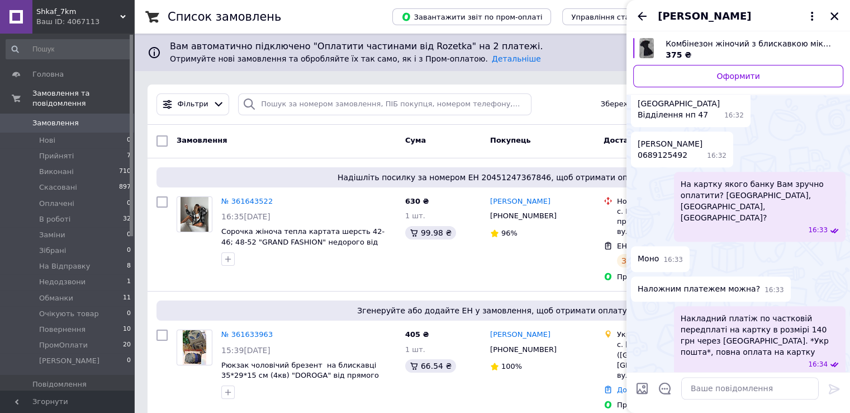
click at [774, 387] on span "МоноБанк 4441111035844855 Нестерюк Богдан Опл 140 грн" at bounding box center [754, 409] width 99 height 45
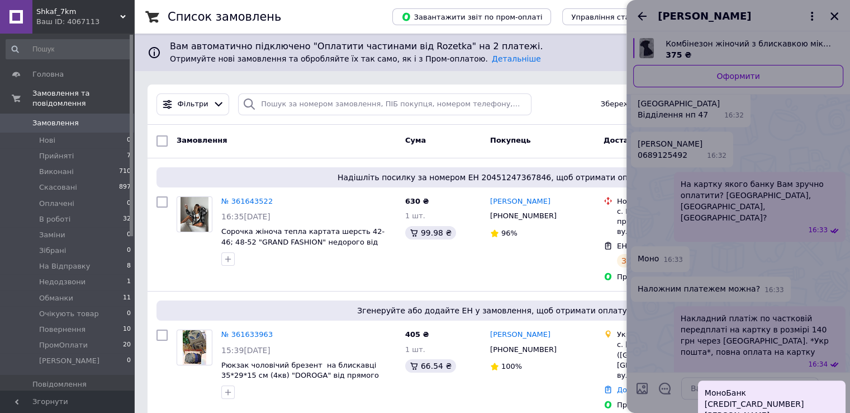
click at [774, 387] on span "МоноБанк 4441111035844855 Нестерюк Богдан Опл 140 грн" at bounding box center [754, 409] width 99 height 45
drag, startPoint x: 774, startPoint y: 293, endPoint x: 785, endPoint y: 327, distance: 36.1
click at [785, 387] on span "МоноБанк 4441111035844855 Нестерюк Богдан Опл 140 грн" at bounding box center [754, 409] width 99 height 45
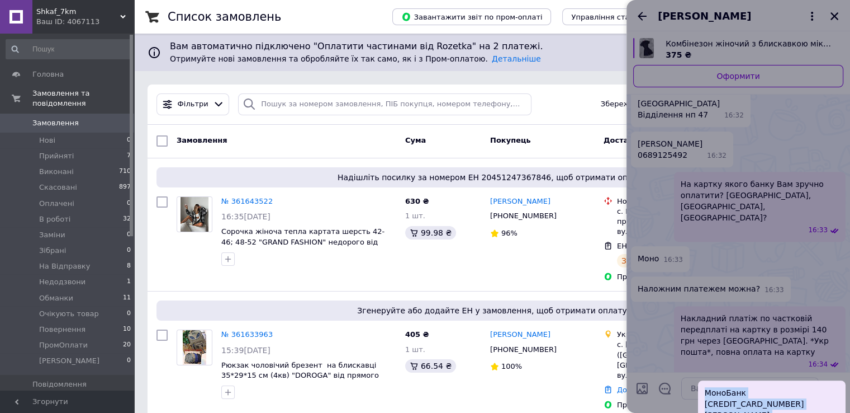
copy span "МоноБанк 4441111035844855 Нестерюк Богдан Опл 140 грн"
click at [722, 258] on div at bounding box center [739, 206] width 224 height 413
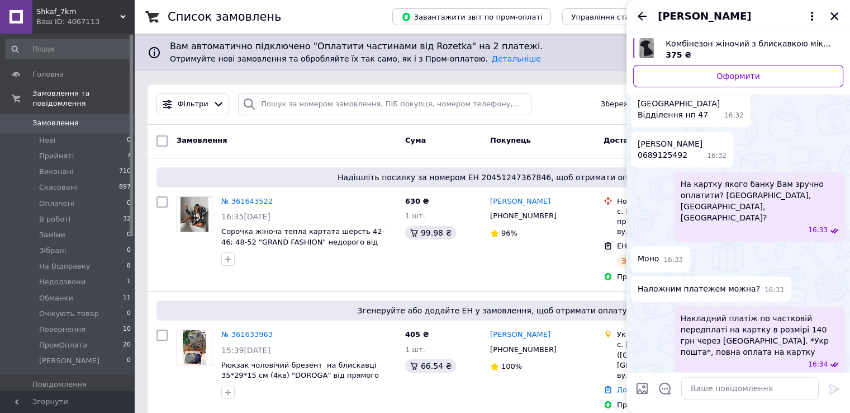
click at [642, 15] on icon "Назад" at bounding box center [642, 16] width 13 height 13
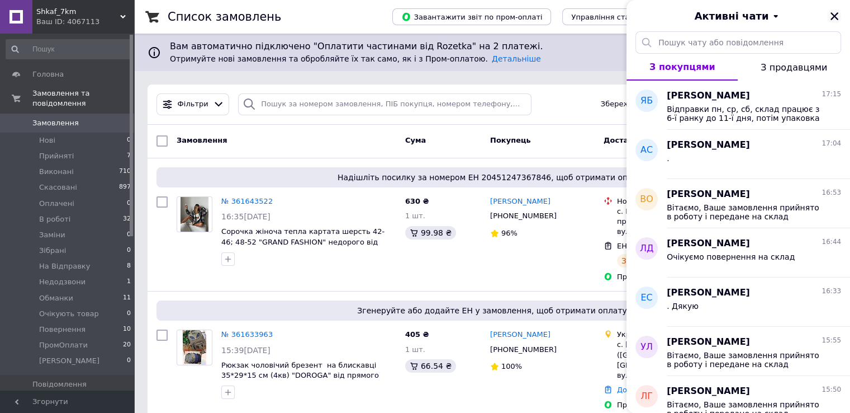
click at [834, 14] on icon "Закрити" at bounding box center [835, 16] width 10 height 10
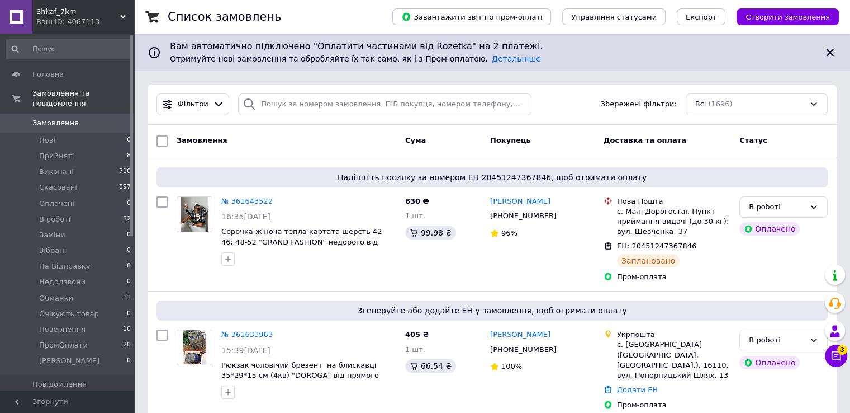
scroll to position [360, 0]
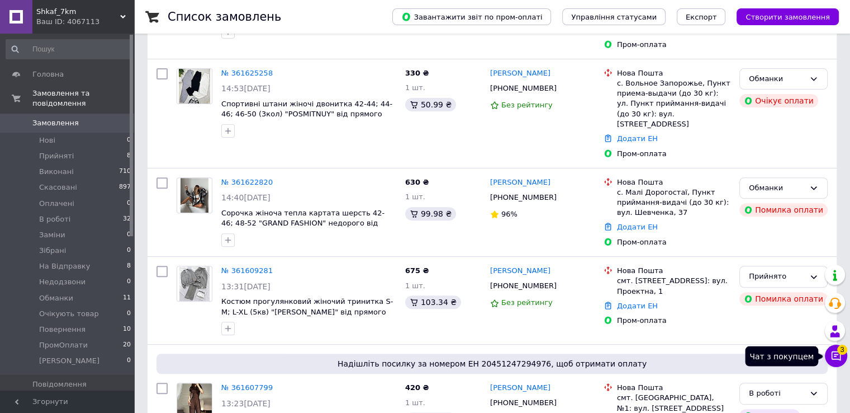
click at [838, 357] on icon at bounding box center [836, 355] width 11 height 11
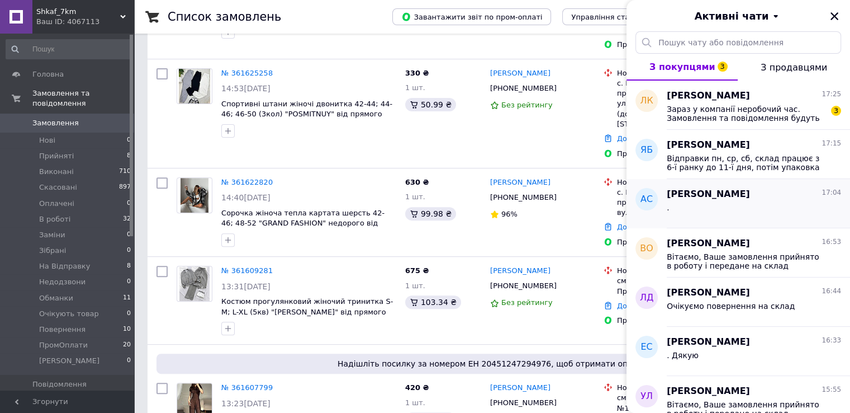
click at [762, 208] on div "." at bounding box center [754, 210] width 174 height 18
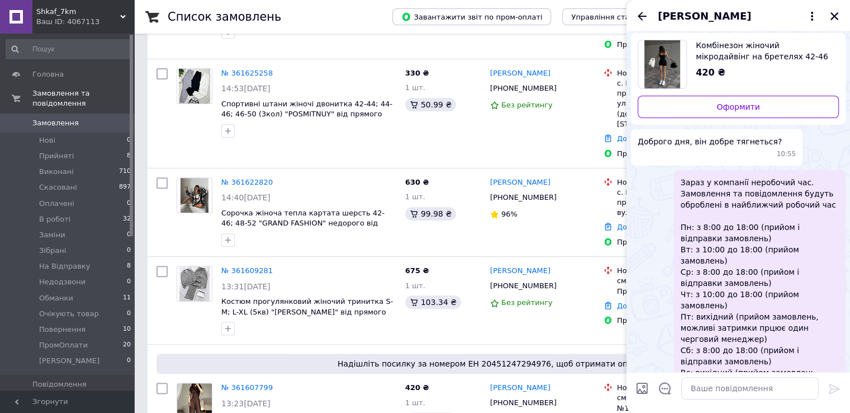
scroll to position [0, 0]
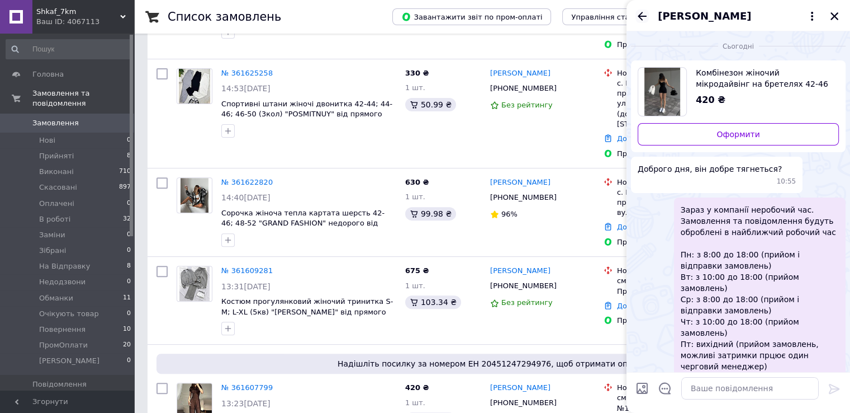
click at [645, 15] on icon "Назад" at bounding box center [642, 16] width 13 height 13
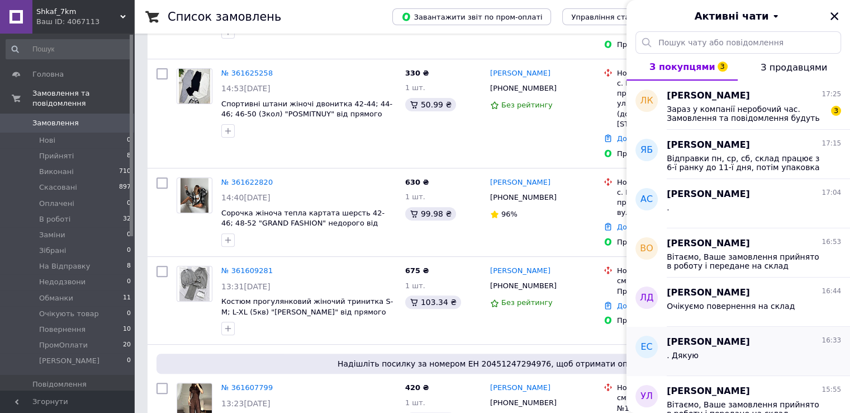
click at [781, 357] on div ". Дякую" at bounding box center [754, 357] width 174 height 18
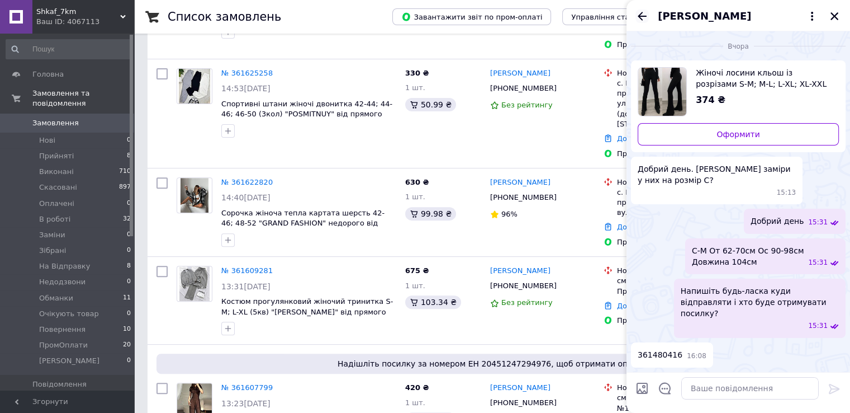
click at [638, 12] on icon "Назад" at bounding box center [642, 16] width 13 height 13
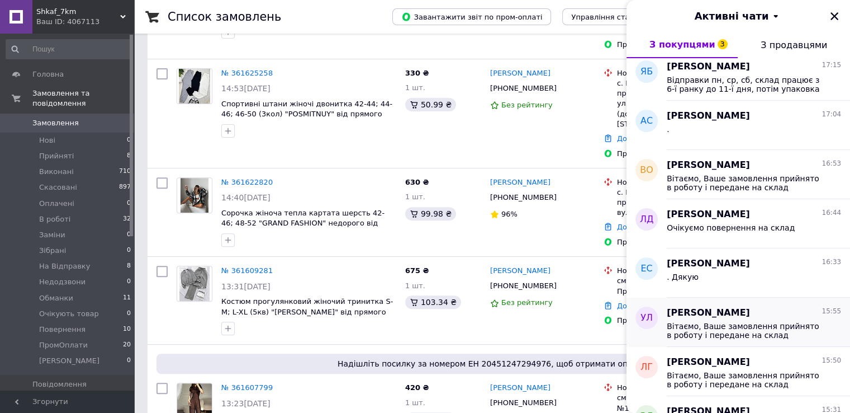
scroll to position [112, 0]
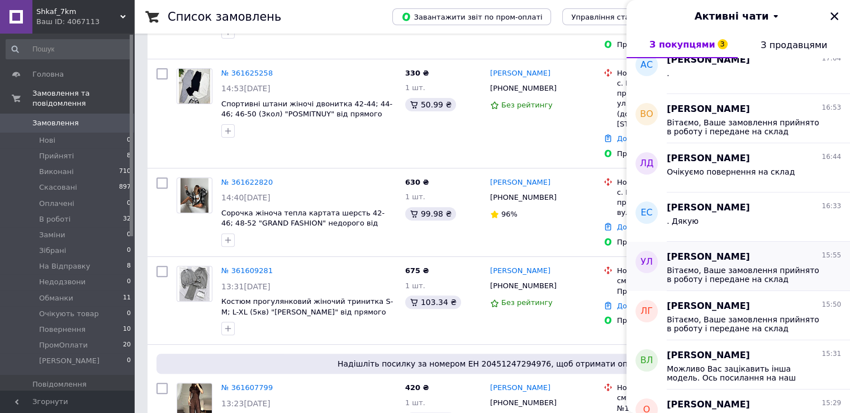
click at [769, 276] on span "Вітаємо, Ваше замовлення прийнято в роботу і передане на склад 1000_VESHCHEY. У…" at bounding box center [746, 275] width 159 height 18
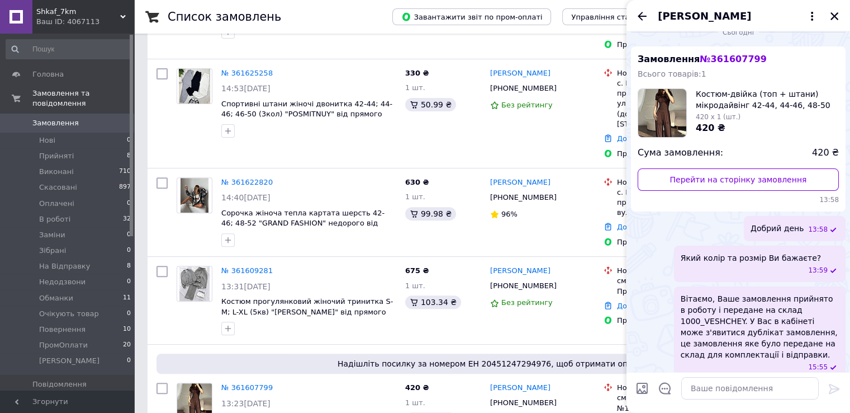
scroll to position [0, 0]
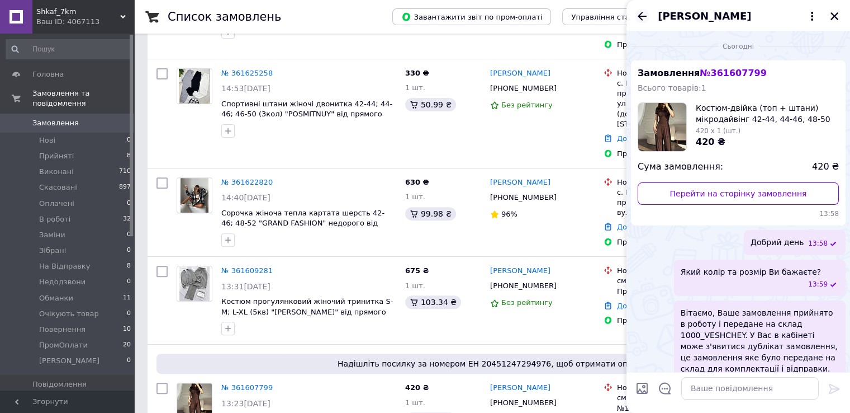
click at [636, 18] on icon "Назад" at bounding box center [642, 16] width 13 height 13
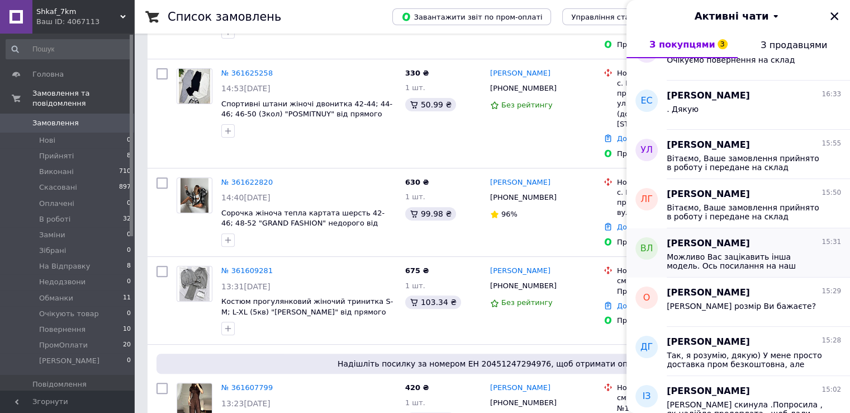
scroll to position [279, 0]
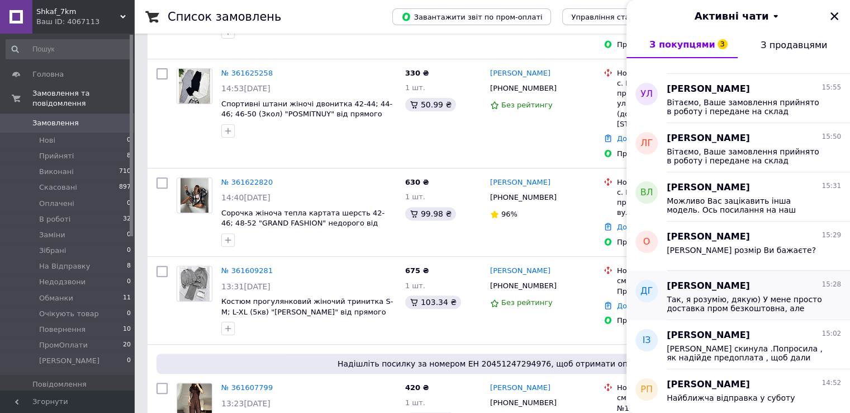
click at [749, 293] on div "Так, я розумію, дякую) У мене просто доставка пром безкоштовна, але оплатити зр…" at bounding box center [754, 302] width 174 height 20
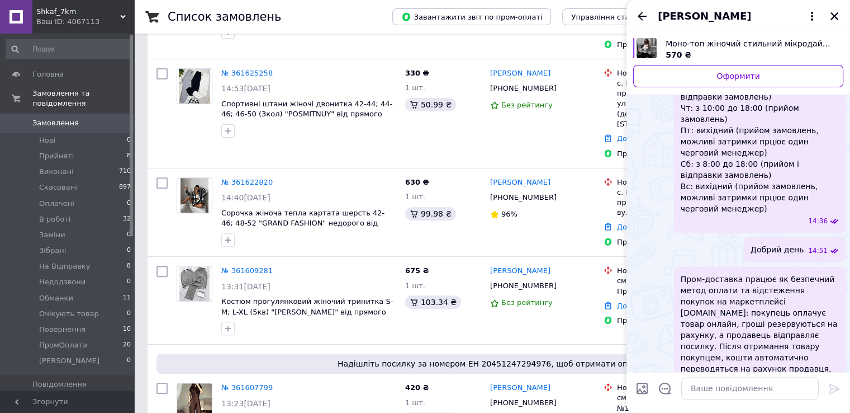
scroll to position [362, 0]
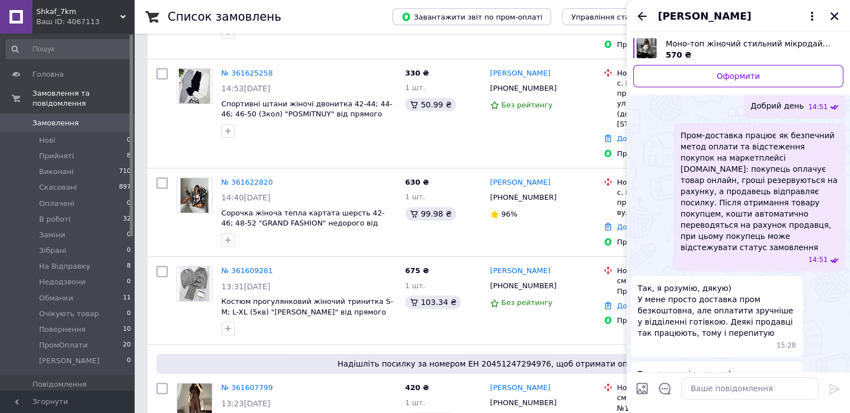
click at [645, 18] on icon "Назад" at bounding box center [642, 16] width 13 height 13
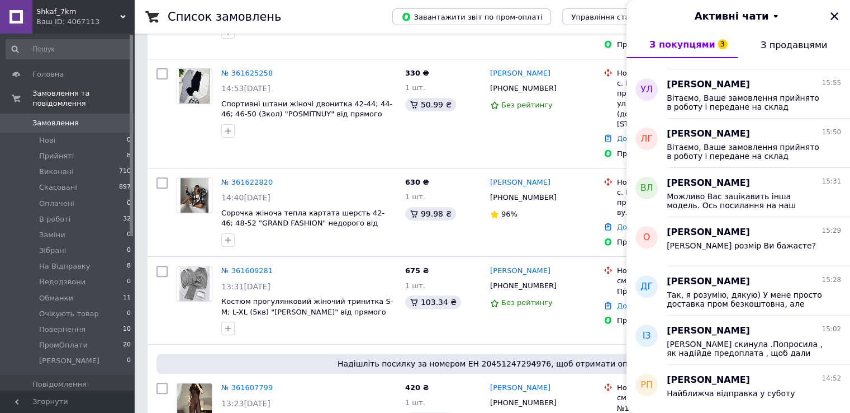
scroll to position [335, 0]
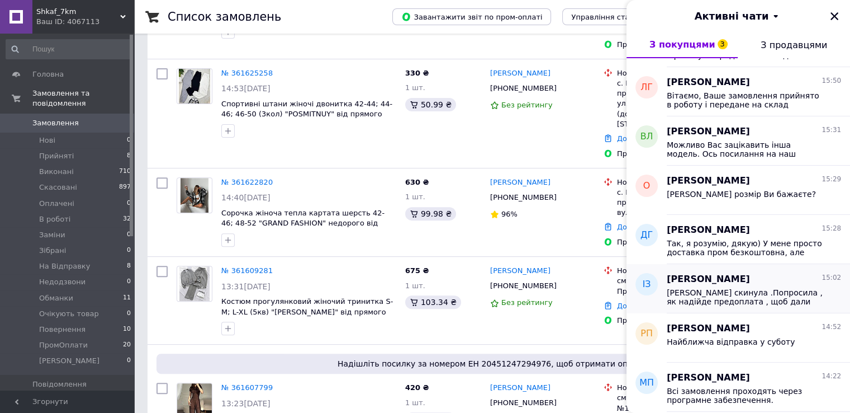
click at [789, 289] on span "[PERSON_NAME] скинула .Попросила , як надійде предоплата , щоб дали знати . Я в…" at bounding box center [746, 297] width 159 height 18
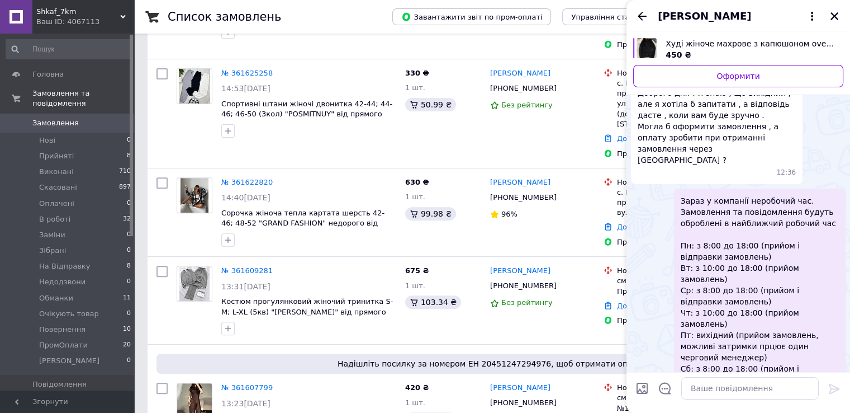
scroll to position [0, 0]
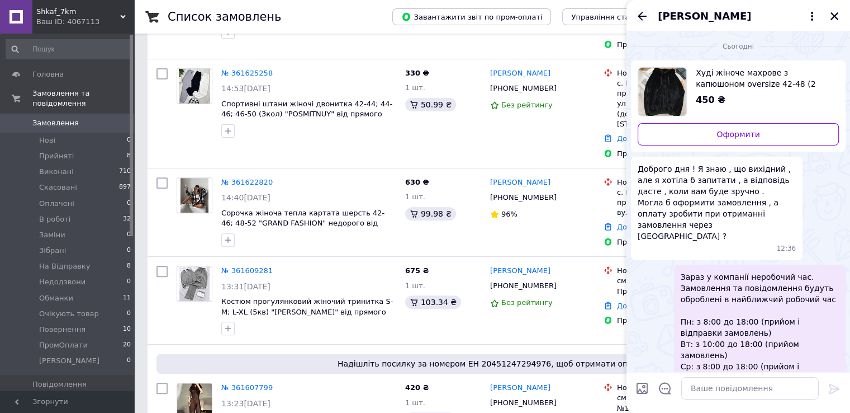
click at [644, 16] on icon "Назад" at bounding box center [642, 16] width 9 height 8
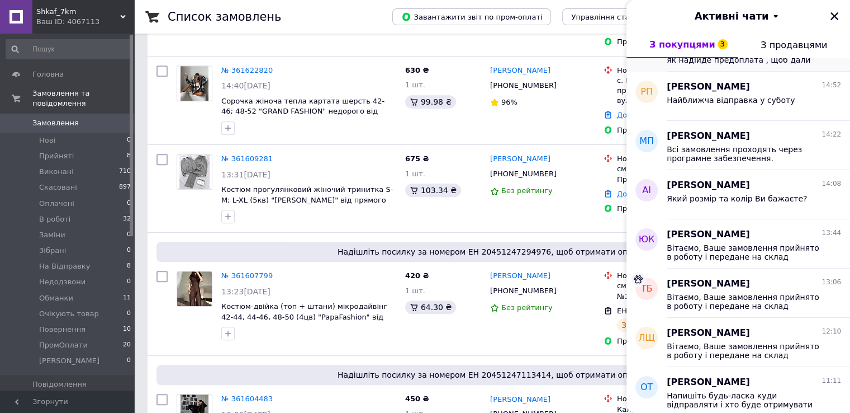
scroll to position [615, 0]
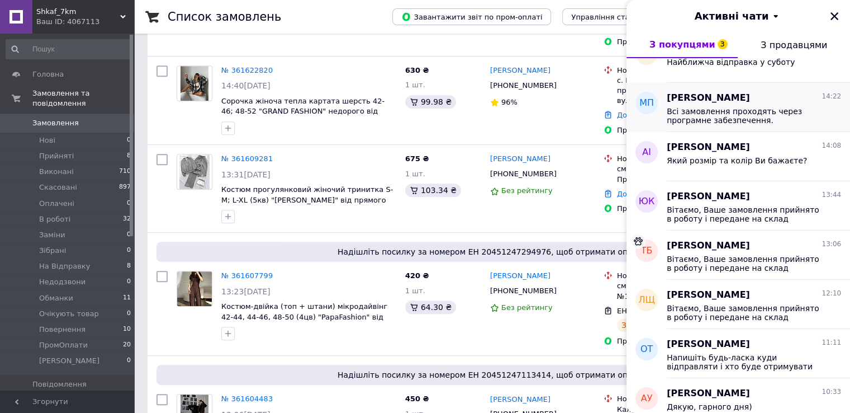
click at [720, 103] on span "[PERSON_NAME]" at bounding box center [708, 98] width 83 height 13
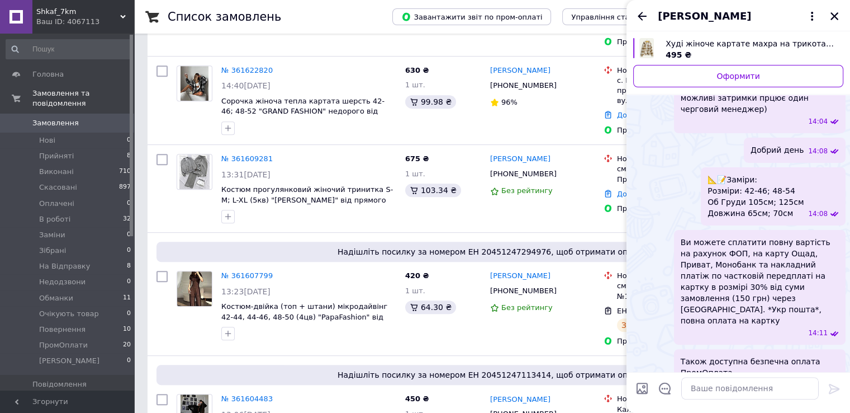
scroll to position [243, 0]
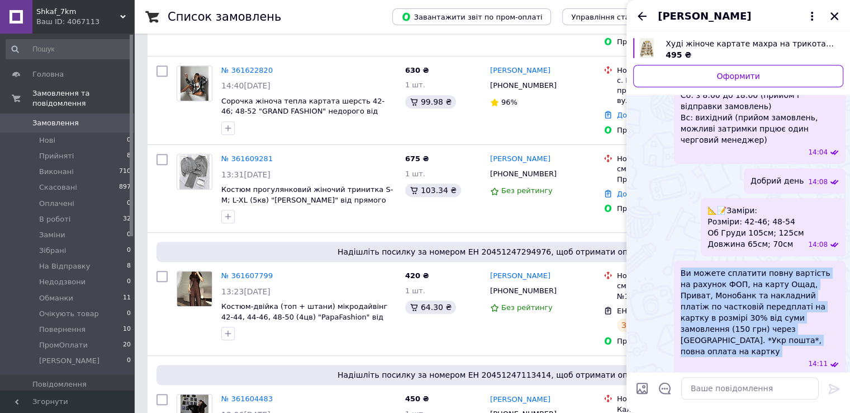
drag, startPoint x: 731, startPoint y: 305, endPoint x: 664, endPoint y: 226, distance: 103.9
click at [664, 260] on div "Ви можете сплатити повну вартість на рахунок ФОП, на карту Ощад, Приват, Моноба…" at bounding box center [738, 317] width 215 height 115
copy span "Ви можете сплатити повну вартість на рахунок ФОП, на карту Ощад, Приват, Моноба…"
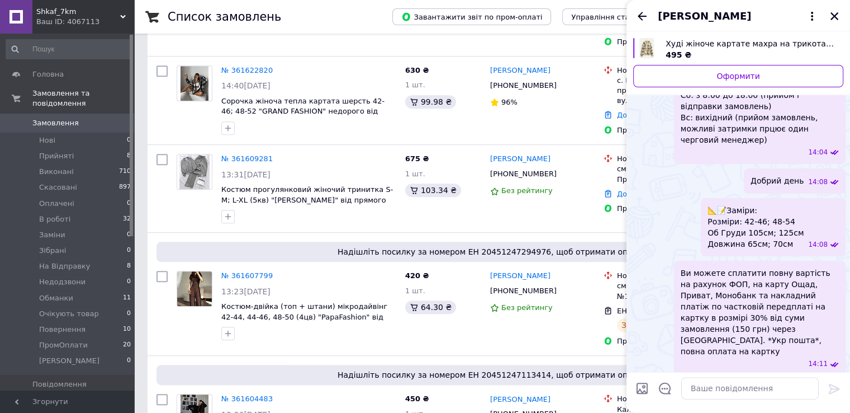
drag, startPoint x: 740, startPoint y: 345, endPoint x: 679, endPoint y: 338, distance: 61.3
click at [679, 380] on div "Також доступна безпечна оплата ПромОплата 14:11" at bounding box center [760, 404] width 172 height 48
copy span "Також доступна безпечна оплата ПромОплата"
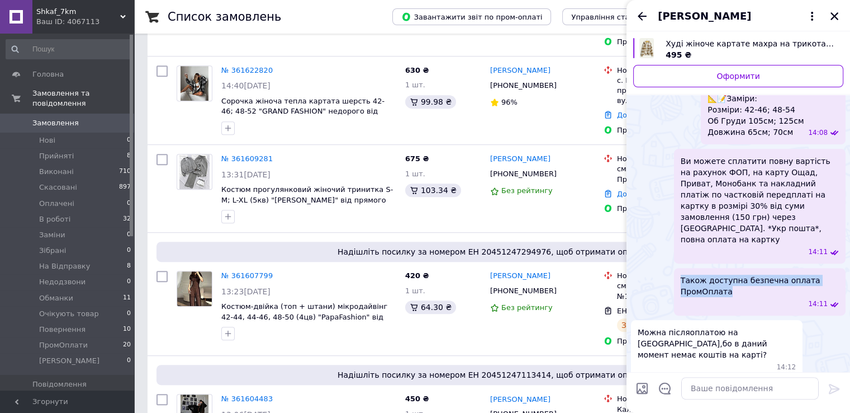
scroll to position [466, 0]
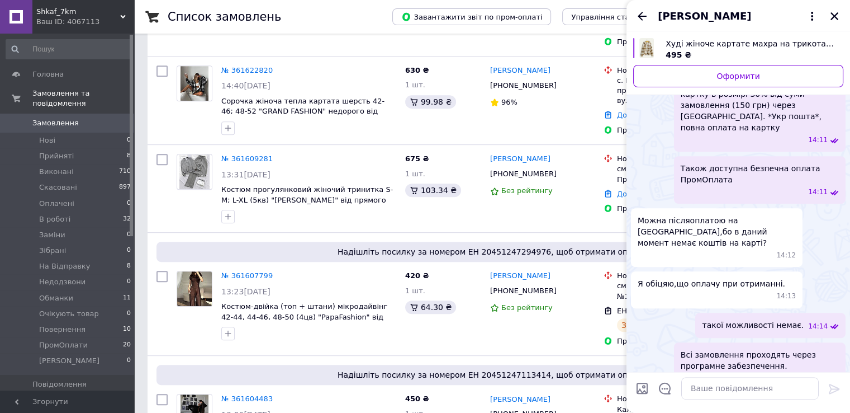
click at [824, 15] on div "[PERSON_NAME]" at bounding box center [739, 15] width 224 height 31
click at [837, 15] on icon "Закрити" at bounding box center [835, 16] width 10 height 10
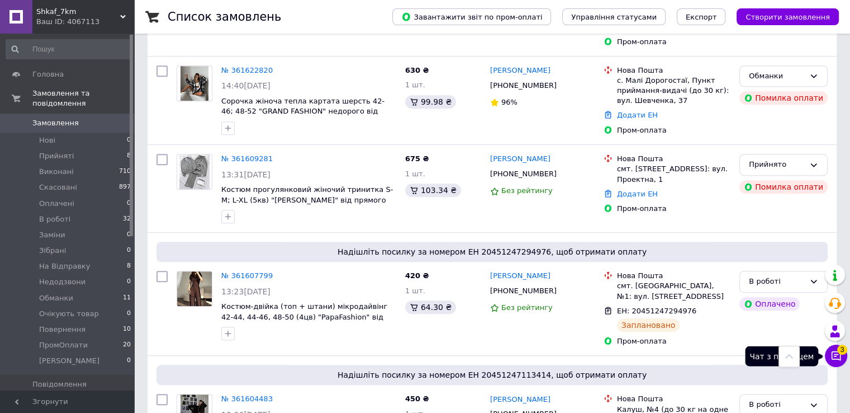
click at [845, 351] on span "3" at bounding box center [842, 349] width 10 height 10
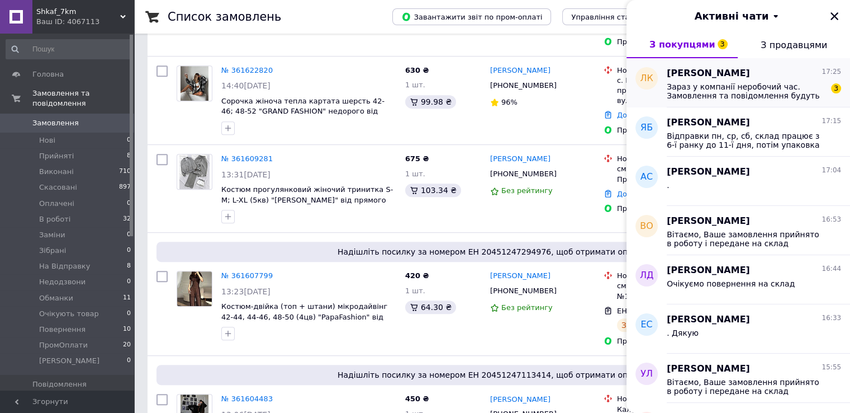
click at [729, 97] on span "Зараз у компанії неробочий час. Замовлення та повідомлення будуть оброблені в н…" at bounding box center [746, 91] width 159 height 18
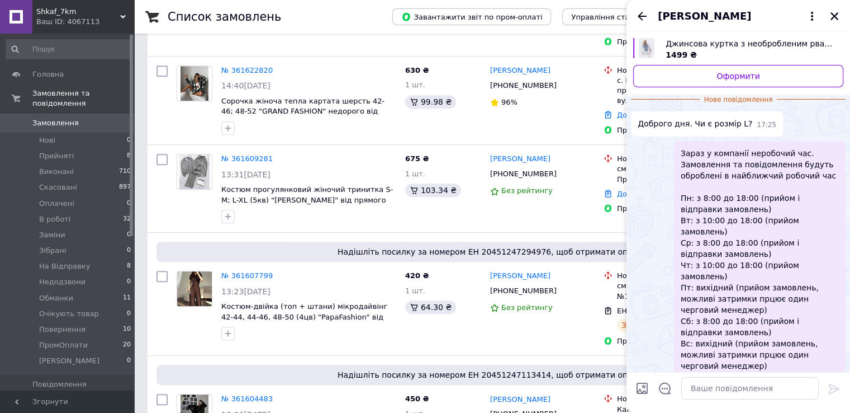
scroll to position [56, 0]
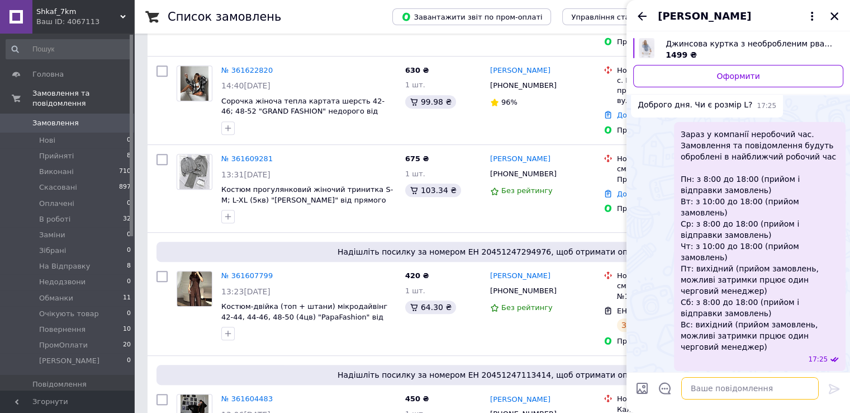
click at [703, 390] on textarea at bounding box center [750, 388] width 138 height 22
type textarea "Доброго дня"
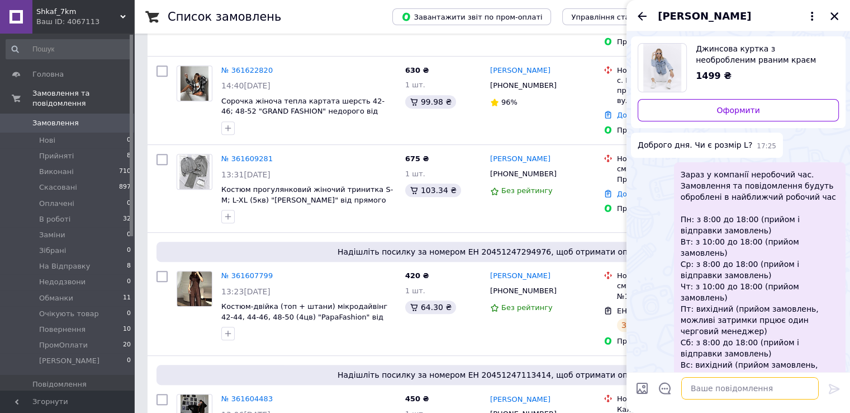
scroll to position [53, 0]
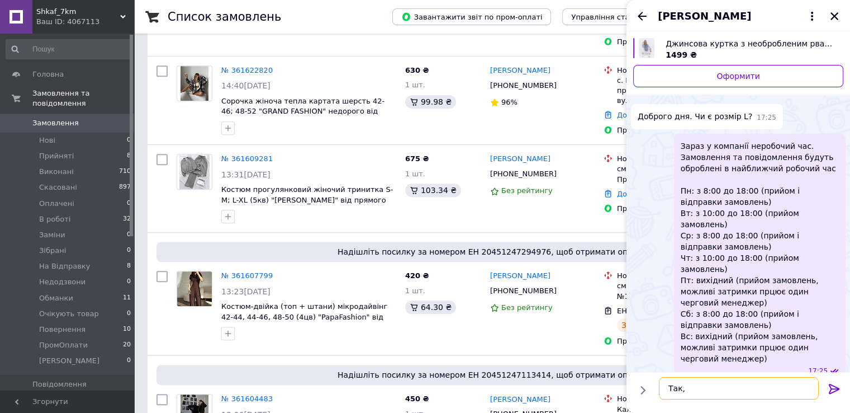
click at [715, 380] on textarea "Так," at bounding box center [739, 388] width 160 height 22
type textarea "Так, є"
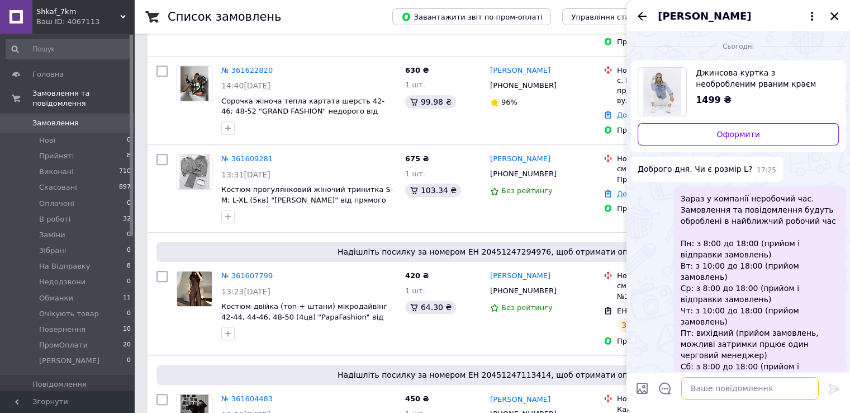
scroll to position [54, 0]
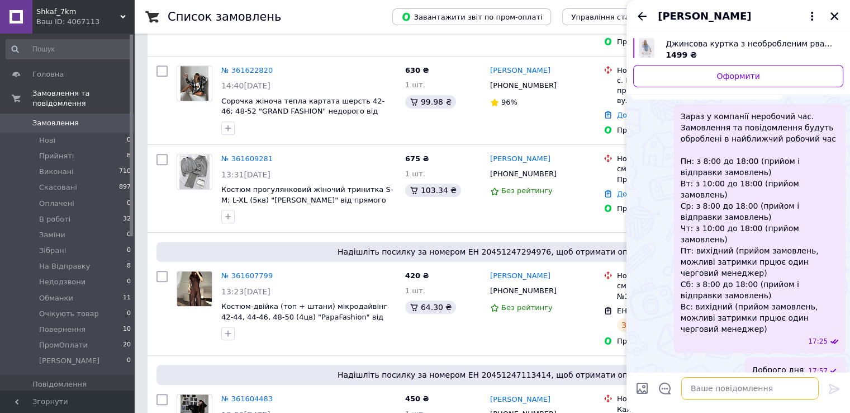
paste textarea "Напишіть будь-ласка куди відправляти і хто буде отримувати посилку?"
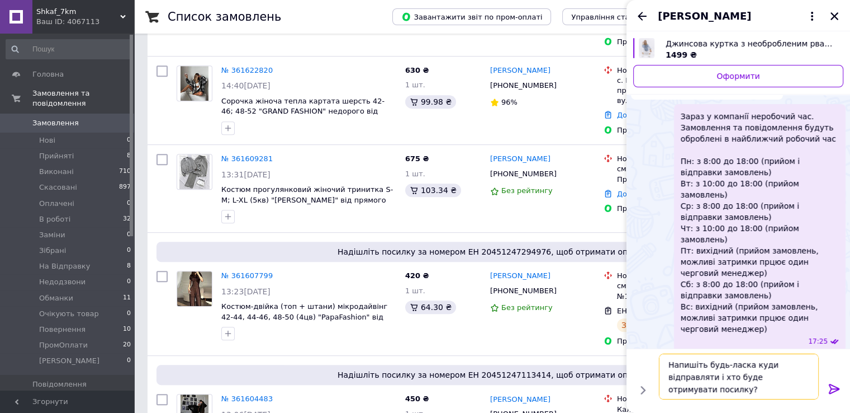
type textarea "Напишіть будь-ласка куди відправляти і хто буде отримувати посилку?"
click at [833, 383] on icon at bounding box center [834, 388] width 13 height 13
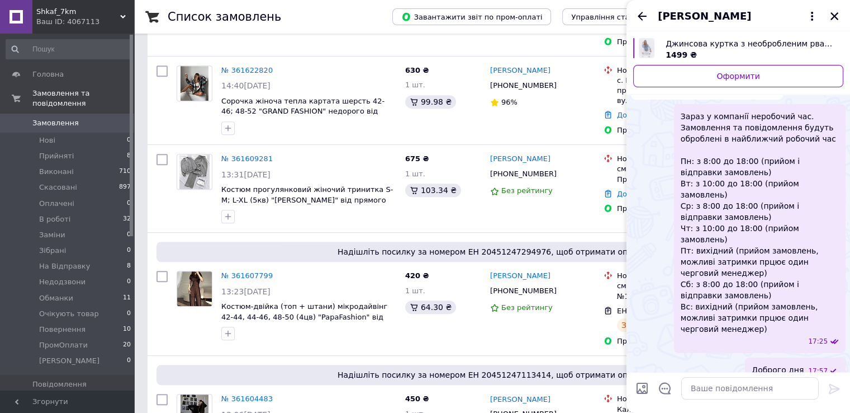
scroll to position [106, 0]
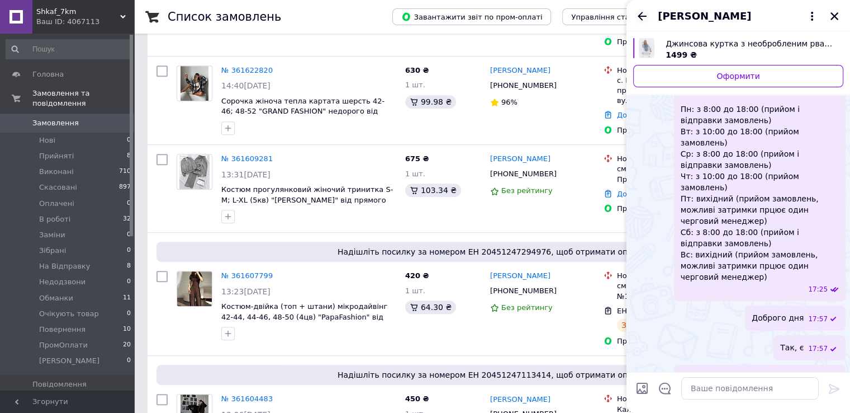
click at [641, 20] on icon "Назад" at bounding box center [642, 16] width 13 height 13
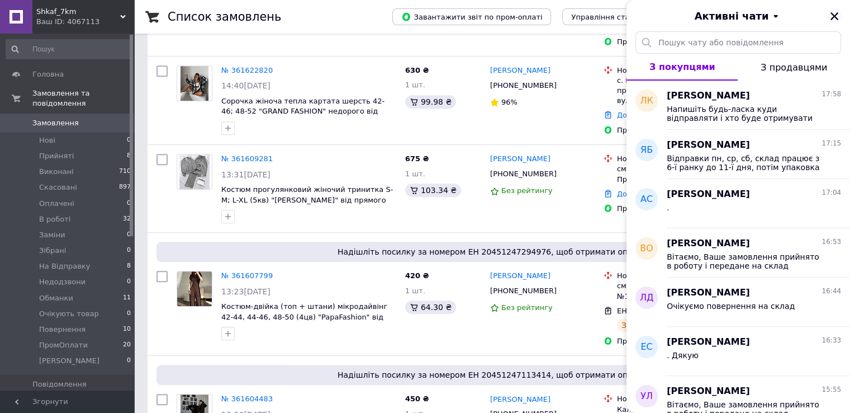
click at [836, 16] on icon "Закрити" at bounding box center [835, 16] width 10 height 10
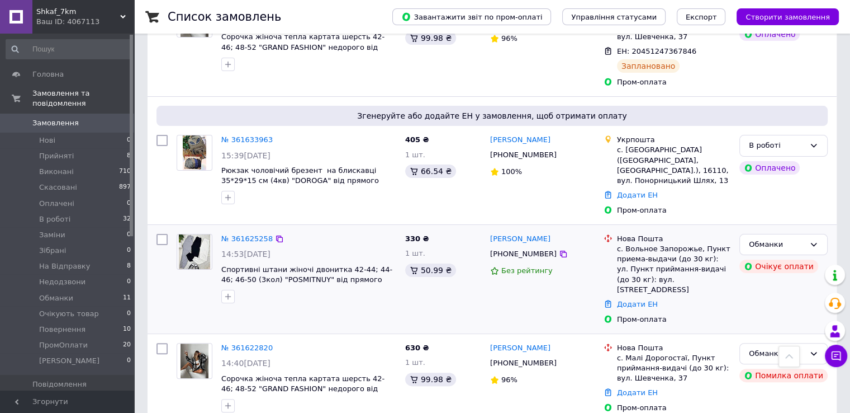
scroll to position [192, 0]
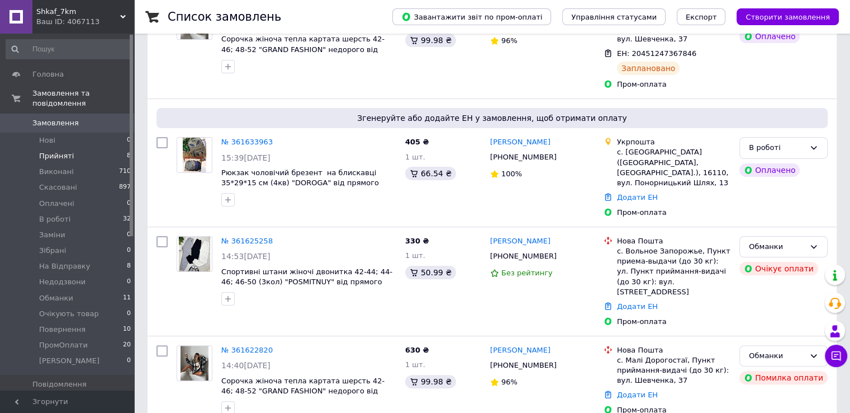
click at [60, 151] on span "Прийняті" at bounding box center [56, 156] width 35 height 10
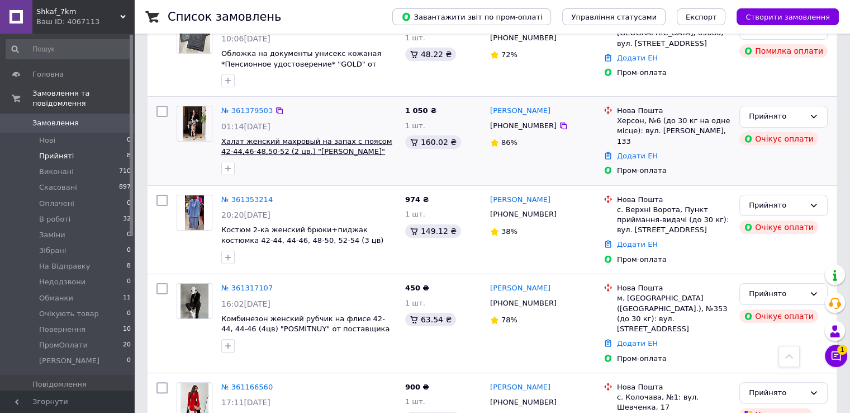
scroll to position [188, 0]
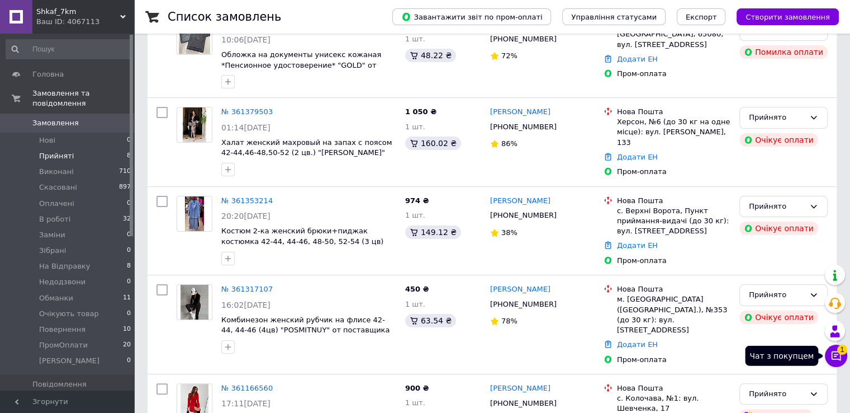
click at [832, 358] on icon at bounding box center [837, 356] width 10 height 10
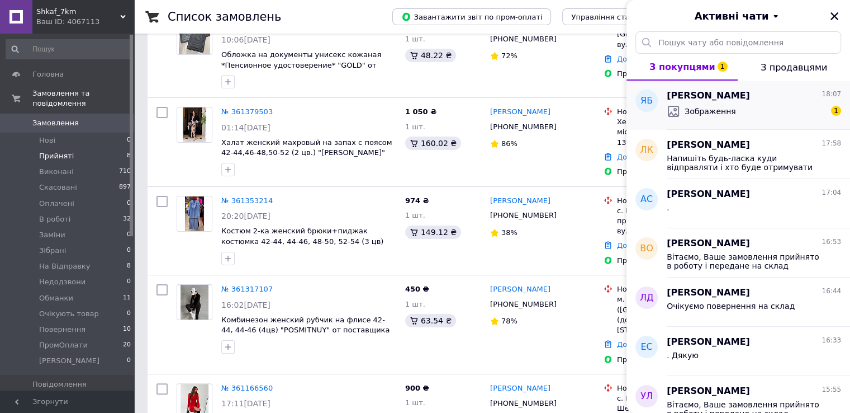
click at [738, 108] on div "Зображення 1" at bounding box center [754, 111] width 174 height 18
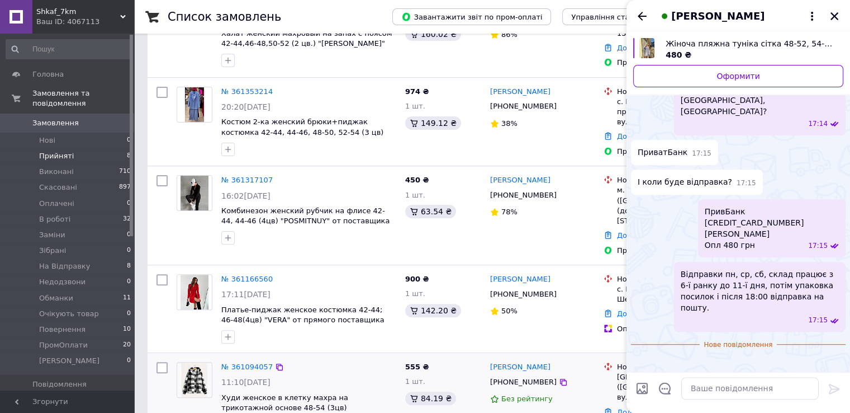
scroll to position [300, 0]
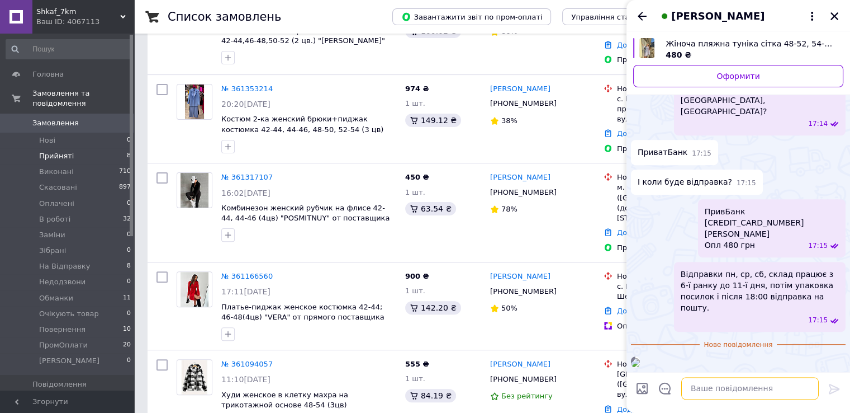
click at [702, 387] on textarea at bounding box center [750, 388] width 138 height 22
paste textarea "Скиньте будь ласка скрін оплати на вайбер 0677552488, це бухгалтерія і напишіть…"
type textarea "Скиньте будь ласка скрін оплати на вайбер 0677552488, це бухгалтерія і напишіть…"
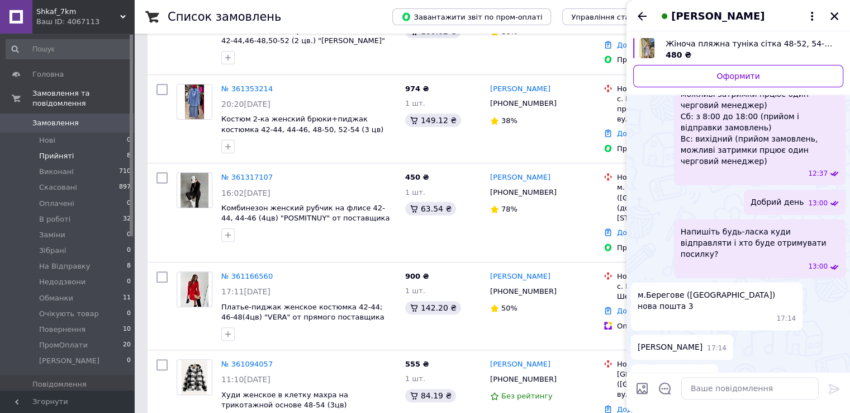
scroll to position [250, 0]
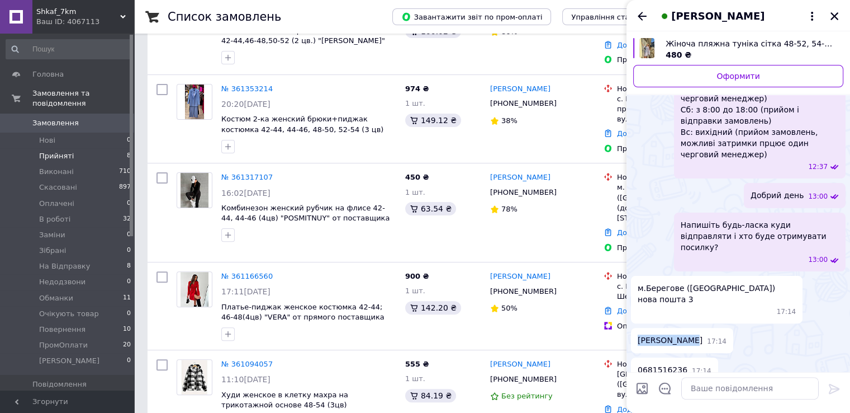
drag, startPoint x: 637, startPoint y: 286, endPoint x: 688, endPoint y: 288, distance: 50.9
click at [688, 334] on span "Смілик Оксана Миколаївна" at bounding box center [670, 340] width 65 height 12
click at [699, 334] on span "Смілик Оксана Миколаївна" at bounding box center [670, 340] width 65 height 12
drag, startPoint x: 691, startPoint y: 285, endPoint x: 633, endPoint y: 279, distance: 58.4
click at [633, 328] on div "Смілик Оксана Миколаївна 17:14" at bounding box center [682, 340] width 102 height 25
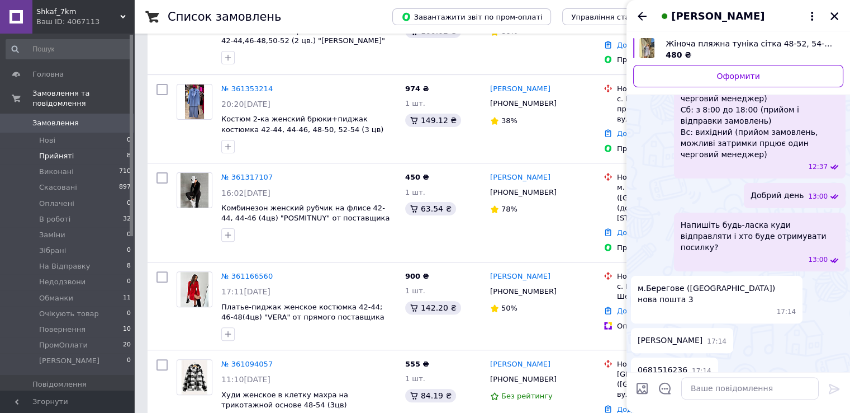
copy span "Смілик Оксана"
click at [664, 357] on div "0681516236 17:14" at bounding box center [674, 369] width 87 height 25
click at [663, 364] on span "0681516236" at bounding box center [663, 370] width 50 height 12
copy span "0681516236"
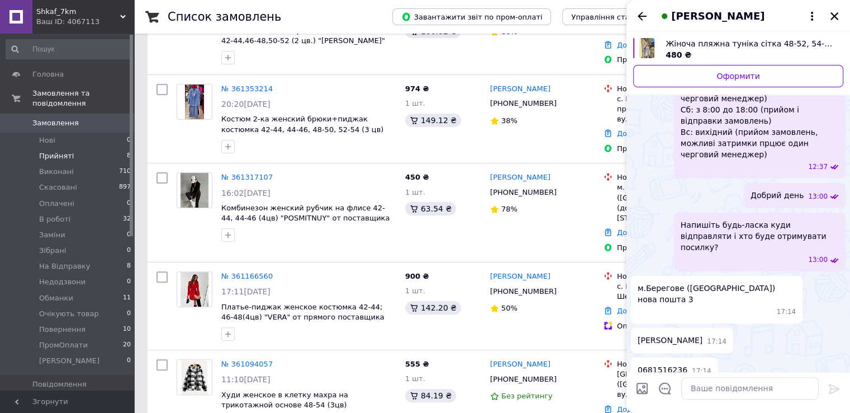
click at [640, 282] on span "м.Берегове (Закарпатська область) нова пошта 3" at bounding box center [717, 293] width 158 height 22
click at [657, 282] on span "м.Берегове (Закарпатська область) нова пошта 3" at bounding box center [717, 293] width 158 height 22
copy span "Берегове"
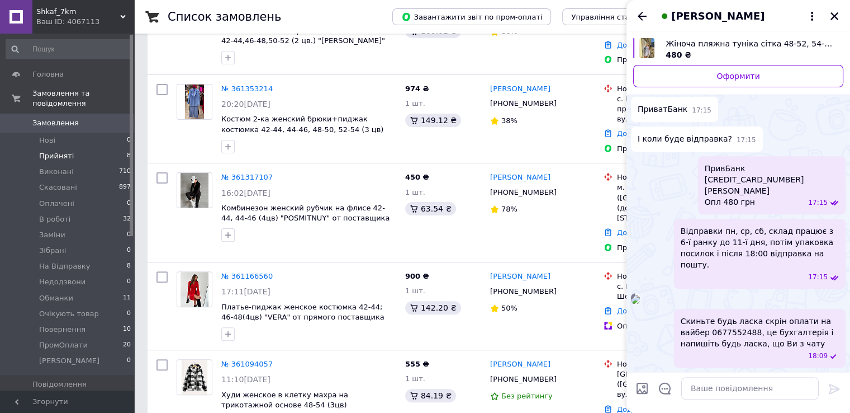
scroll to position [694, 0]
click at [644, 16] on icon "Назад" at bounding box center [642, 16] width 9 height 8
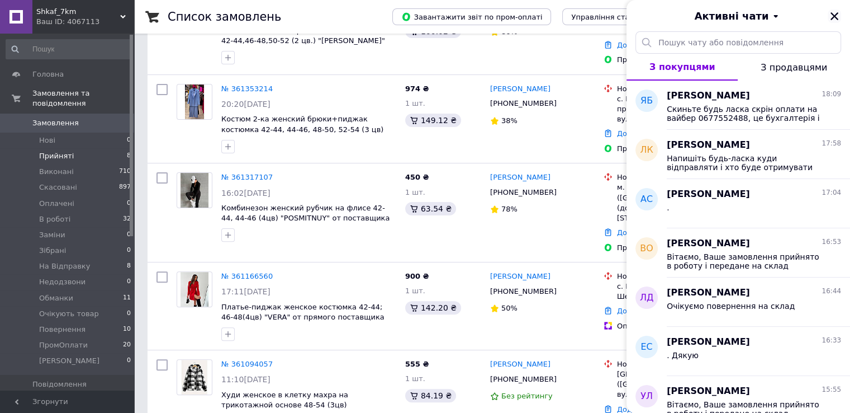
click at [841, 14] on button "Закрити" at bounding box center [834, 16] width 13 height 13
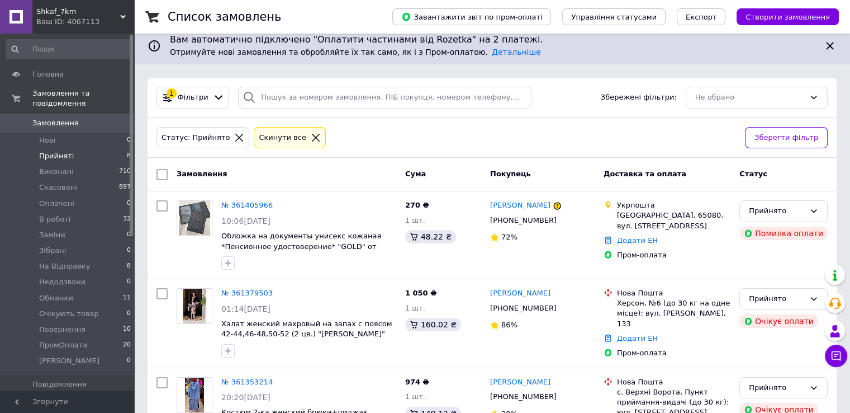
scroll to position [0, 0]
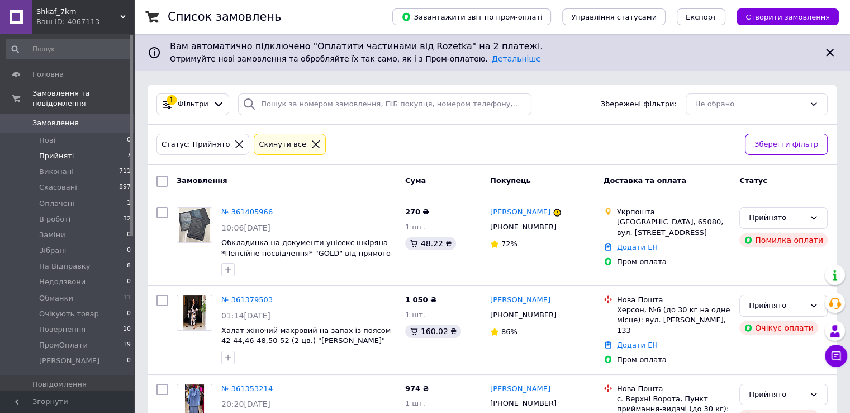
click at [124, 121] on link "Замовлення 0" at bounding box center [69, 122] width 138 height 19
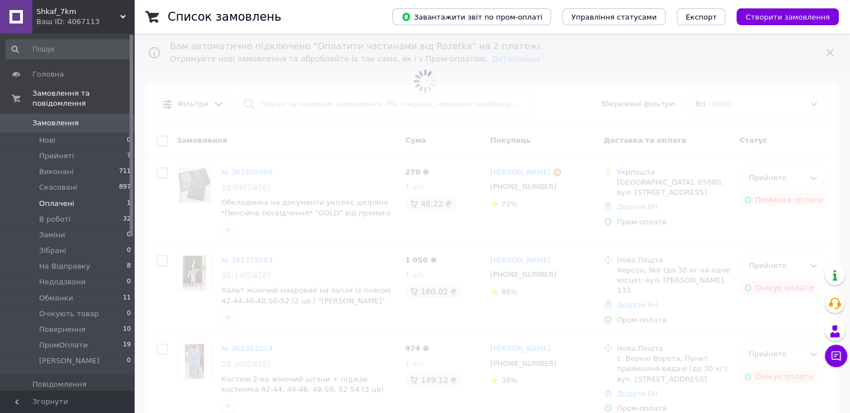
click at [113, 196] on li "Оплачені 1" at bounding box center [69, 204] width 138 height 16
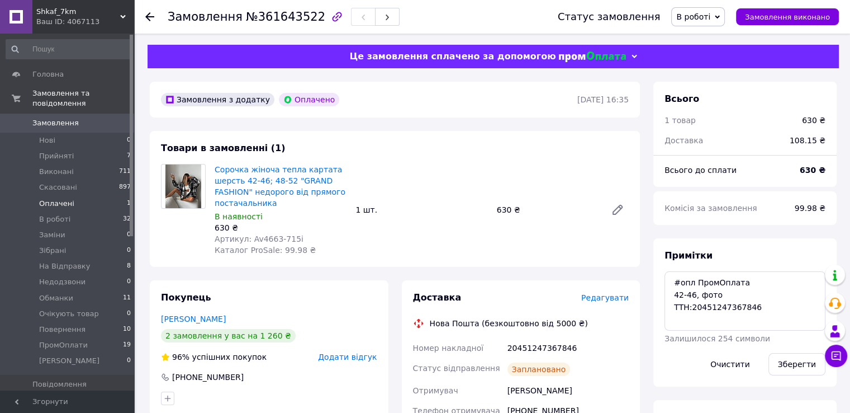
click at [94, 196] on li "Оплачені 1" at bounding box center [69, 204] width 138 height 16
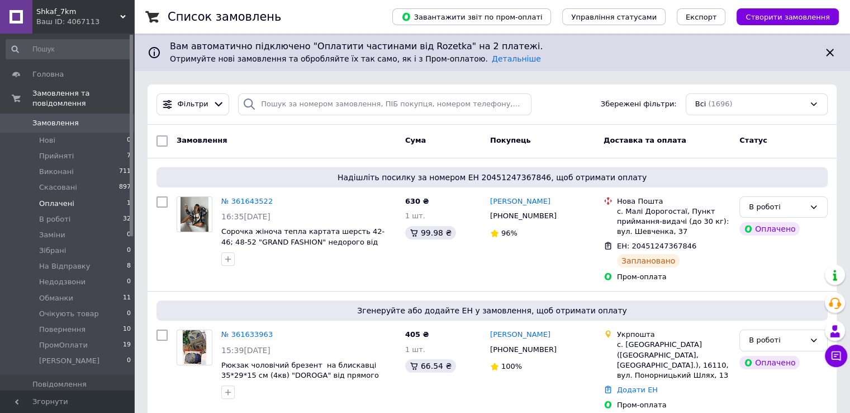
click at [58, 198] on span "Оплачені" at bounding box center [56, 203] width 35 height 10
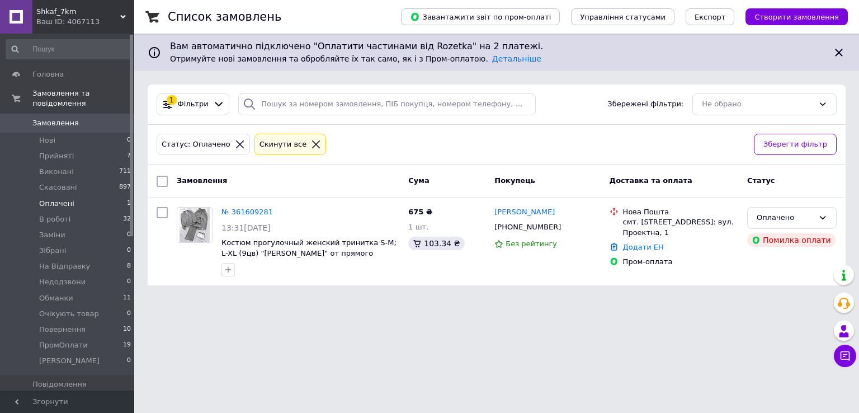
click at [89, 118] on span "Замовлення" at bounding box center [67, 123] width 71 height 10
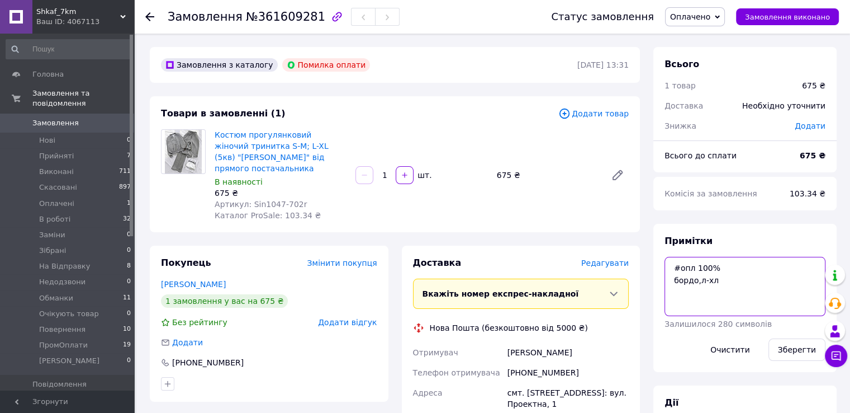
drag, startPoint x: 718, startPoint y: 284, endPoint x: 673, endPoint y: 260, distance: 51.3
click at [673, 260] on textarea "#опл 100% бордо,л-хл" at bounding box center [745, 286] width 161 height 59
drag, startPoint x: 247, startPoint y: 197, endPoint x: 293, endPoint y: 197, distance: 45.8
click at [293, 200] on span "Артикул: Sin1047-702r" at bounding box center [261, 204] width 92 height 9
copy span "Sin1047-702r"
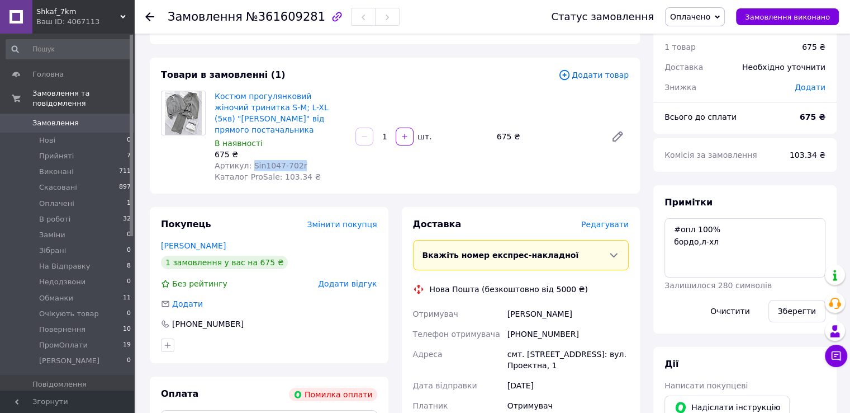
scroll to position [56, 0]
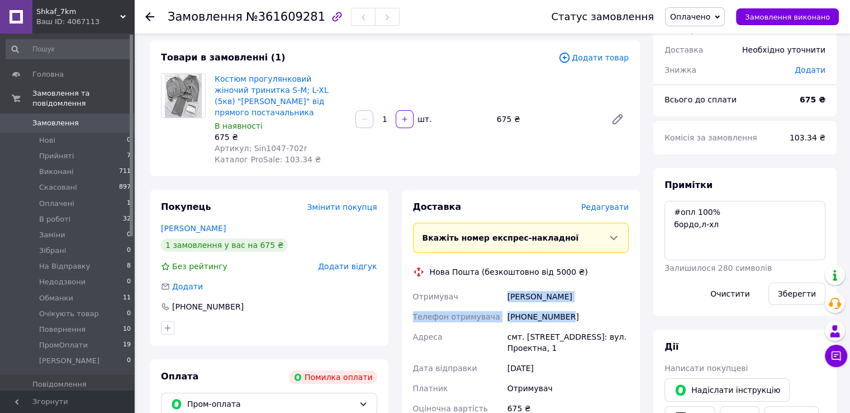
drag, startPoint x: 503, startPoint y: 278, endPoint x: 566, endPoint y: 305, distance: 68.9
click at [566, 305] on div "Отримувач Банахевич Ангеліна Телефон отримувача +380977563972 Адреса смт. Макар…" at bounding box center [521, 352] width 221 height 132
copy div "Отримувач Банахевич Ангеліна Телефон отримувача +380977563972"
click at [532, 329] on div "смт. [STREET_ADDRESS]: вул. Проектна, 1" at bounding box center [568, 341] width 126 height 31
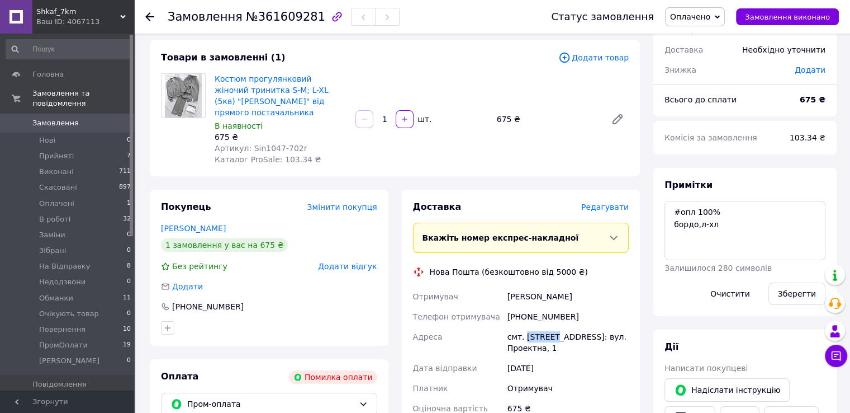
copy div "Макарів"
click at [688, 24] on span "Оплачено" at bounding box center [695, 16] width 60 height 19
click at [700, 92] on li "В роботі" at bounding box center [702, 89] width 72 height 17
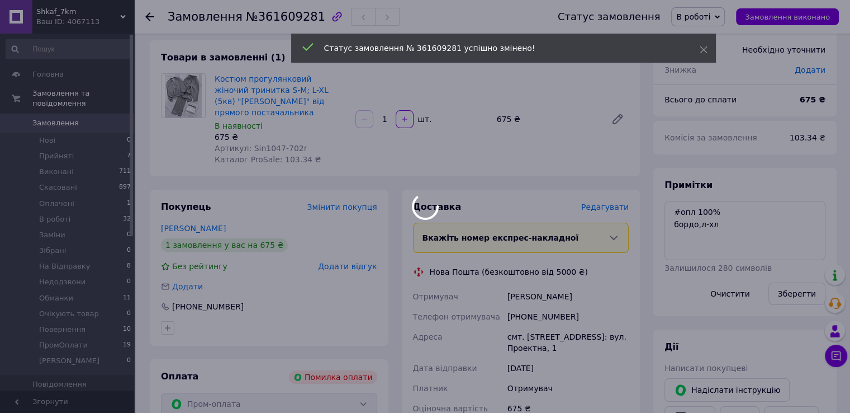
click at [50, 115] on div at bounding box center [425, 206] width 850 height 413
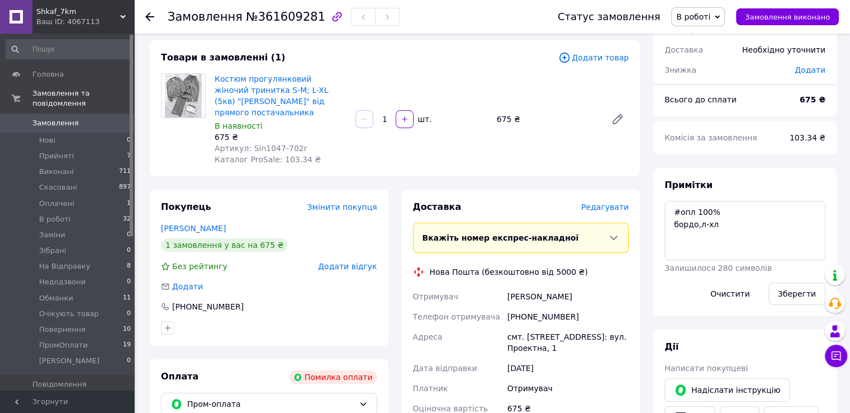
click at [124, 118] on span "0" at bounding box center [118, 123] width 31 height 10
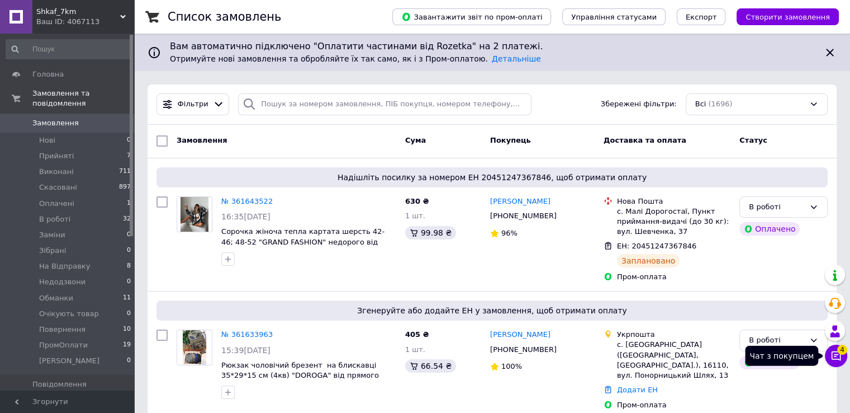
click at [845, 354] on button "Чат з покупцем 4" at bounding box center [836, 355] width 22 height 22
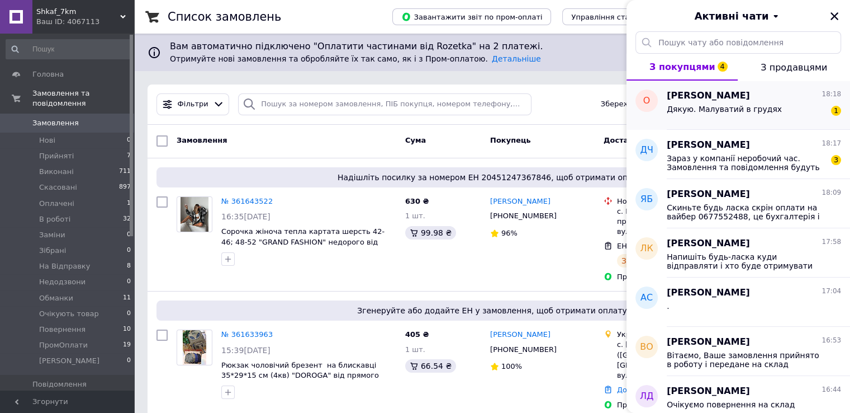
click at [740, 90] on span "[PERSON_NAME]" at bounding box center [708, 95] width 83 height 13
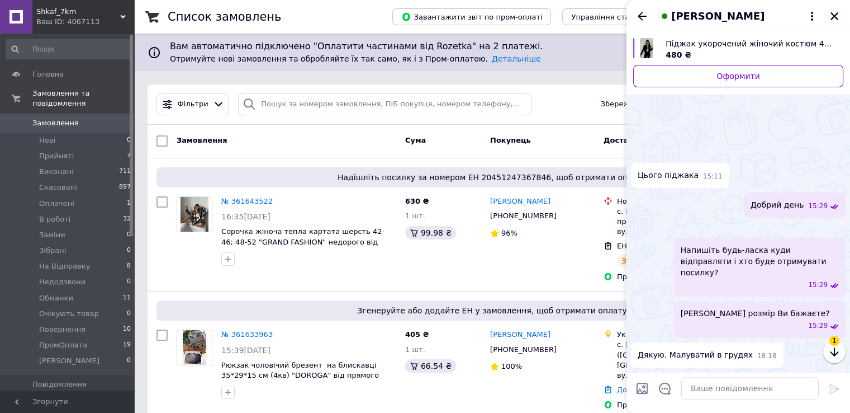
scroll to position [367, 0]
click at [637, 16] on icon "Назад" at bounding box center [642, 16] width 13 height 13
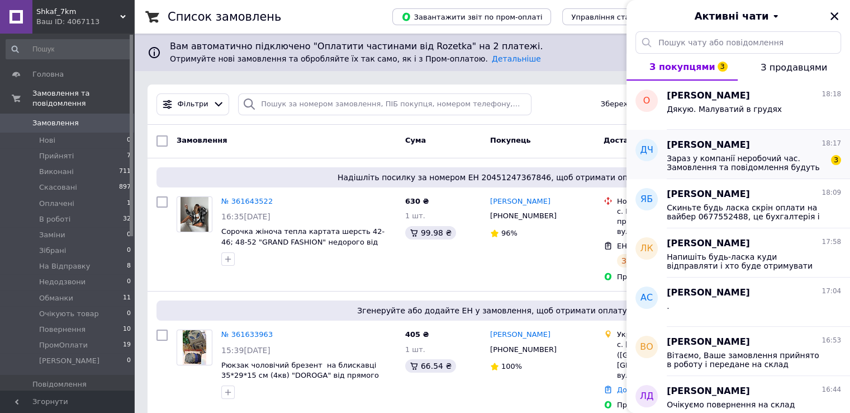
click at [751, 155] on span "Зараз у компанії неробочий час. Замовлення та повідомлення будуть оброблені в н…" at bounding box center [746, 163] width 159 height 18
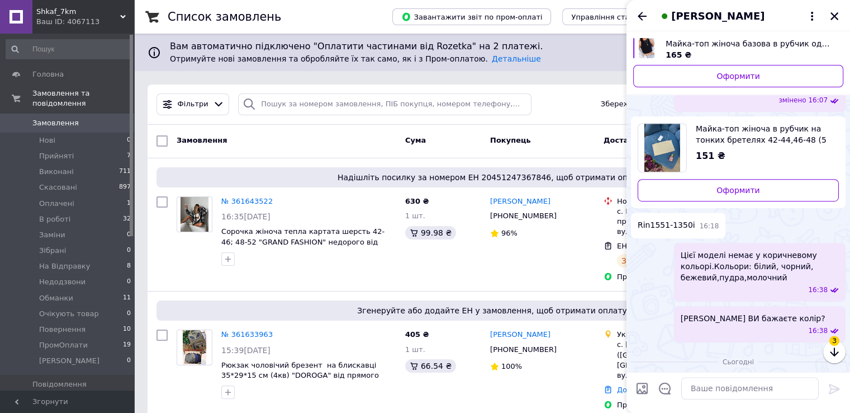
scroll to position [762, 0]
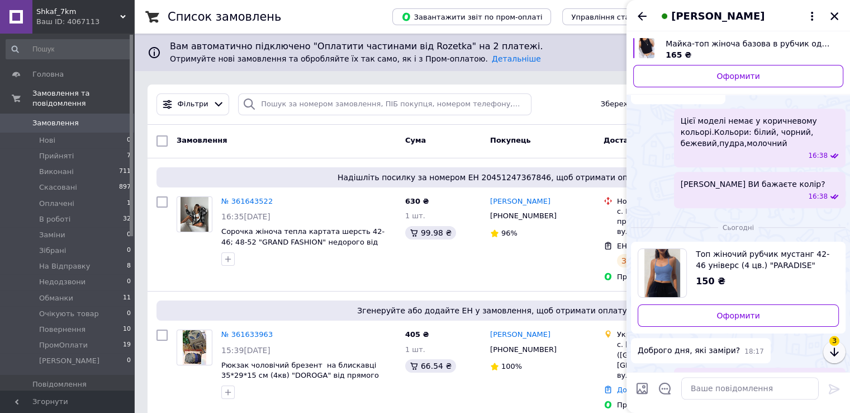
click at [841, 348] on button "button" at bounding box center [834, 351] width 22 height 22
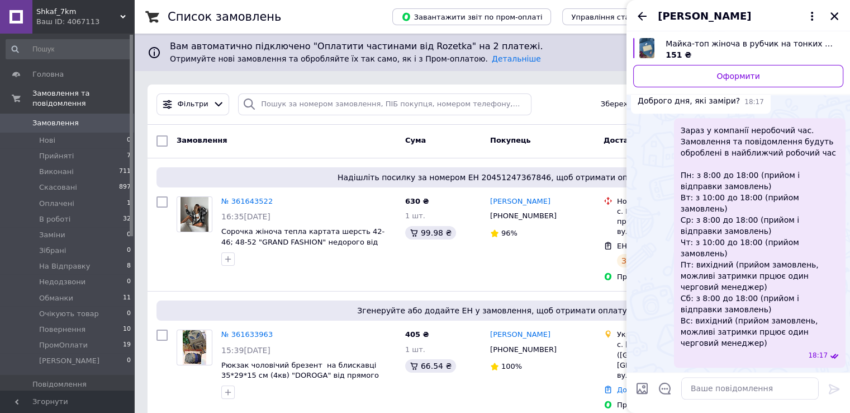
scroll to position [1085, 0]
click at [741, 383] on textarea at bounding box center [750, 388] width 138 height 22
type textarea "Добрий день"
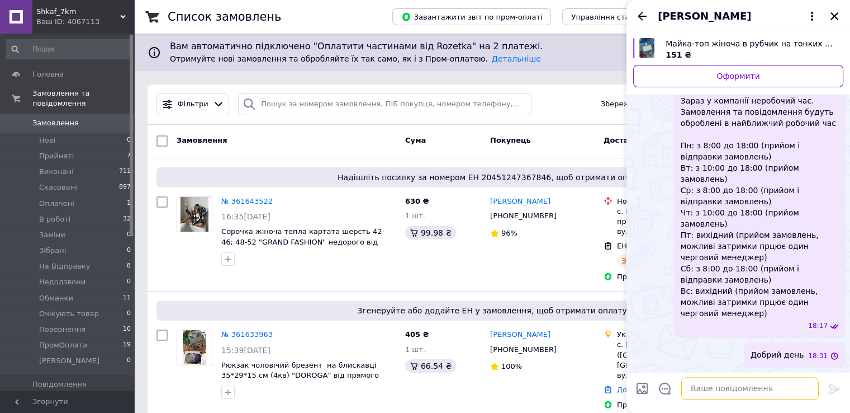
scroll to position [1227, 0]
click at [646, 391] on input "Завантажити файли" at bounding box center [642, 387] width 13 height 13
type input "C:\fakepath\изображение_viber_2025-01-29_[PHONE_NUMBER].jpg"
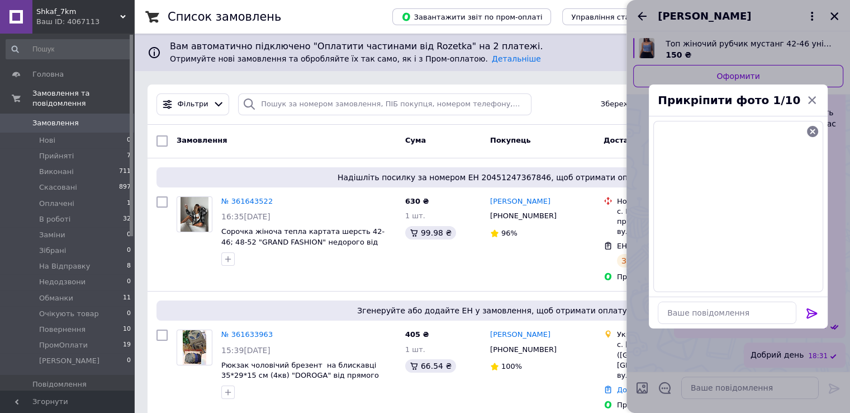
drag, startPoint x: 805, startPoint y: 311, endPoint x: 783, endPoint y: 267, distance: 49.8
click at [805, 310] on icon at bounding box center [811, 312] width 13 height 13
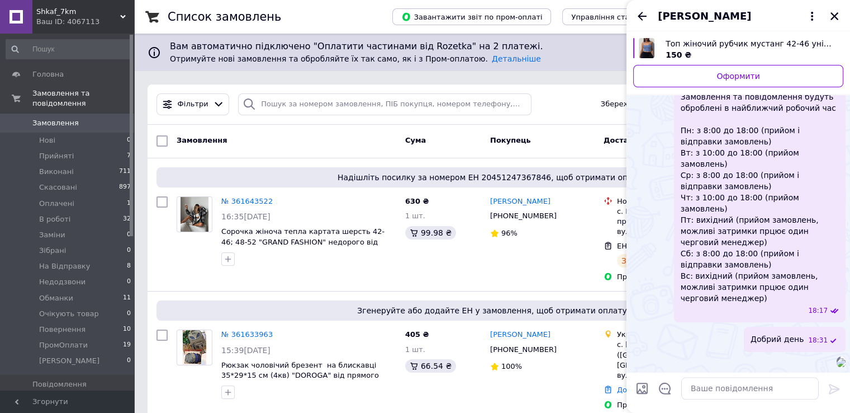
scroll to position [1301, 0]
click at [648, 18] on icon "Назад" at bounding box center [642, 16] width 13 height 13
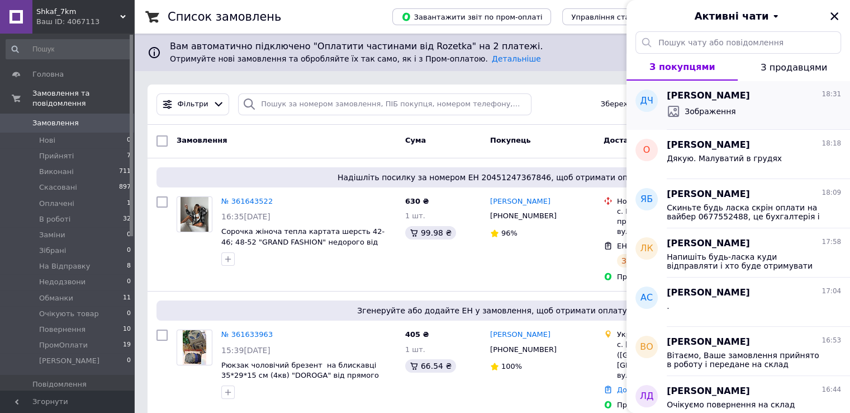
click at [771, 113] on div "Зображення" at bounding box center [754, 111] width 174 height 18
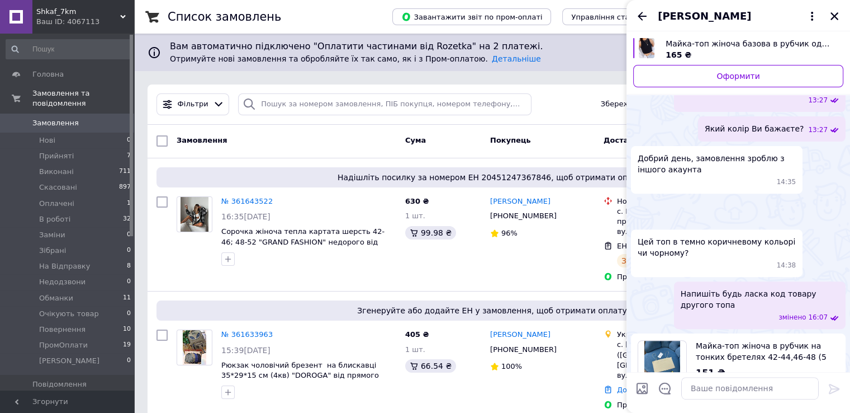
scroll to position [262, 0]
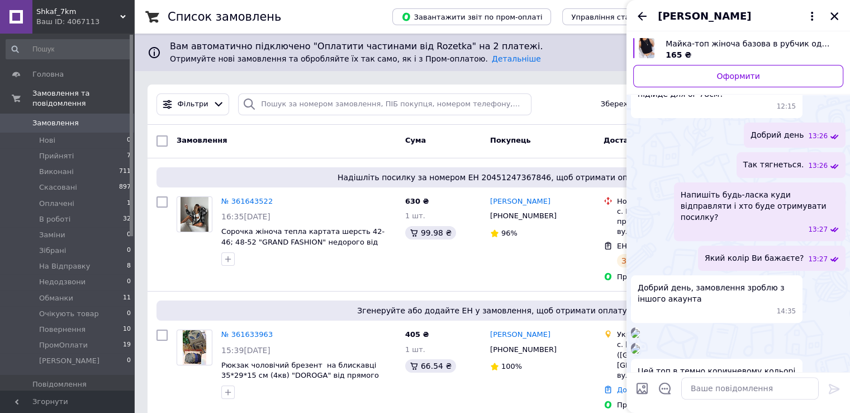
click at [758, 252] on span "Який колір Ви бажаєте?" at bounding box center [754, 258] width 99 height 12
copy span "Який колір Ви бажаєте?"
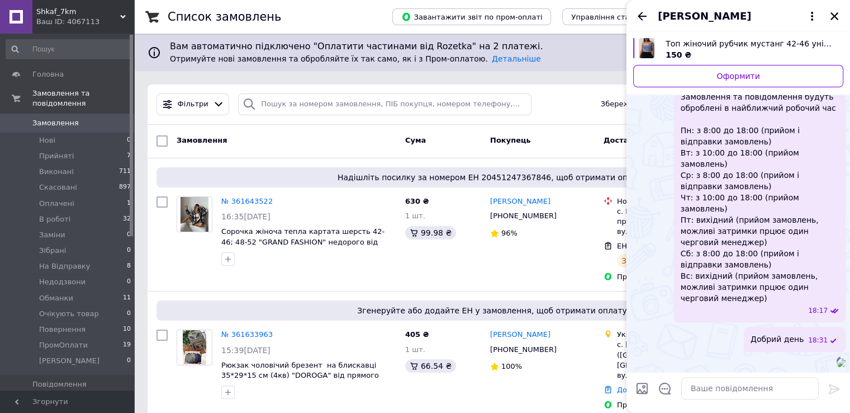
scroll to position [1326, 0]
click at [779, 387] on textarea at bounding box center [750, 388] width 138 height 22
paste textarea "Який колір Ви бажаєте?"
type textarea "Який колір Ви бажаєте?"
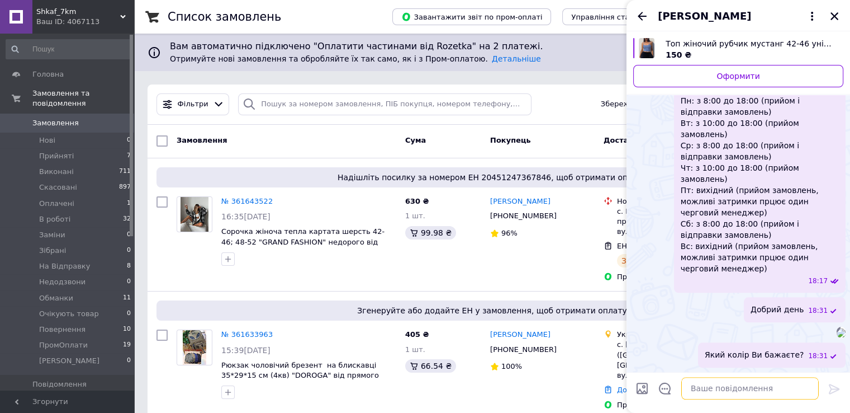
scroll to position [1355, 0]
click at [637, 20] on icon "Назад" at bounding box center [642, 16] width 13 height 13
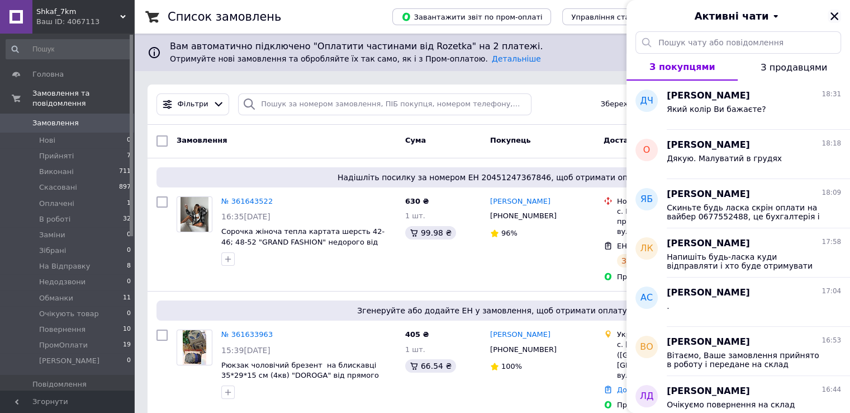
click at [833, 14] on icon "Закрити" at bounding box center [835, 16] width 8 height 8
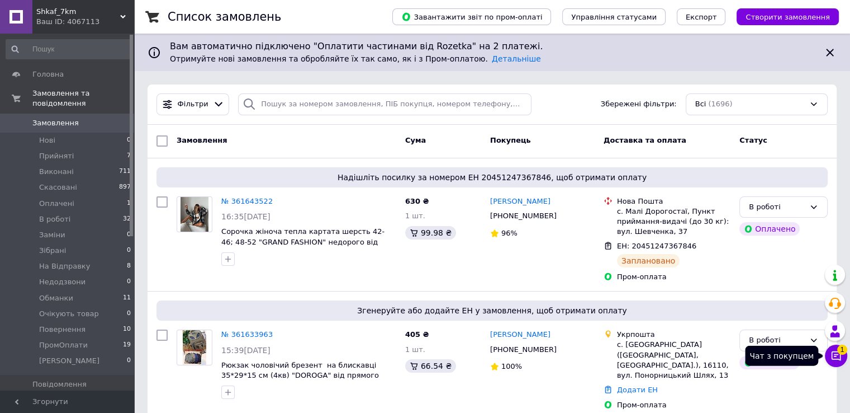
click at [835, 362] on button "Чат з покупцем 1" at bounding box center [836, 355] width 22 height 22
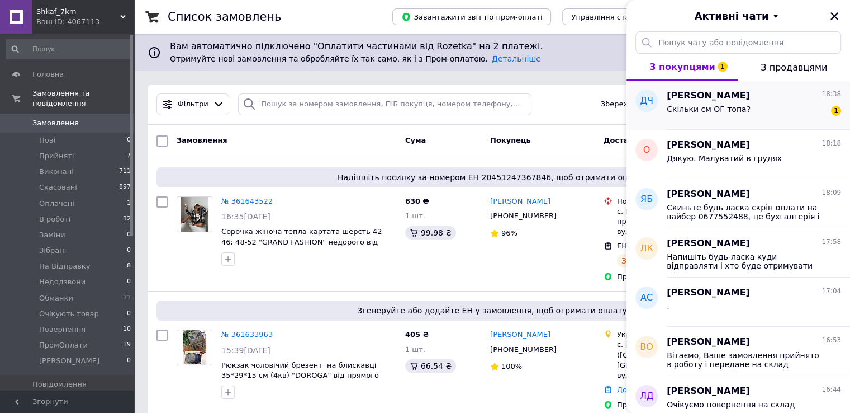
click at [697, 112] on span "Скільки см ОГ топа?" at bounding box center [709, 109] width 84 height 9
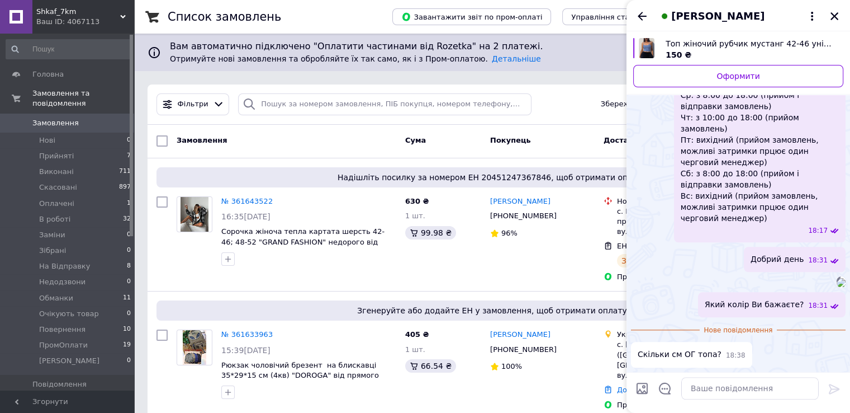
scroll to position [1381, 0]
click at [754, 382] on textarea at bounding box center [750, 388] width 138 height 22
type textarea "Д"
type textarea "до 96 см"
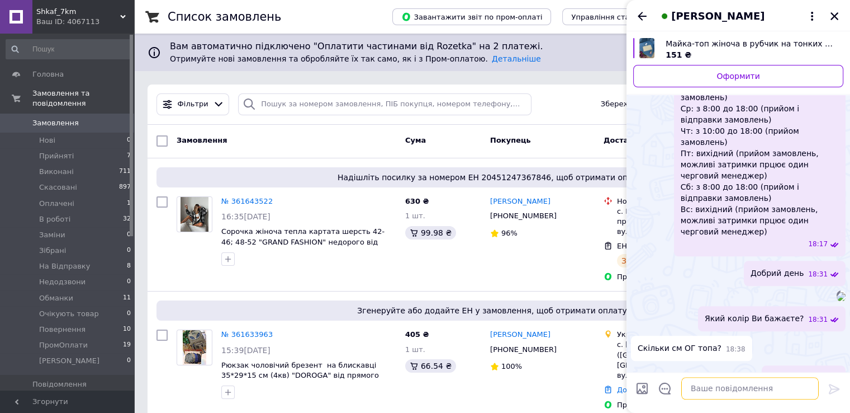
scroll to position [1070, 0]
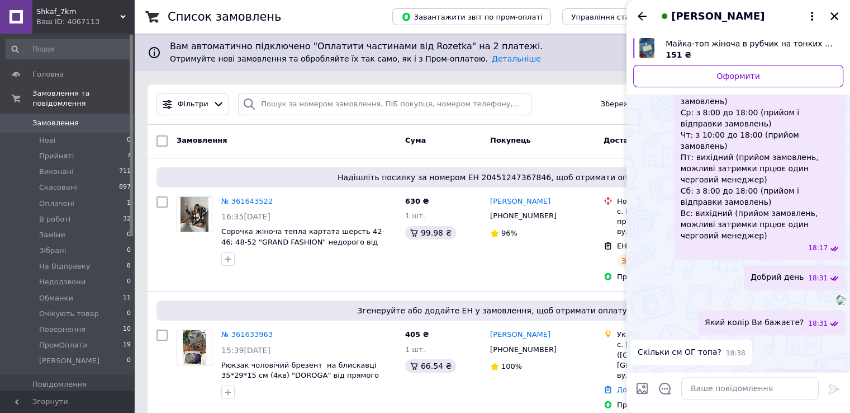
click at [640, 8] on div "[PERSON_NAME]" at bounding box center [739, 15] width 224 height 31
click at [639, 16] on icon "Назад" at bounding box center [642, 16] width 9 height 8
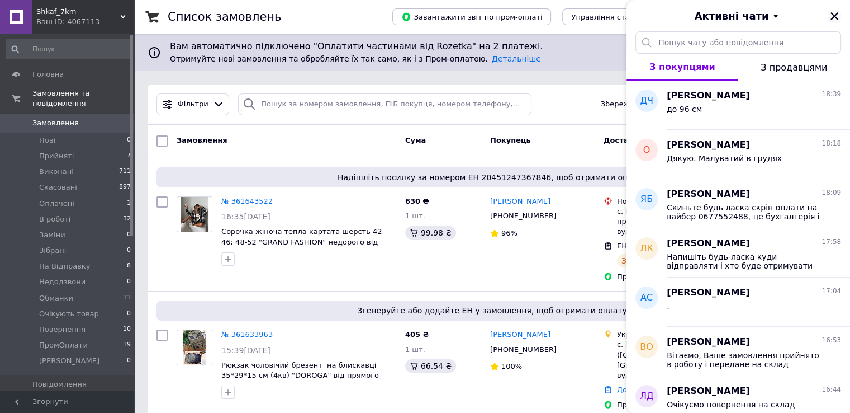
click at [835, 17] on icon "Закрити" at bounding box center [835, 16] width 8 height 8
